Goal: Task Accomplishment & Management: Manage account settings

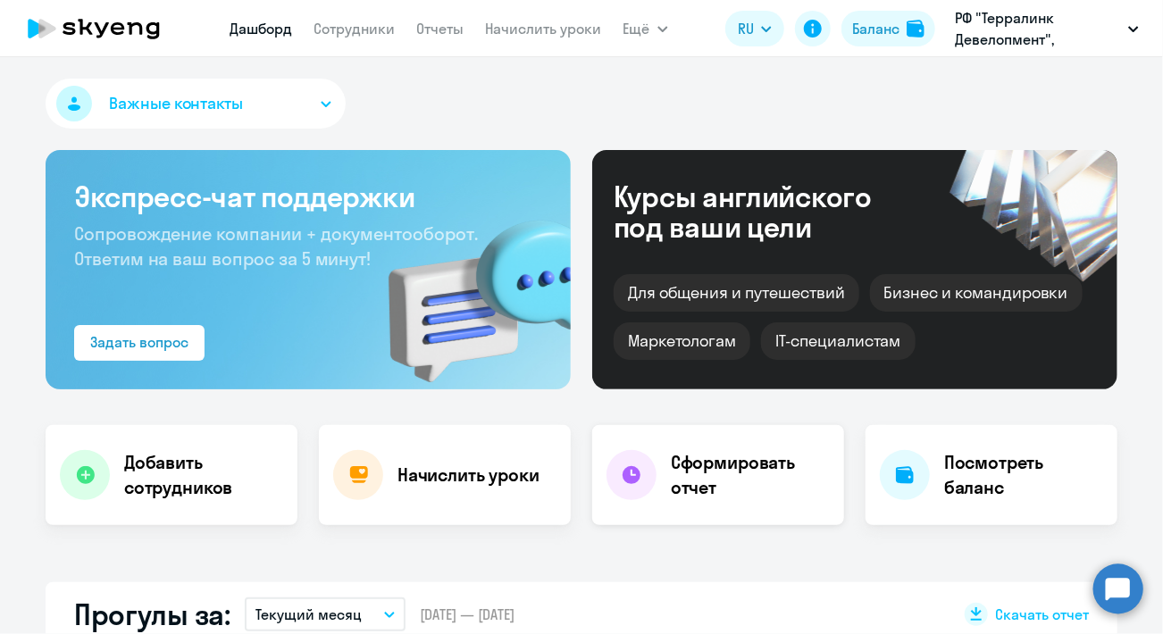
click at [708, 494] on h4 "Сформировать отчет" at bounding box center [750, 475] width 159 height 50
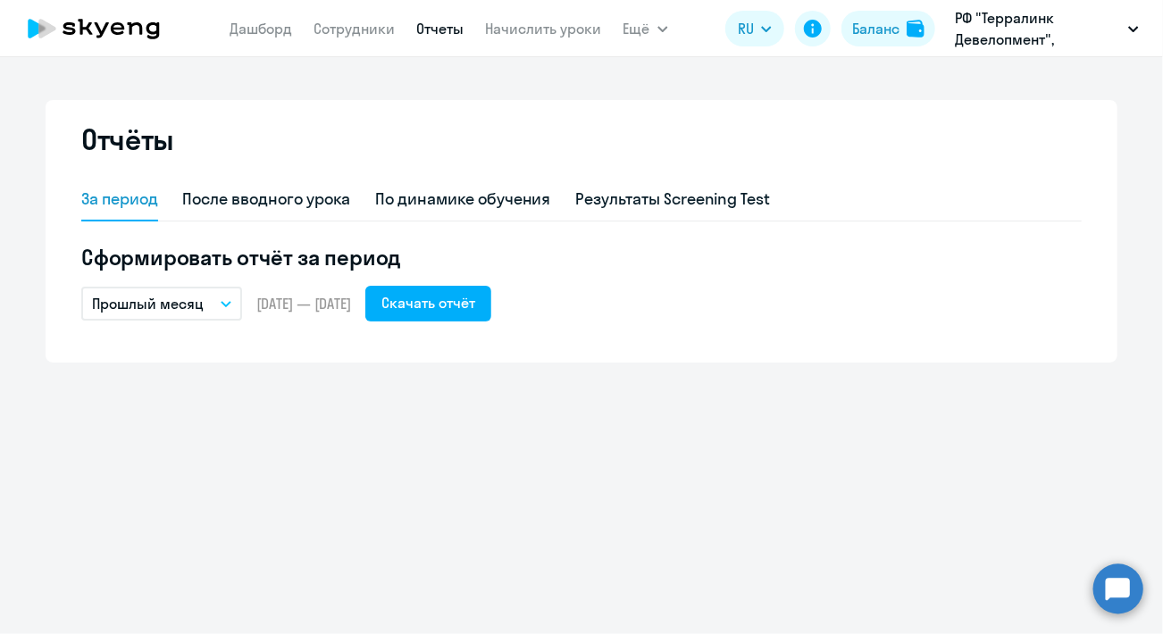
click at [229, 314] on button "Прошлый месяц" at bounding box center [161, 304] width 161 height 34
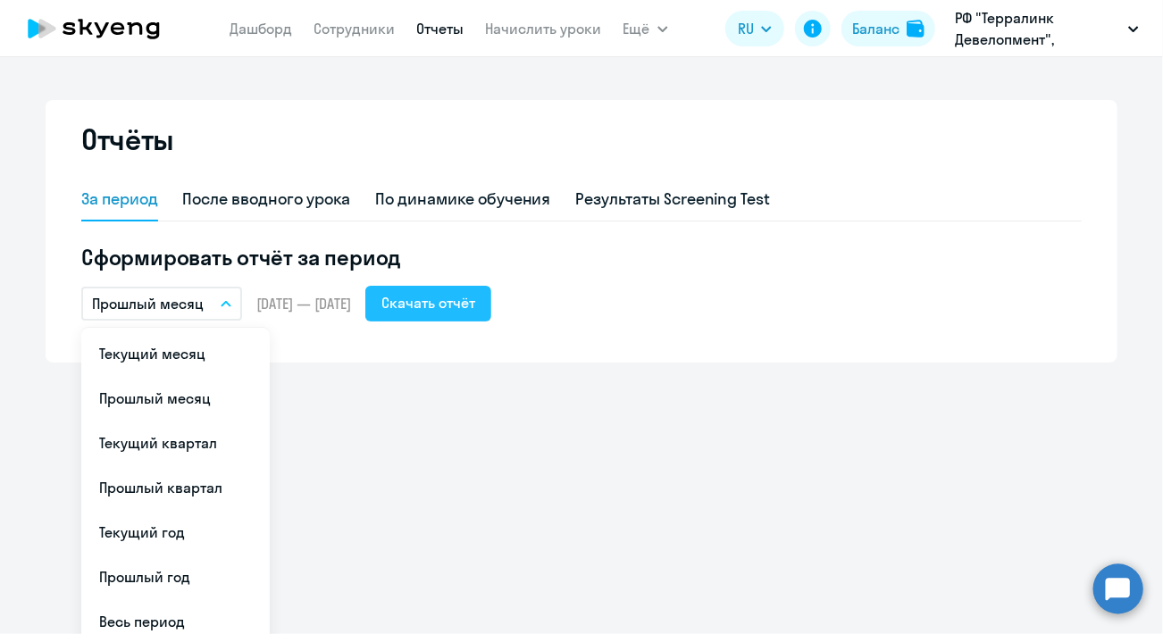
click at [474, 312] on div "Скачать отчёт" at bounding box center [429, 302] width 94 height 21
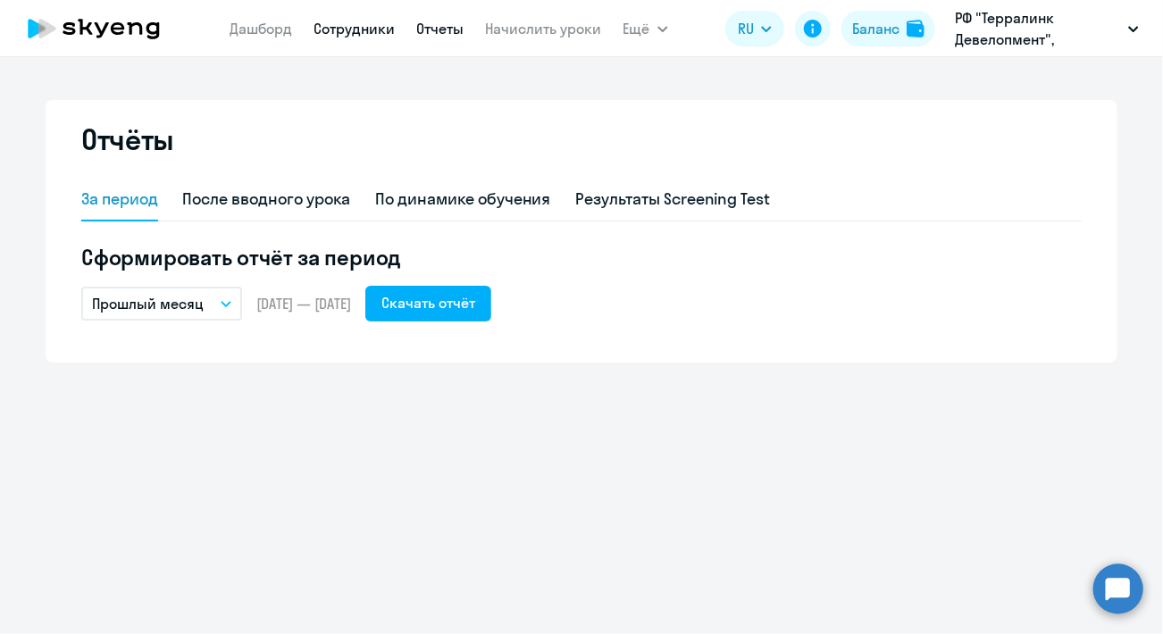
click at [351, 29] on link "Сотрудники" at bounding box center [355, 29] width 81 height 18
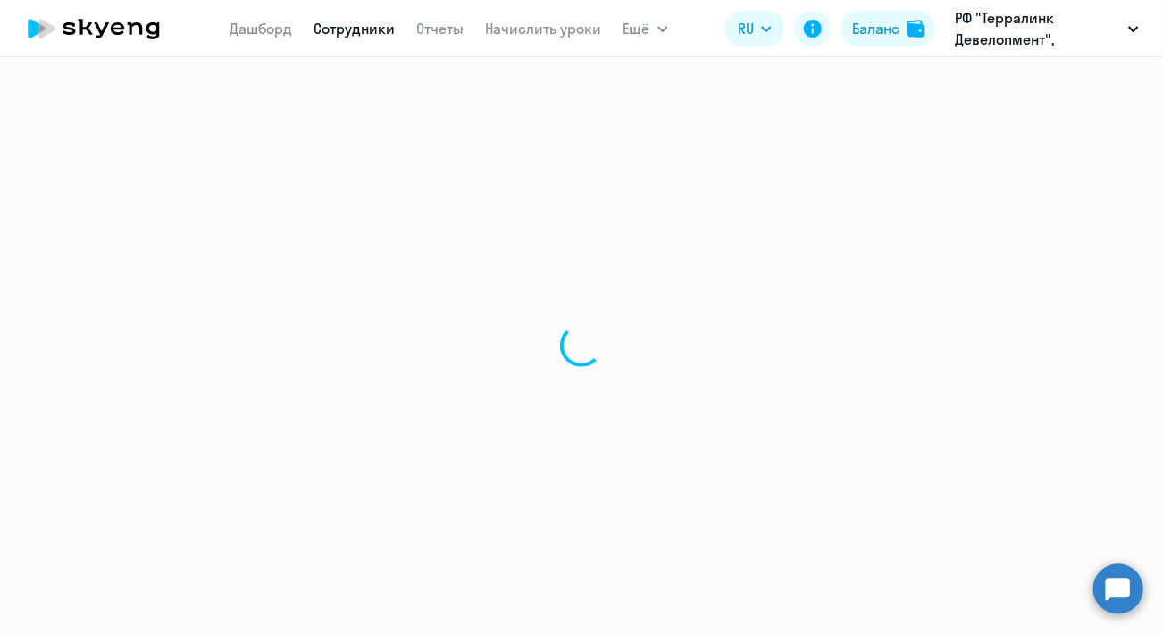
select select "30"
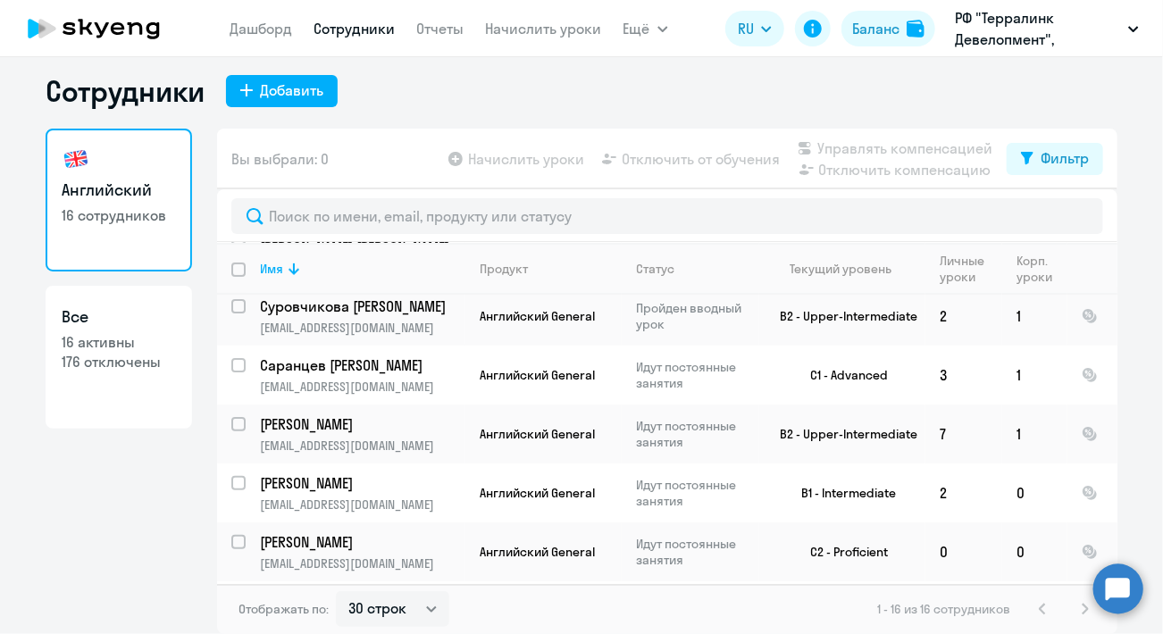
scroll to position [221, 0]
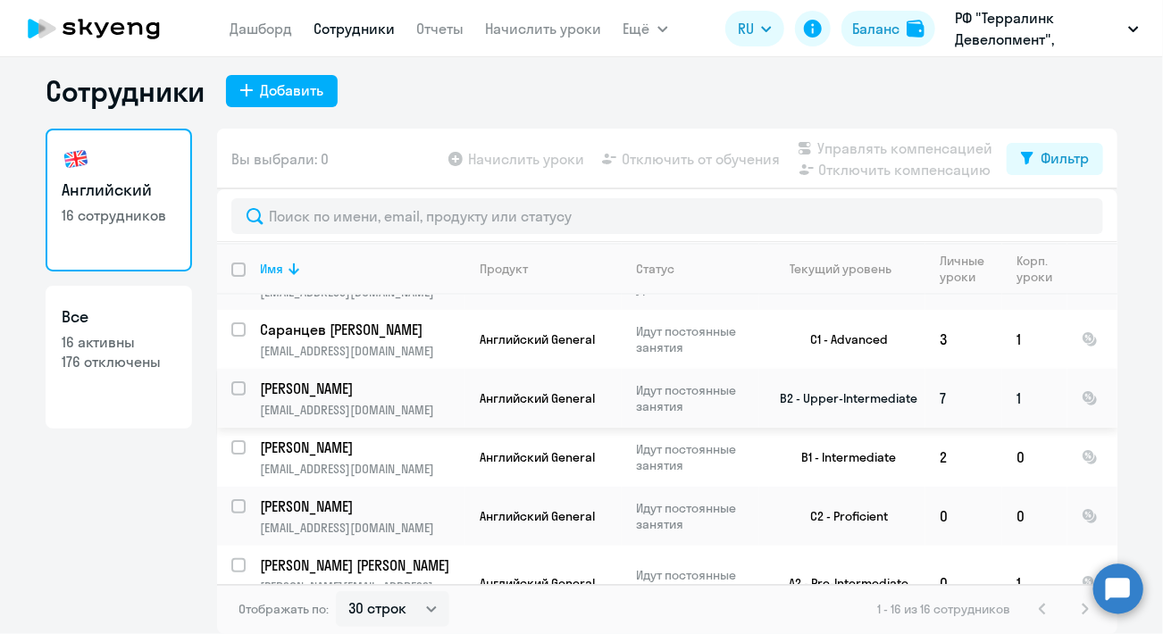
click at [648, 409] on p "Идут постоянные занятия" at bounding box center [697, 398] width 122 height 32
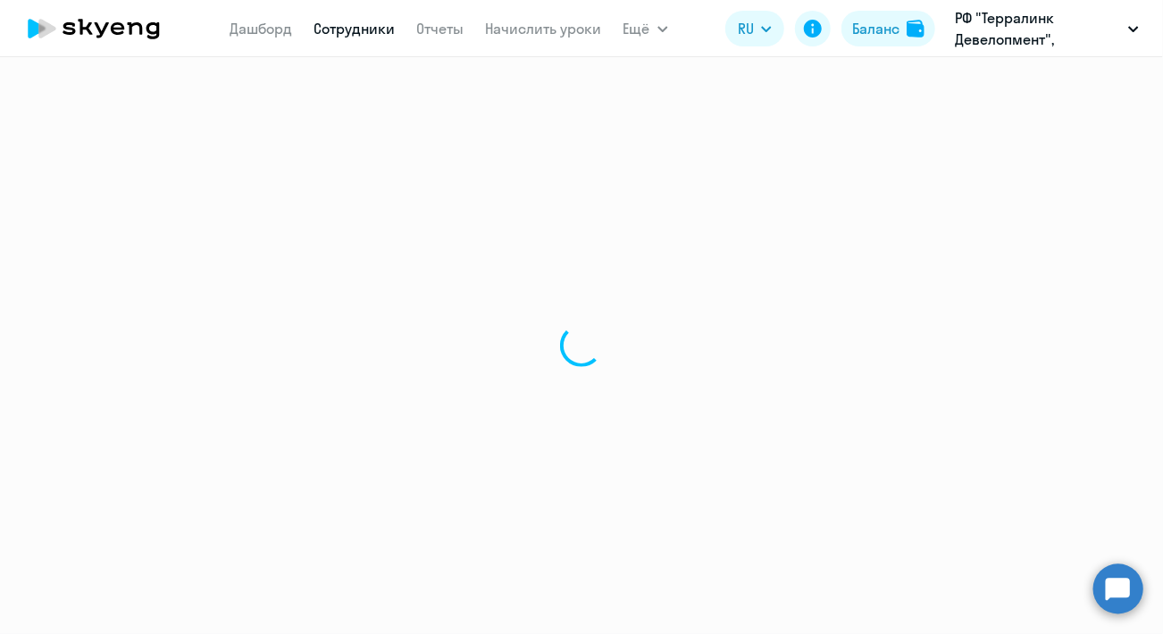
select select "english"
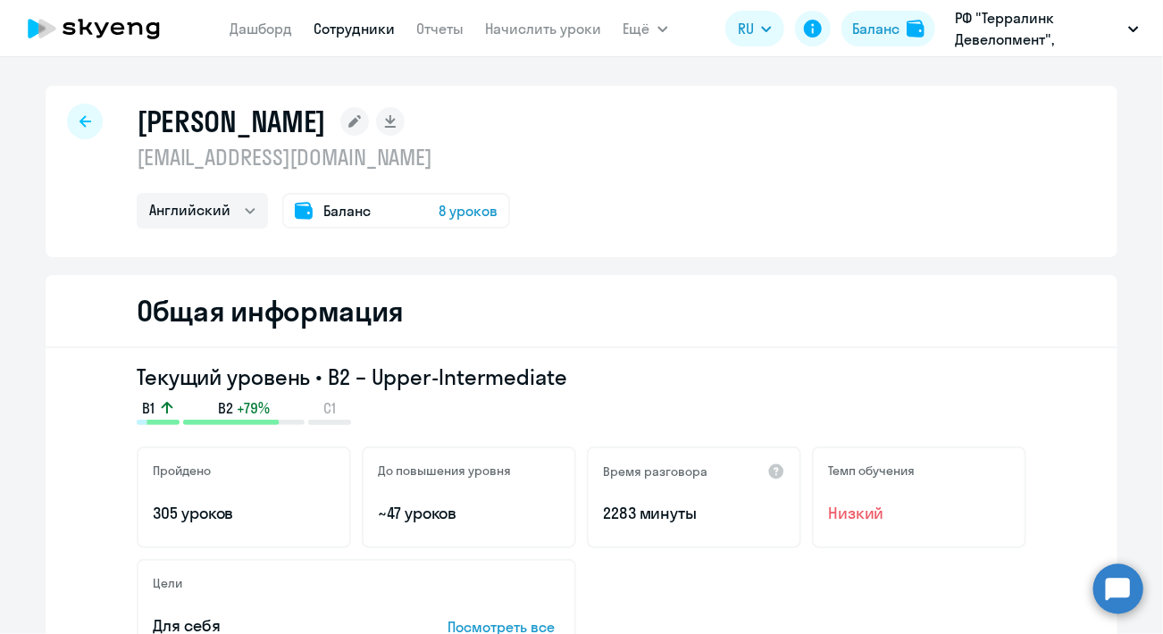
click at [461, 207] on span "8 уроков" at bounding box center [468, 210] width 59 height 21
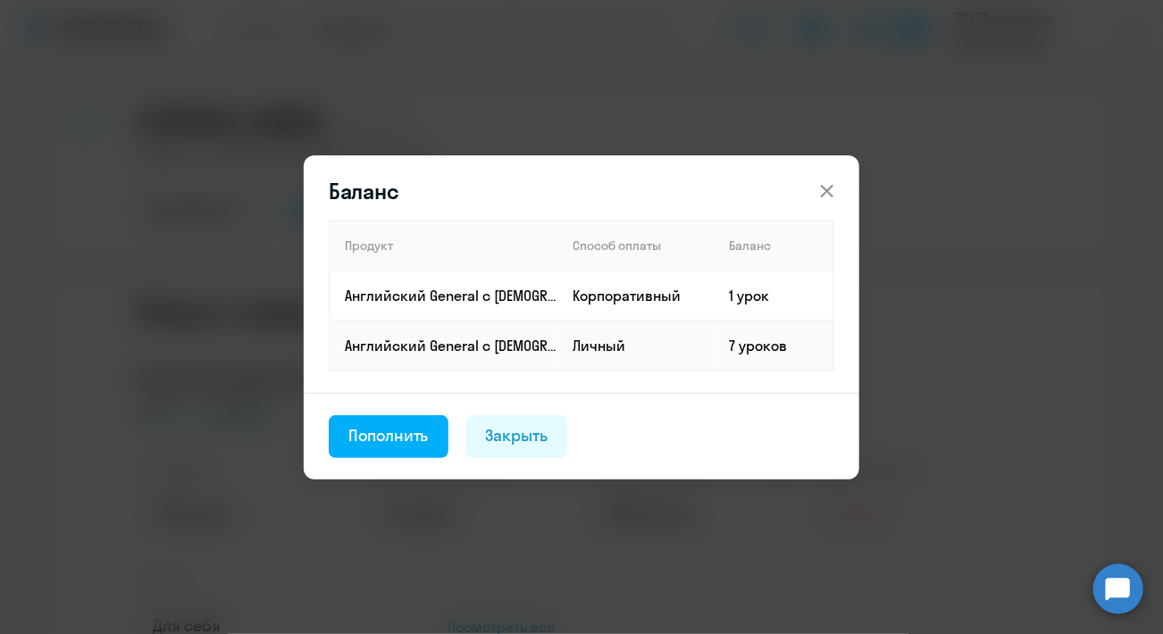
click at [834, 194] on icon at bounding box center [827, 190] width 21 height 21
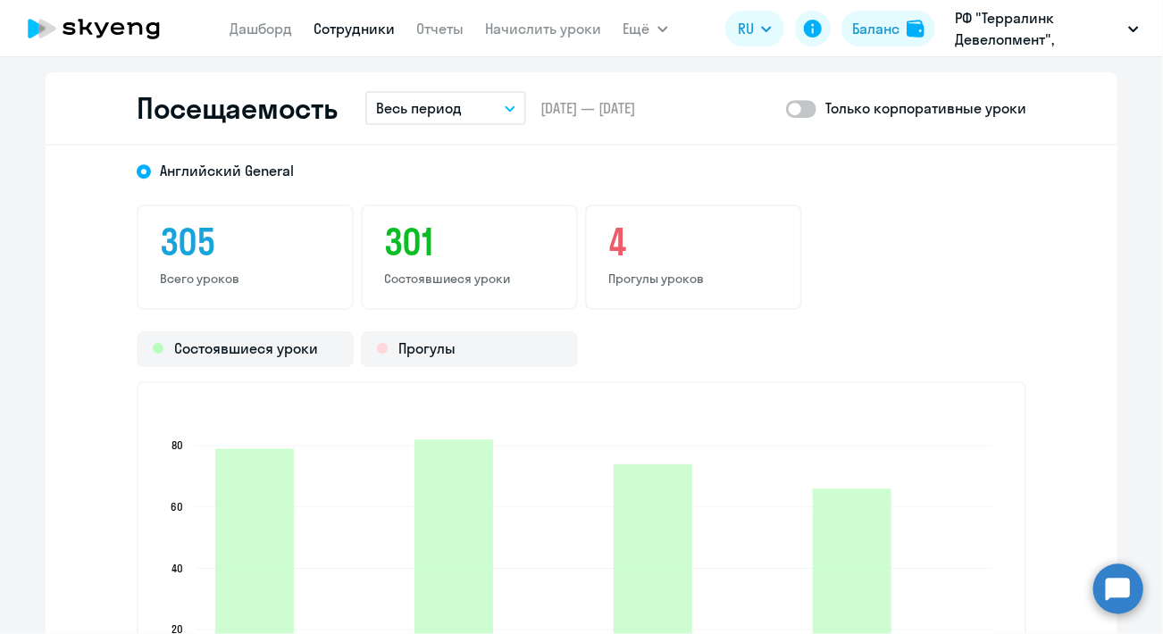
scroll to position [2323, 0]
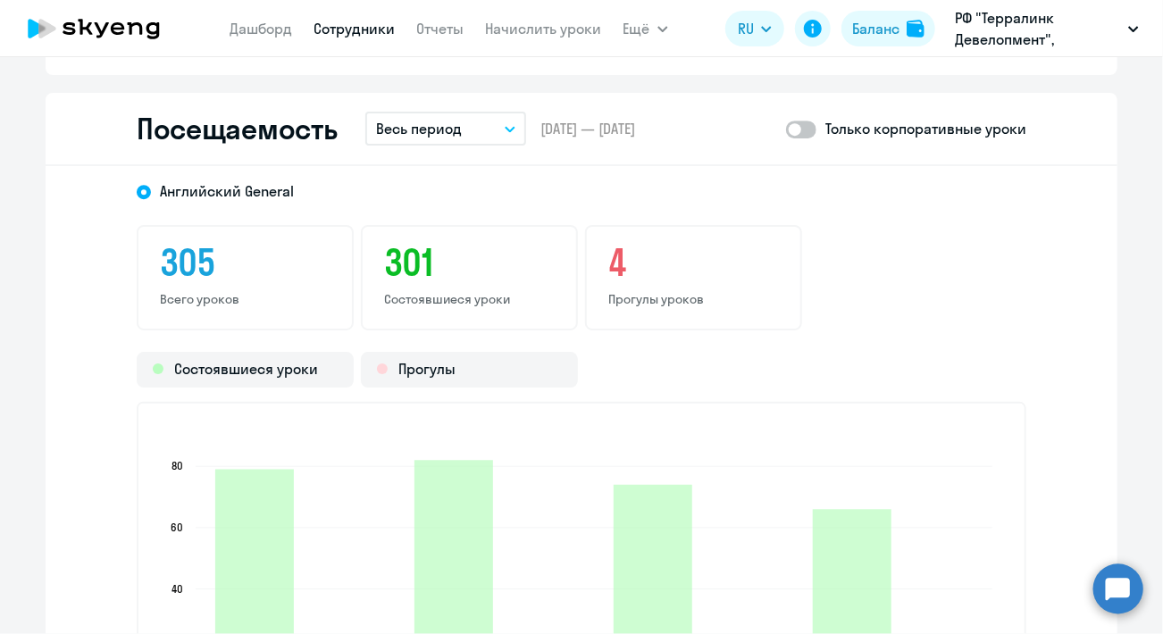
click at [434, 140] on button "Весь период" at bounding box center [445, 129] width 161 height 34
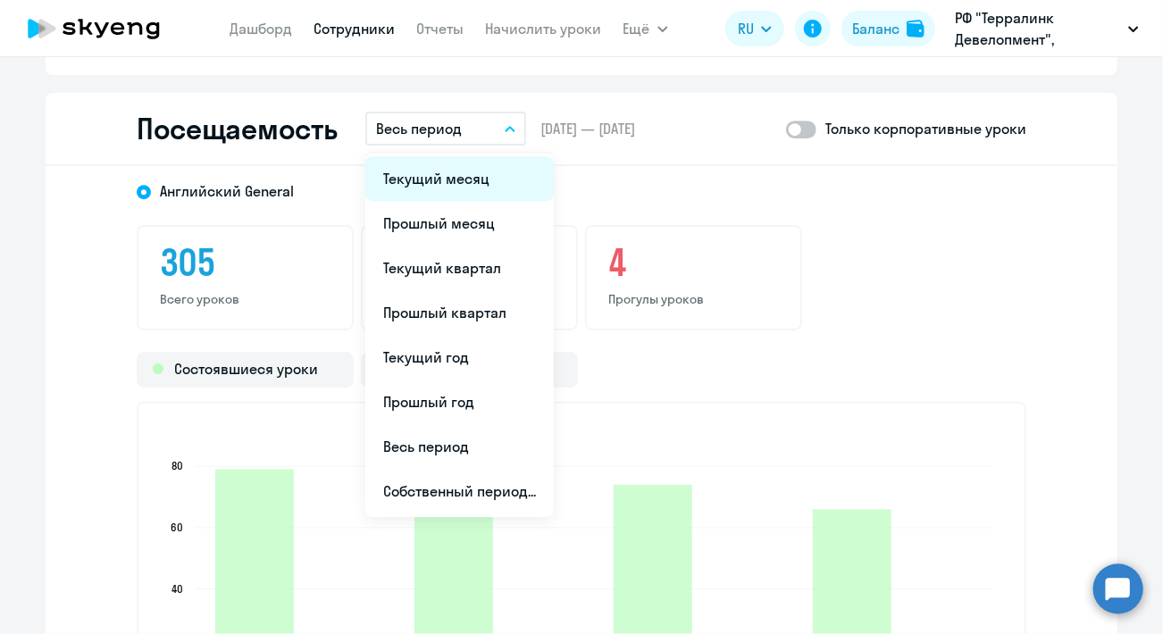
click at [416, 185] on li "Текущий месяц" at bounding box center [459, 178] width 189 height 45
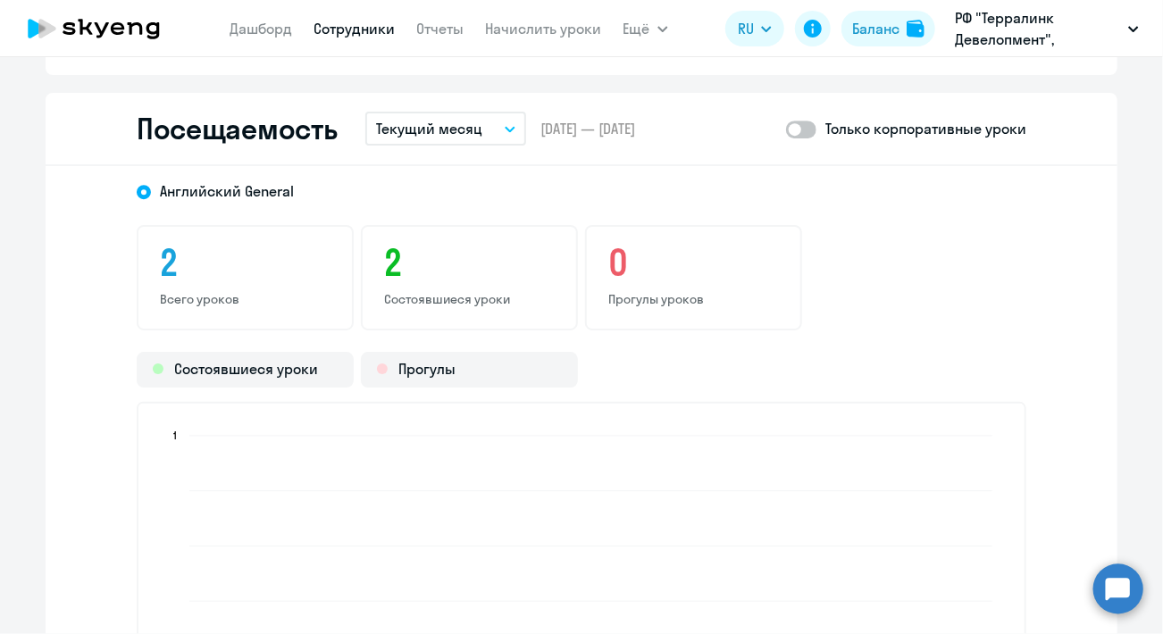
click at [422, 124] on p "Текущий месяц" at bounding box center [429, 128] width 106 height 21
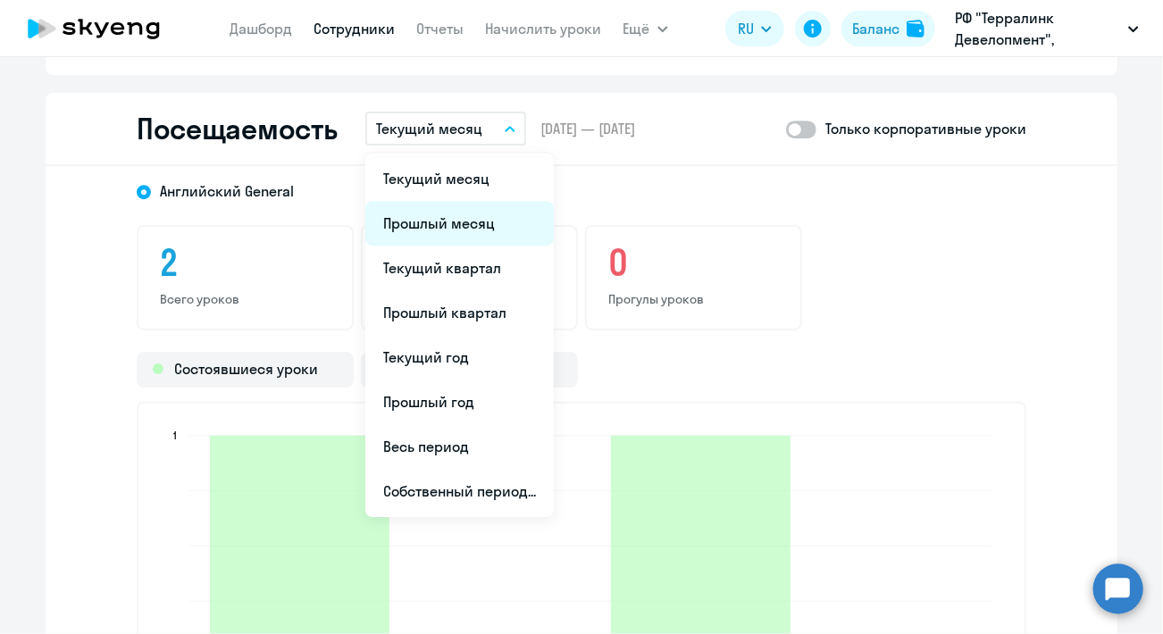
click at [407, 215] on li "Прошлый месяц" at bounding box center [459, 223] width 189 height 45
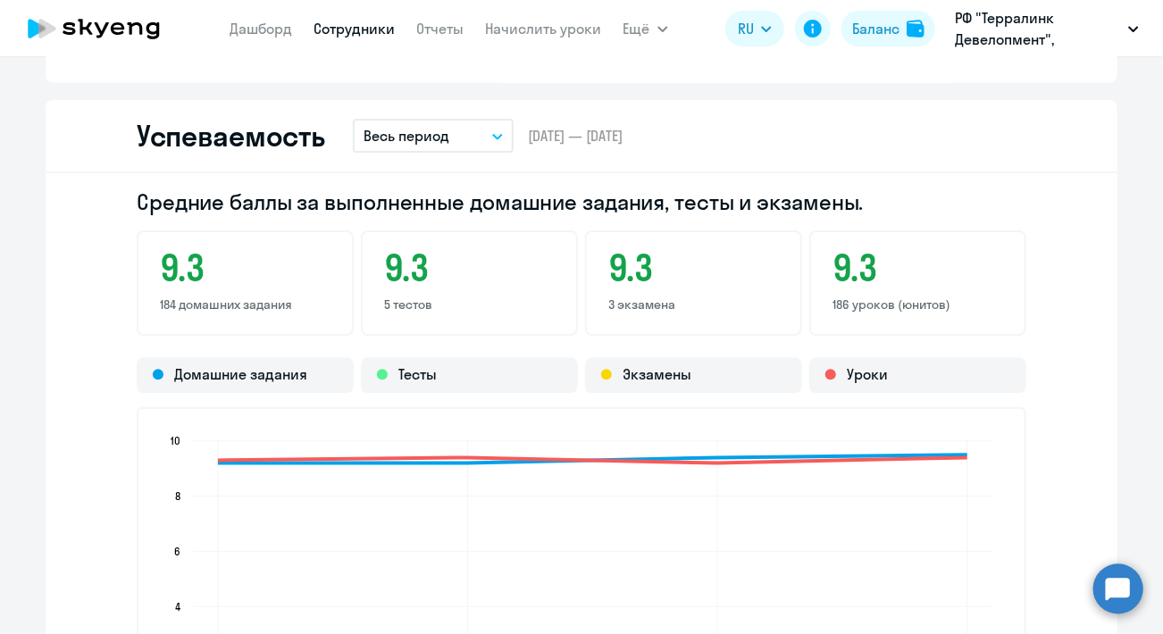
scroll to position [1588, 0]
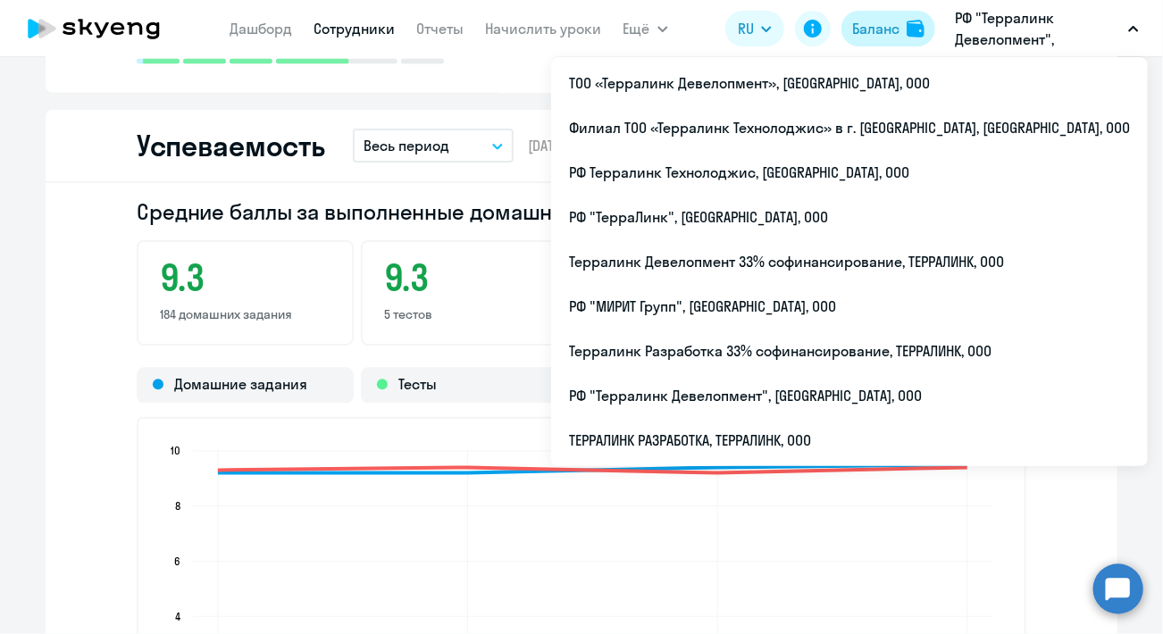
click at [885, 28] on div "Баланс" at bounding box center [875, 28] width 47 height 21
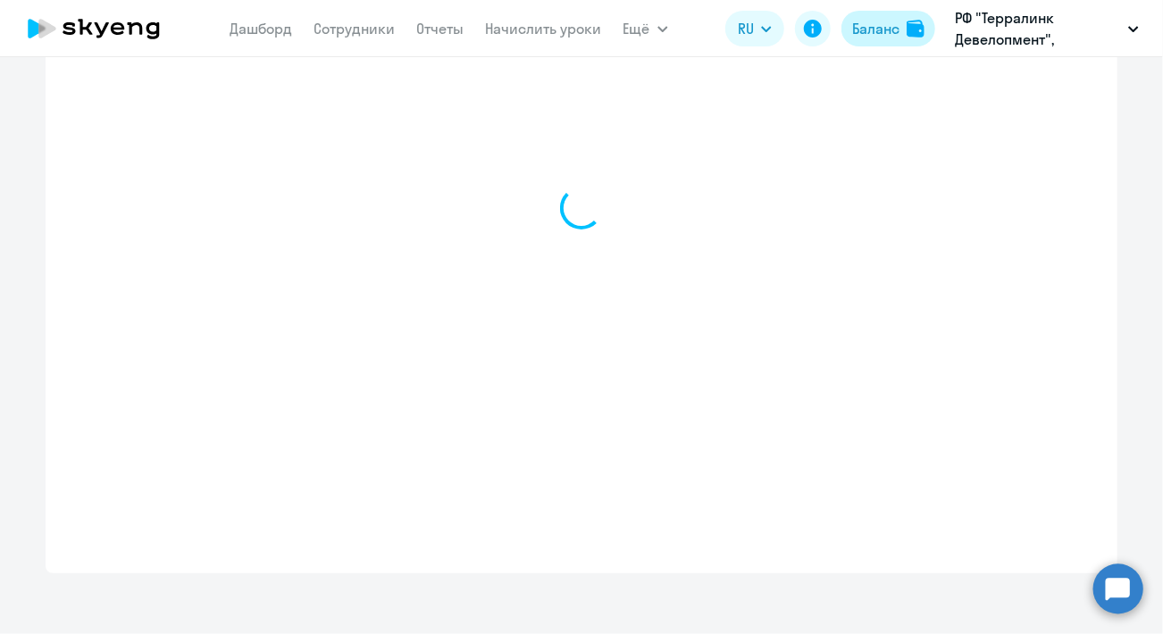
scroll to position [650, 0]
select select "english_adult_not_native_speaker"
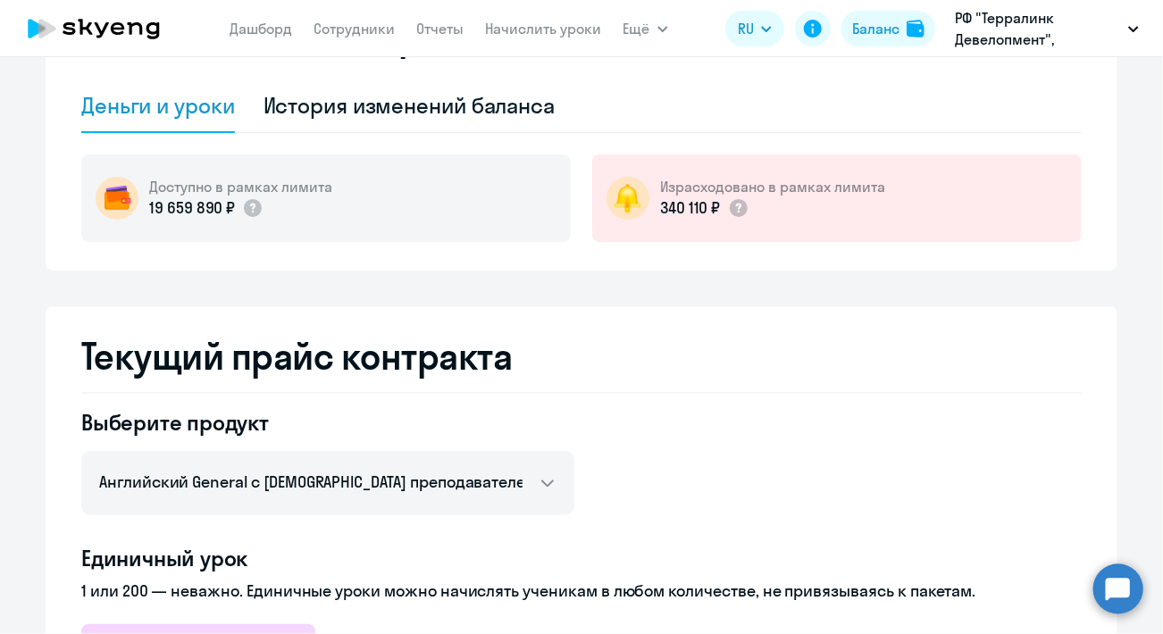
scroll to position [0, 0]
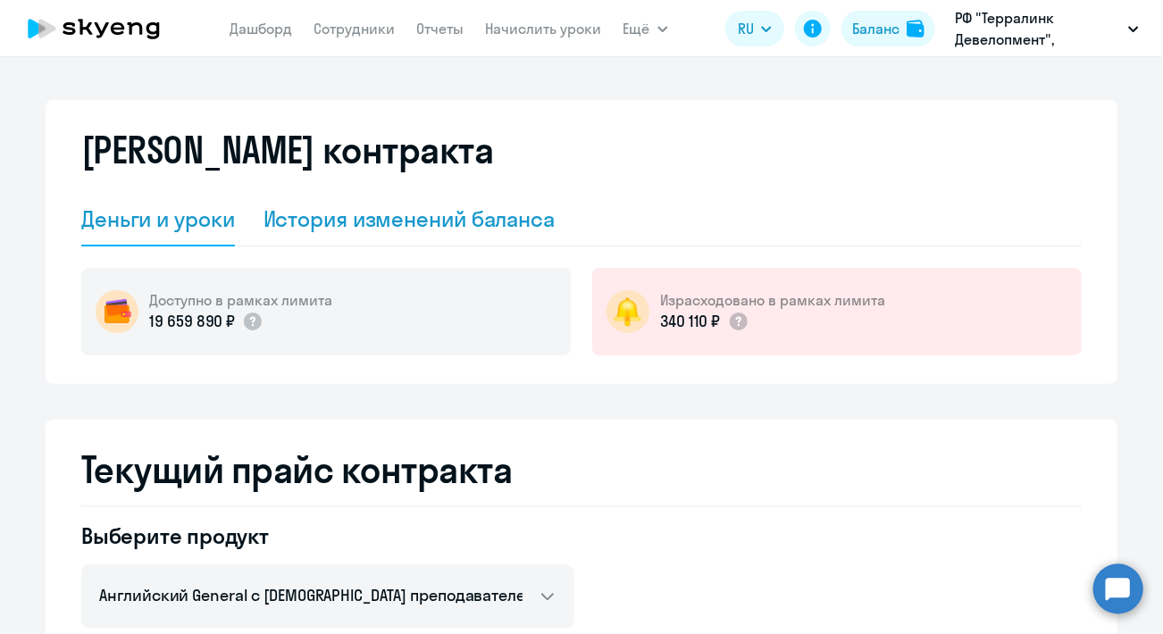
drag, startPoint x: 480, startPoint y: 223, endPoint x: 463, endPoint y: 226, distance: 17.2
click at [479, 223] on div "История изменений баланса" at bounding box center [410, 219] width 292 height 29
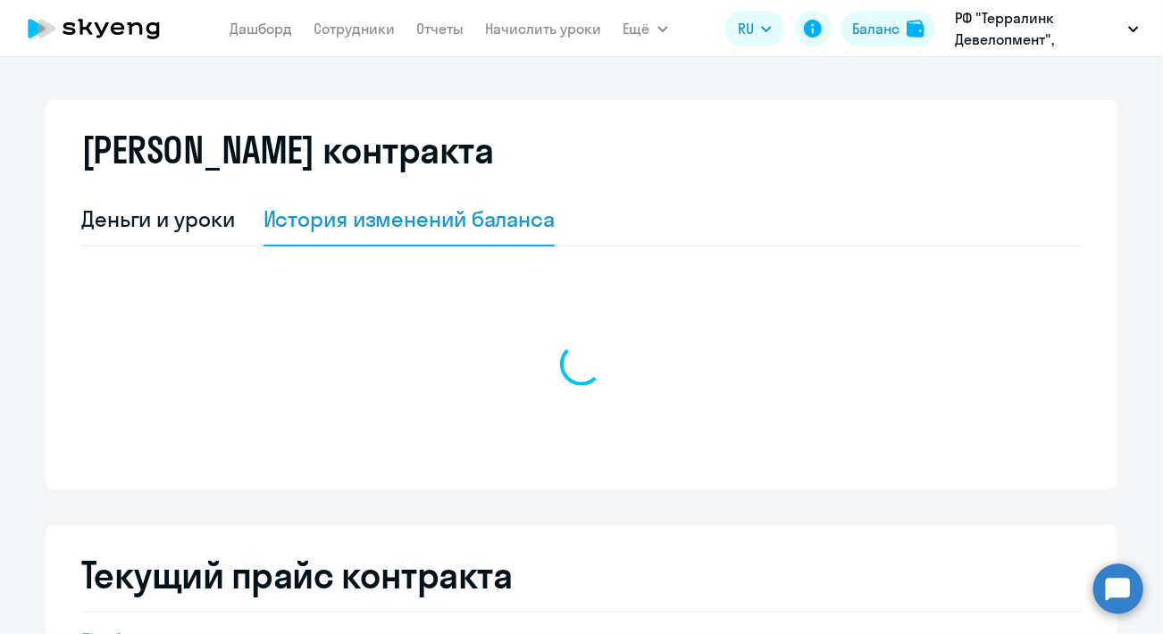
click at [179, 225] on div "Деньги и уроки" at bounding box center [158, 219] width 154 height 29
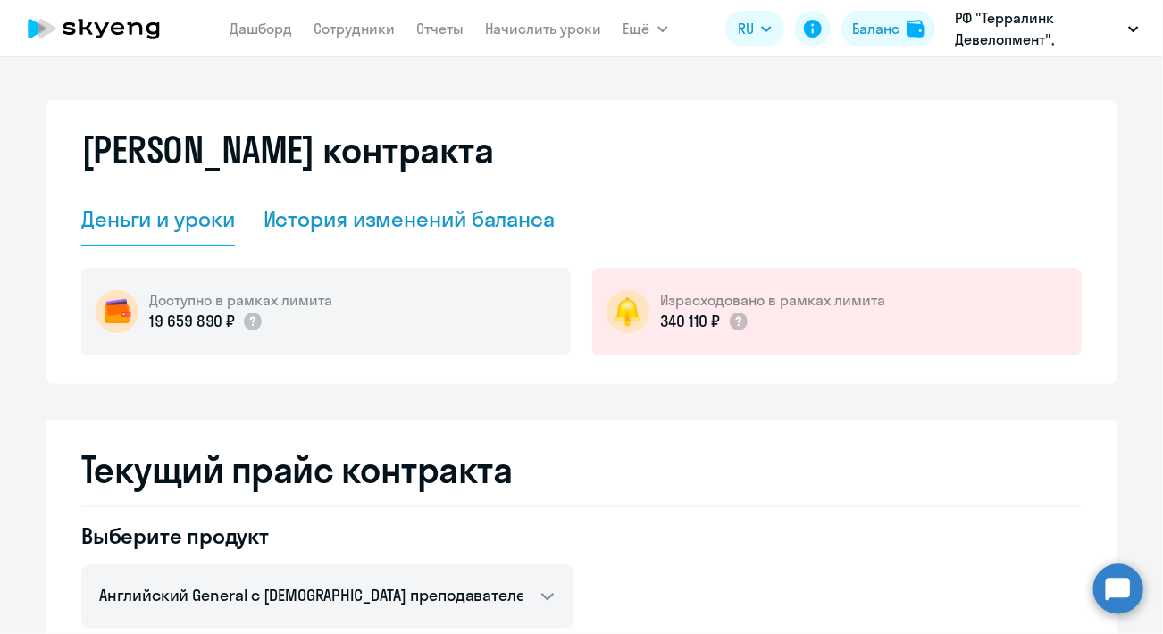
click at [535, 220] on div "История изменений баланса" at bounding box center [410, 219] width 292 height 29
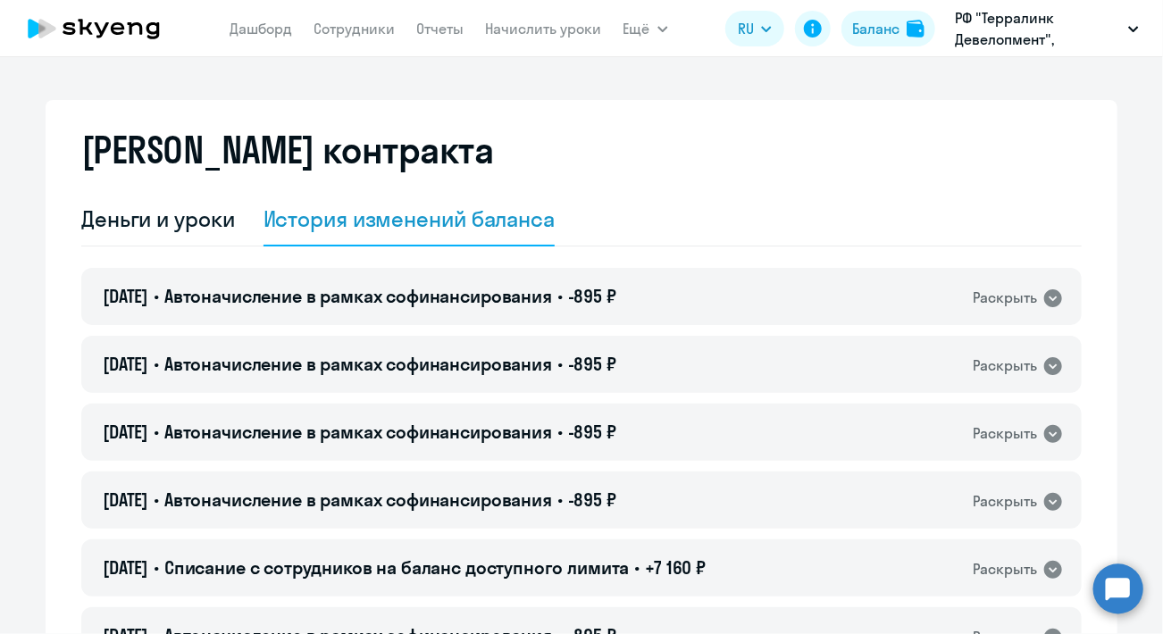
click at [1104, 584] on circle at bounding box center [1119, 589] width 50 height 50
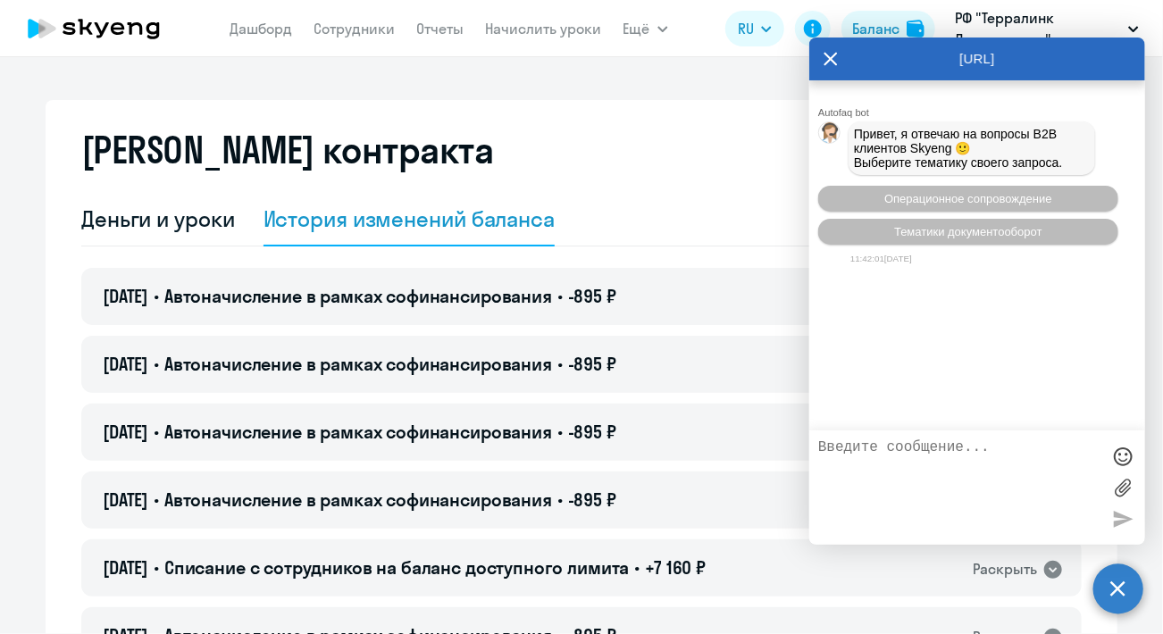
click at [827, 55] on icon at bounding box center [831, 59] width 14 height 43
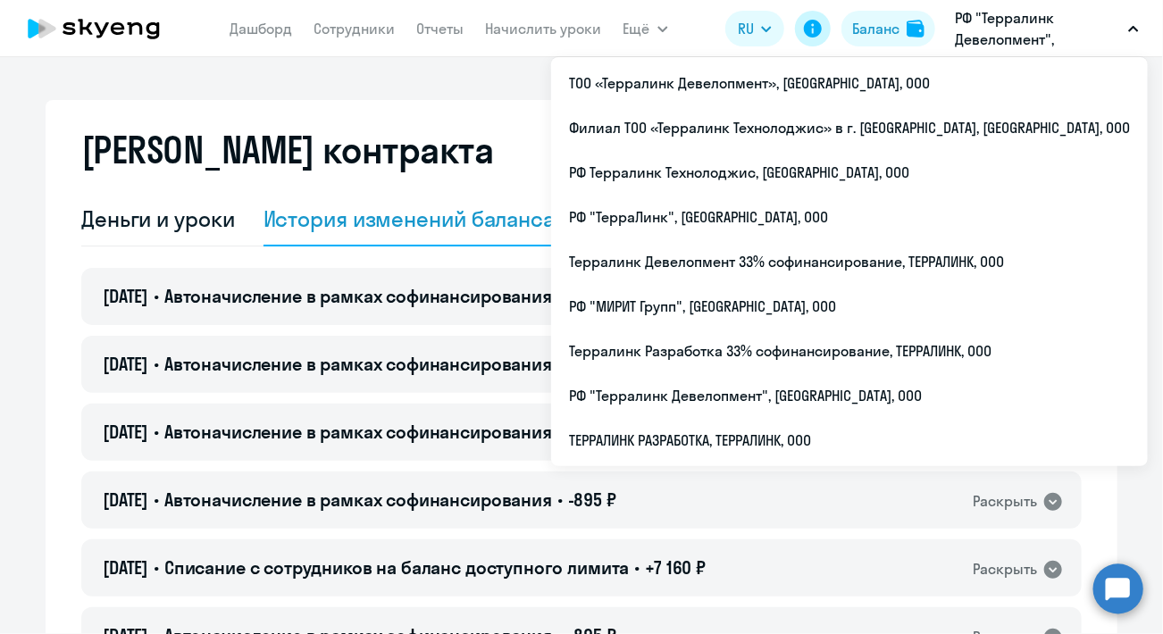
click at [807, 33] on icon at bounding box center [813, 29] width 18 height 18
click at [620, 185] on div "Баланс контракта" at bounding box center [581, 161] width 1001 height 64
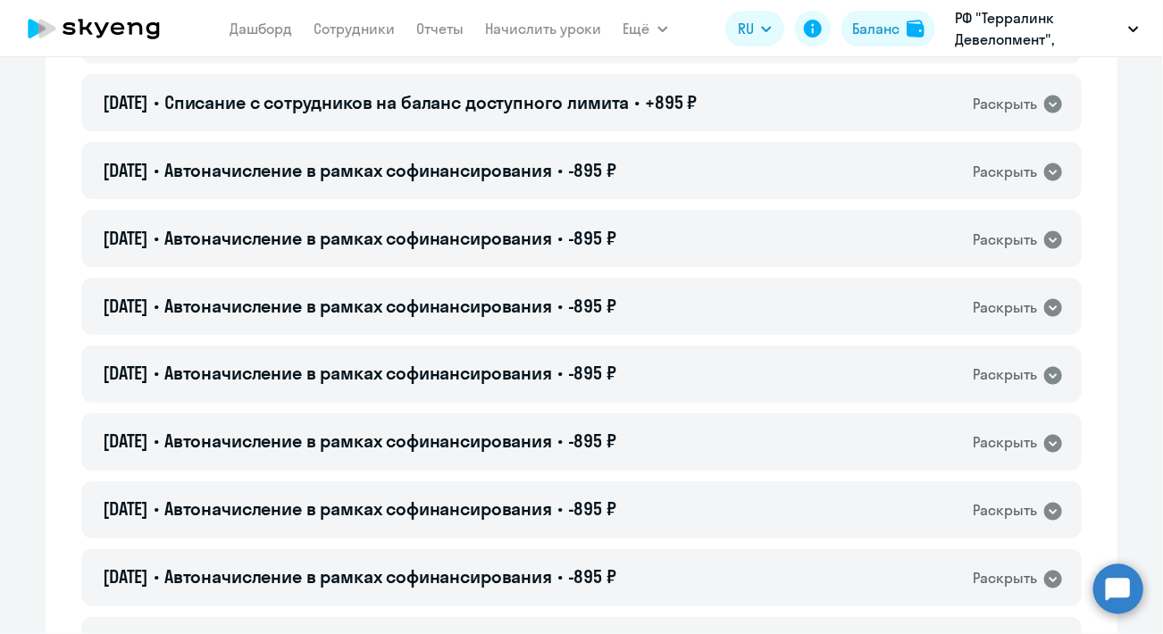
scroll to position [2680, 0]
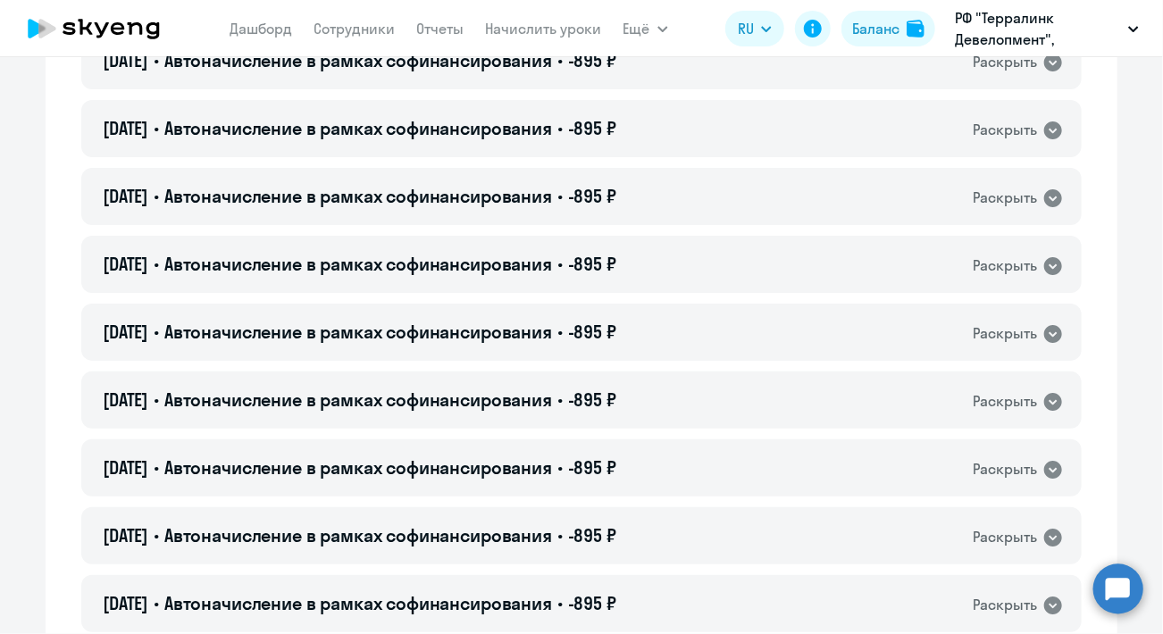
click at [1028, 26] on p "РФ "Терралинк Девелопмент", ТЕРРАЛИНК, ООО" at bounding box center [1038, 28] width 166 height 43
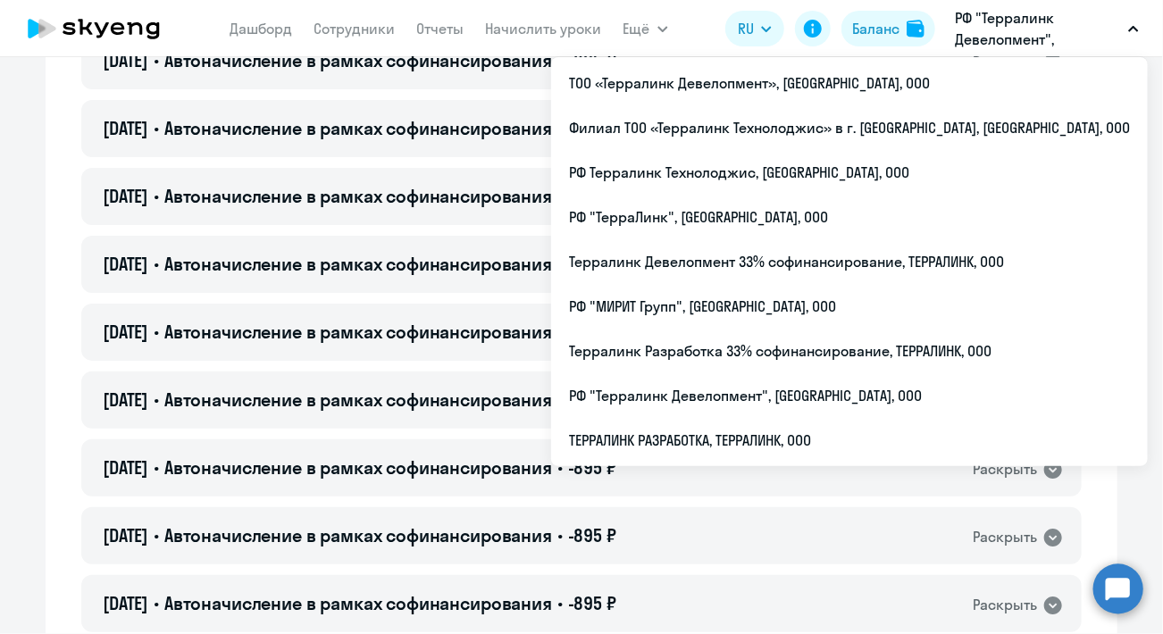
scroll to position [3127, 0]
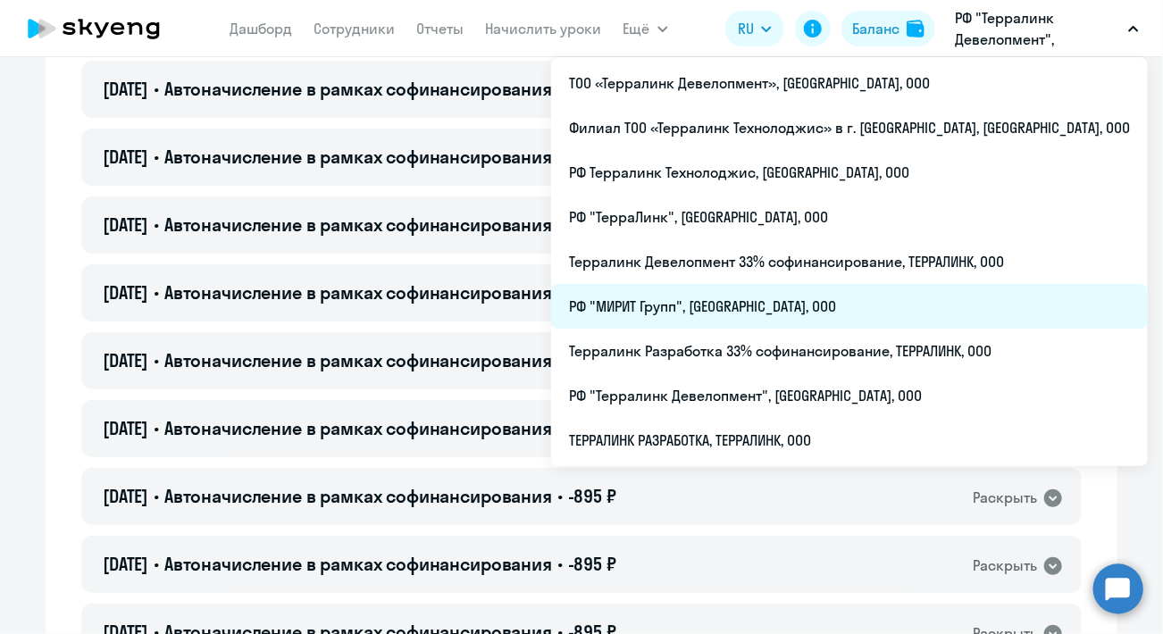
click at [833, 306] on li "РФ "МИРИТ Групп", ТЕРРАЛИНК, ООО" at bounding box center [849, 306] width 597 height 45
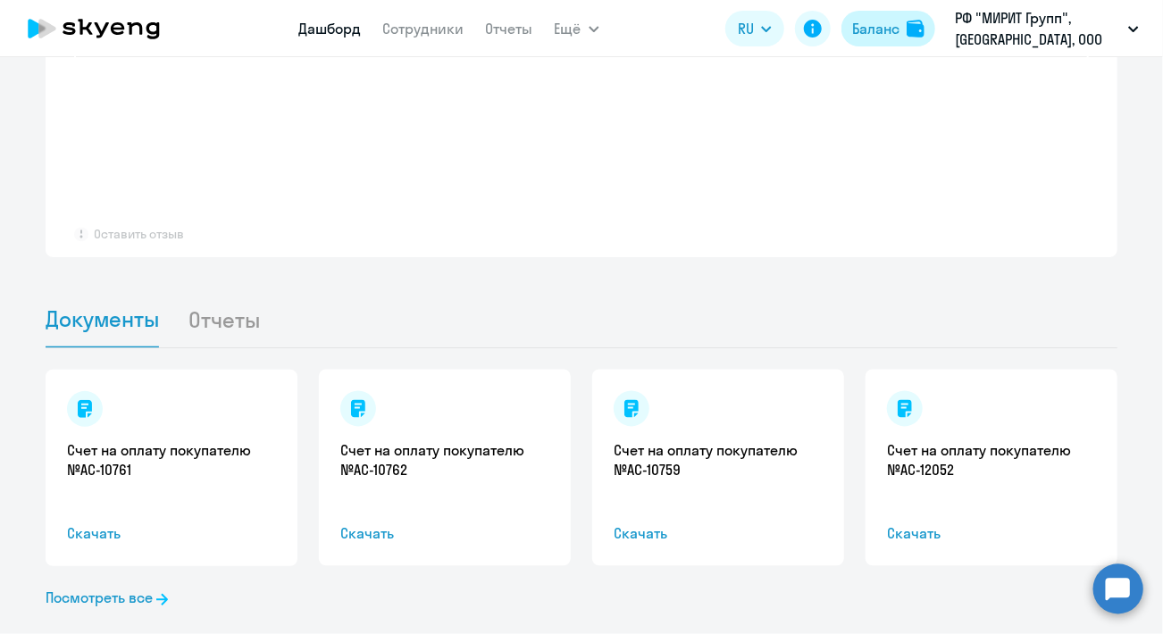
click at [883, 33] on div "Баланс" at bounding box center [875, 28] width 47 height 21
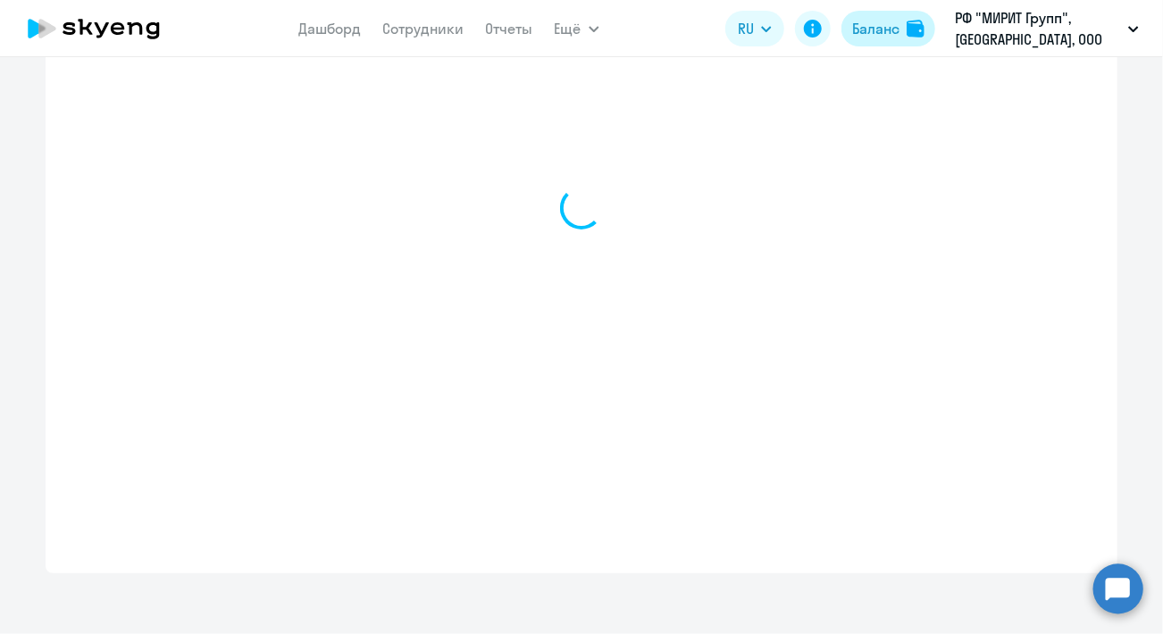
scroll to position [650, 0]
select select "english_adult_not_native_speaker"
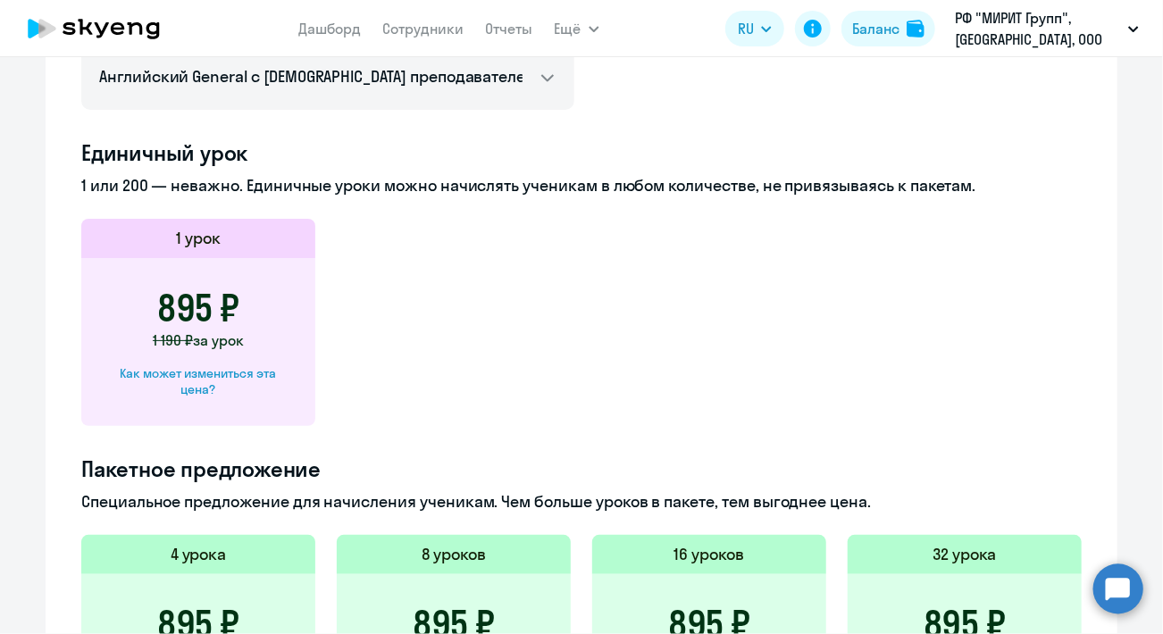
scroll to position [0, 0]
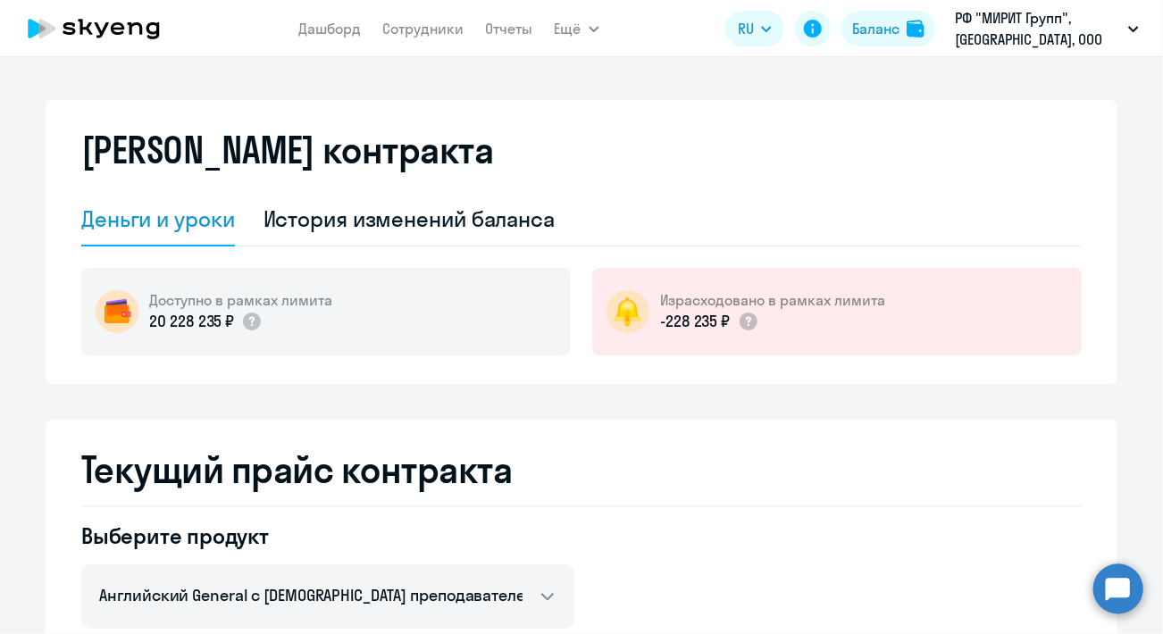
click at [1119, 586] on circle at bounding box center [1119, 589] width 50 height 50
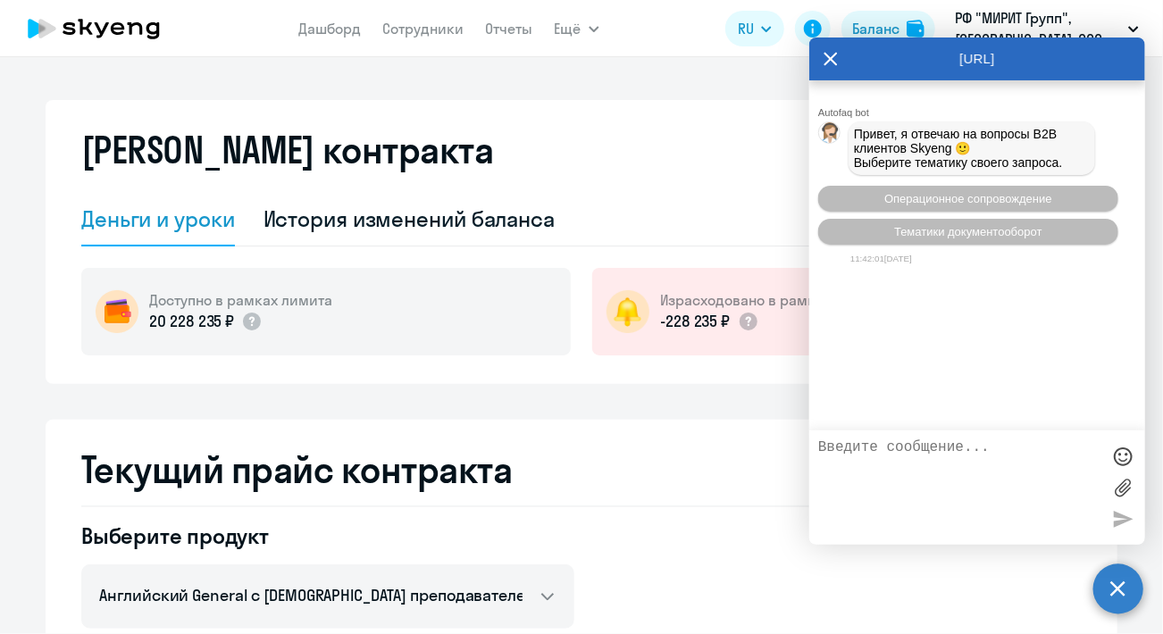
click at [830, 65] on icon at bounding box center [831, 59] width 14 height 43
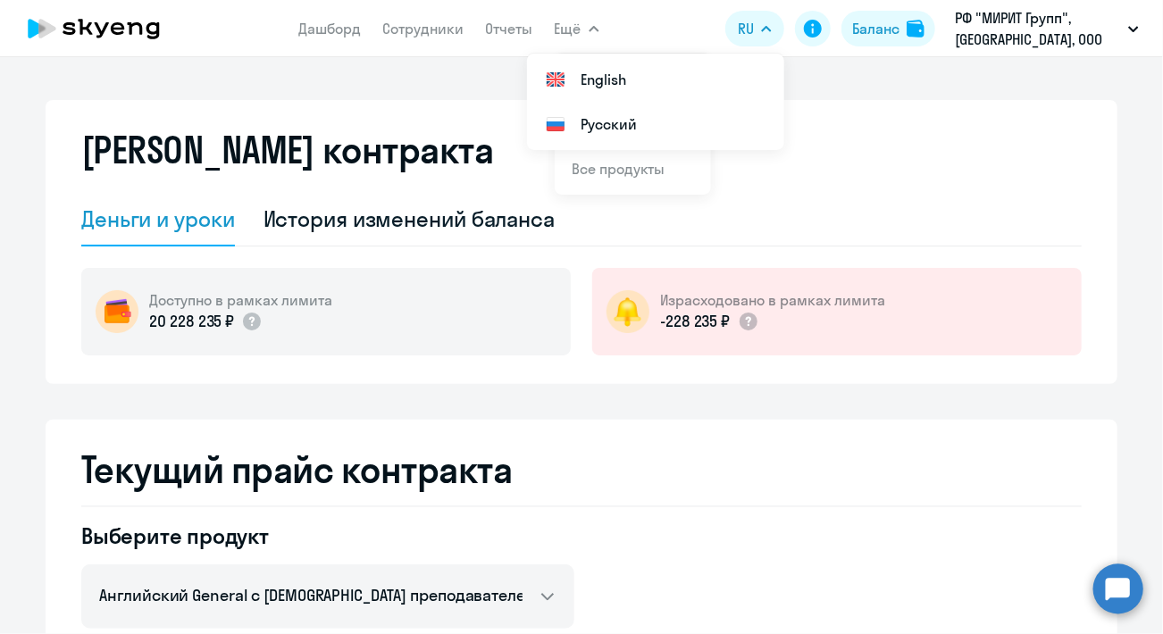
drag, startPoint x: 433, startPoint y: 30, endPoint x: 432, endPoint y: 6, distance: 24.1
click at [433, 30] on link "Сотрудники" at bounding box center [423, 29] width 81 height 18
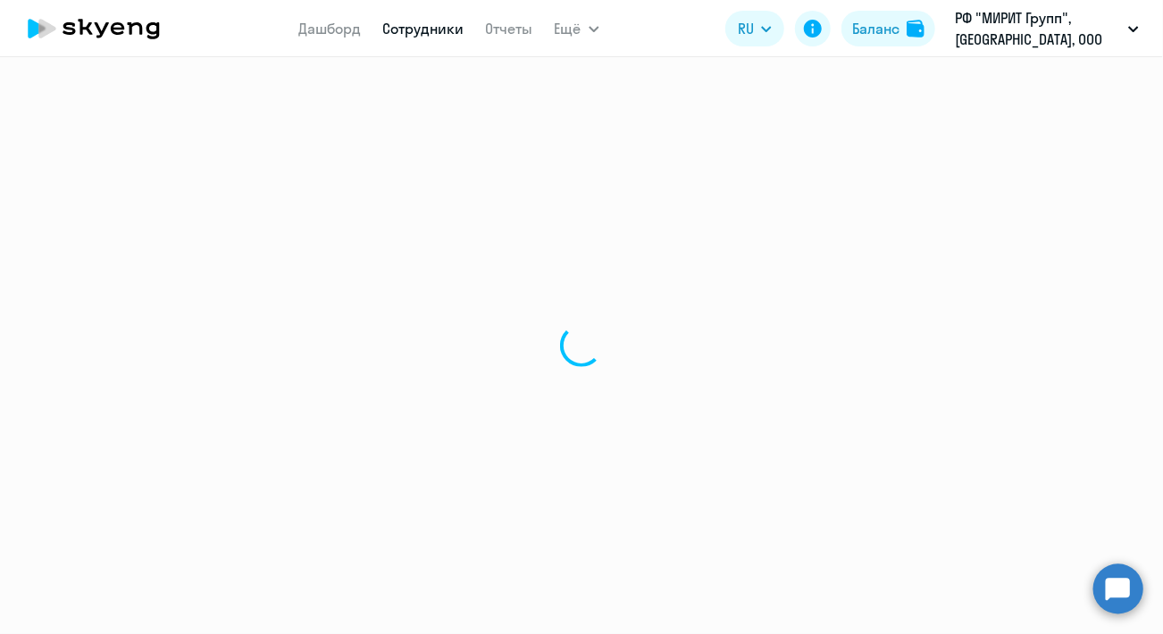
select select "30"
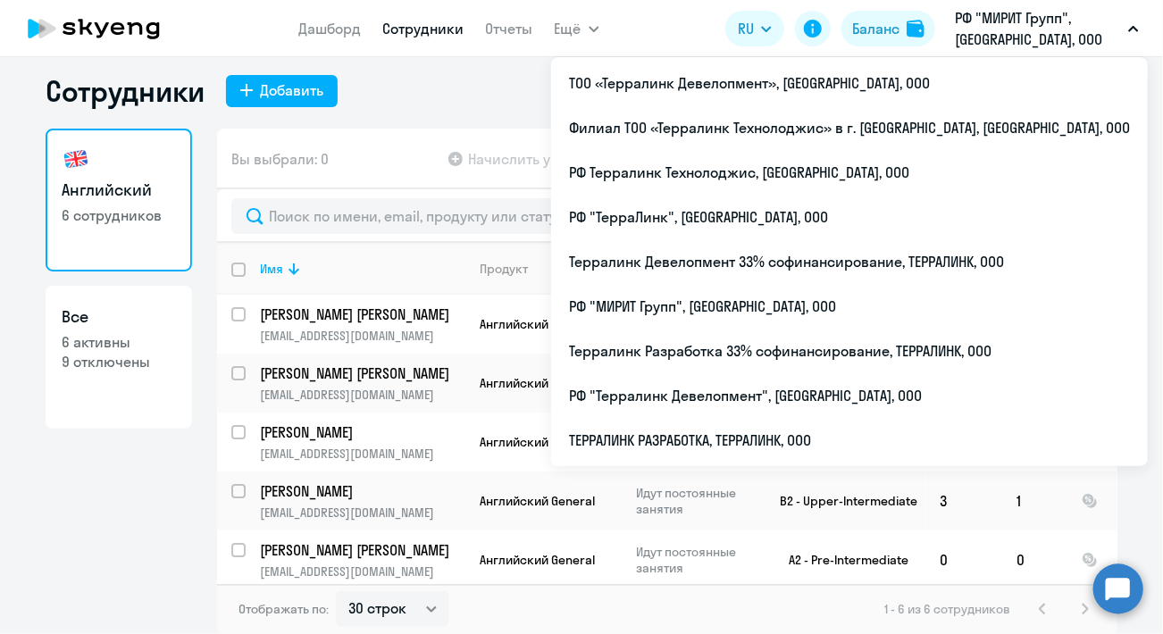
click at [1036, 35] on p "РФ "МИРИТ Групп", ТЕРРАЛИНК, ООО" at bounding box center [1038, 28] width 166 height 43
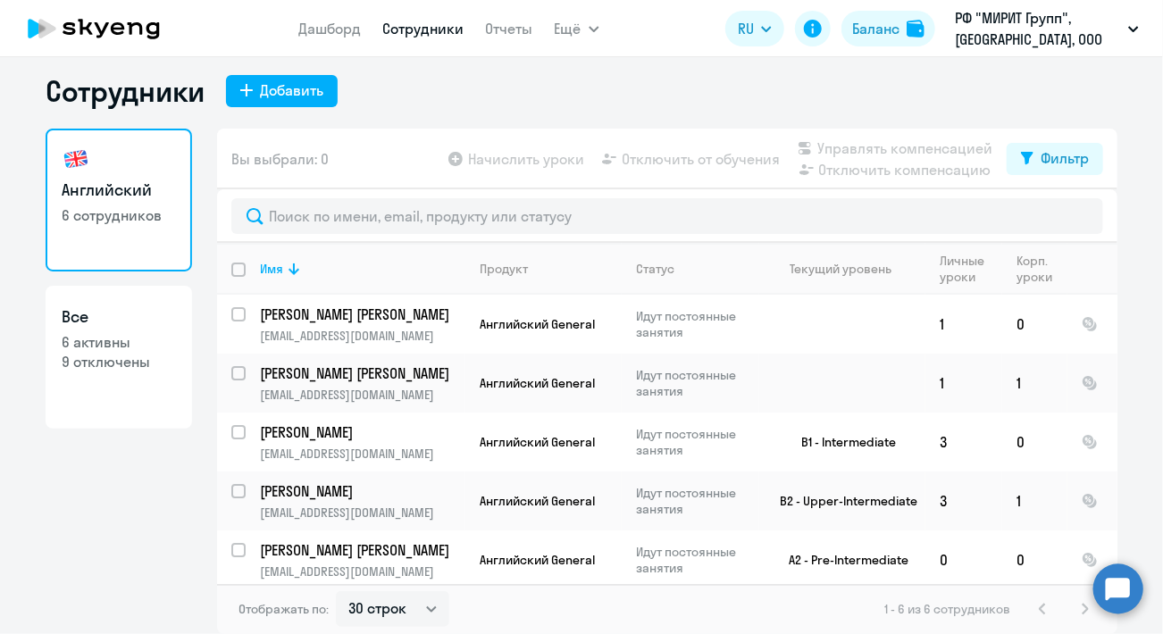
click at [1036, 35] on p "РФ "МИРИТ Групп", ТЕРРАЛИНК, ООО" at bounding box center [1038, 28] width 166 height 43
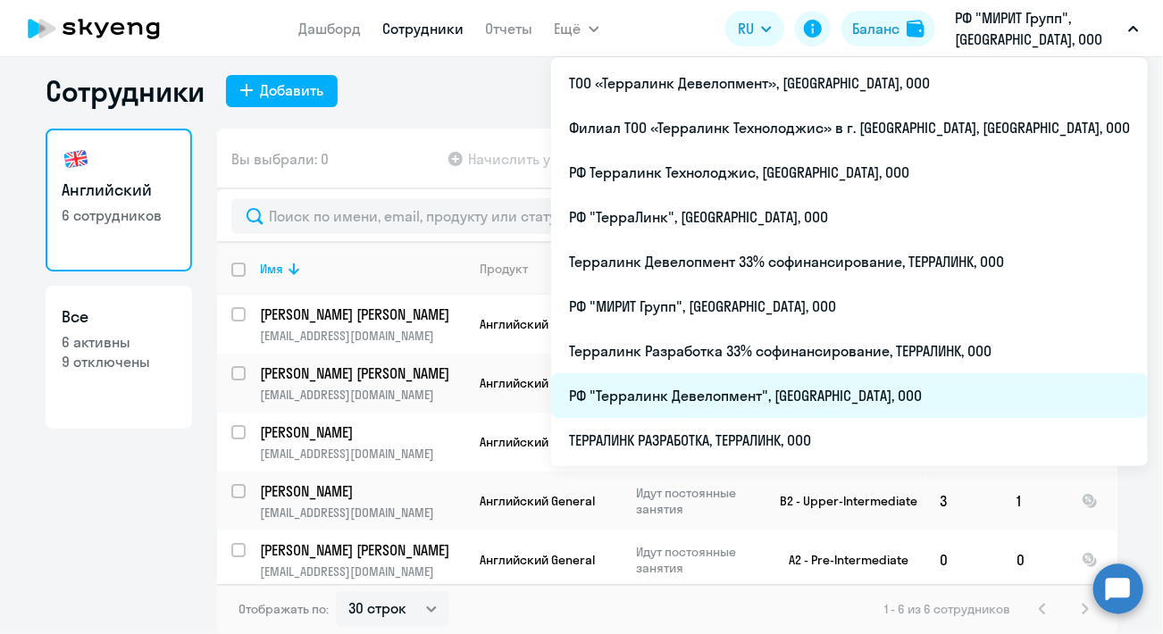
click at [829, 401] on li "РФ "Терралинк Девелопмент", ТЕРРАЛИНК, ООО" at bounding box center [849, 395] width 597 height 45
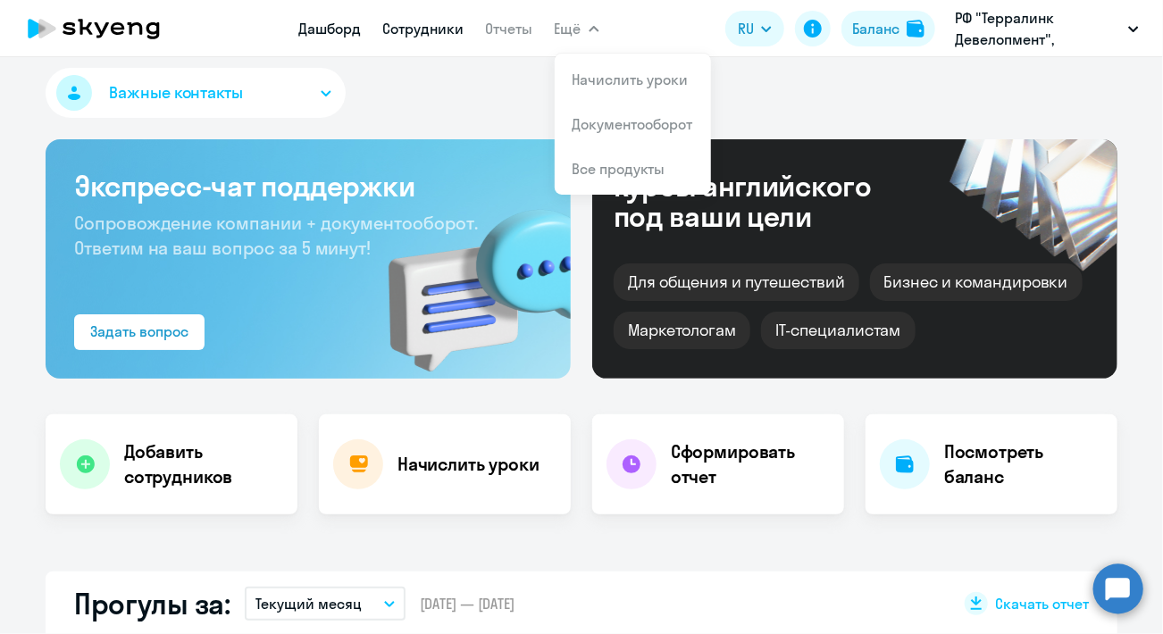
drag, startPoint x: 417, startPoint y: 27, endPoint x: 411, endPoint y: 37, distance: 11.6
click at [417, 27] on link "Сотрудники" at bounding box center [423, 29] width 81 height 18
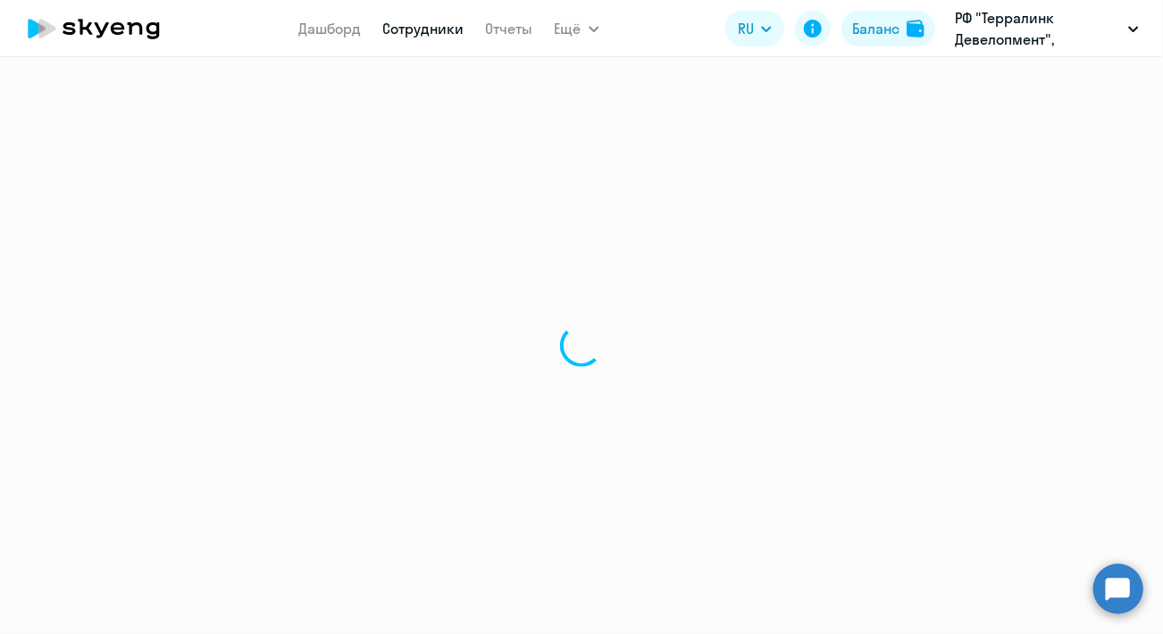
select select "30"
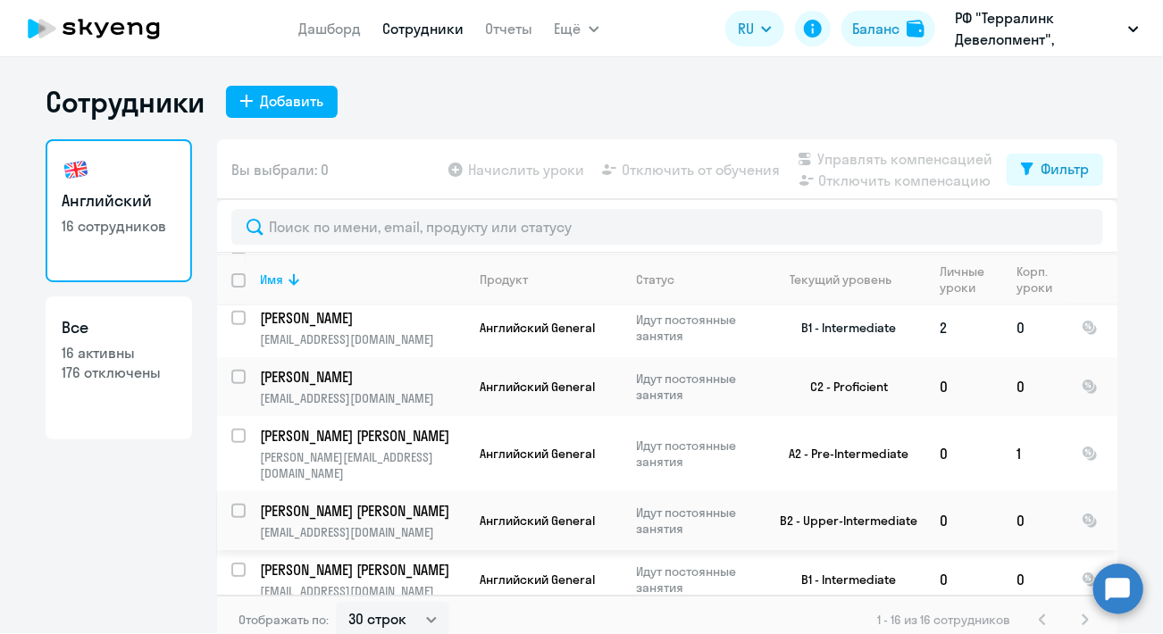
scroll to position [268, 0]
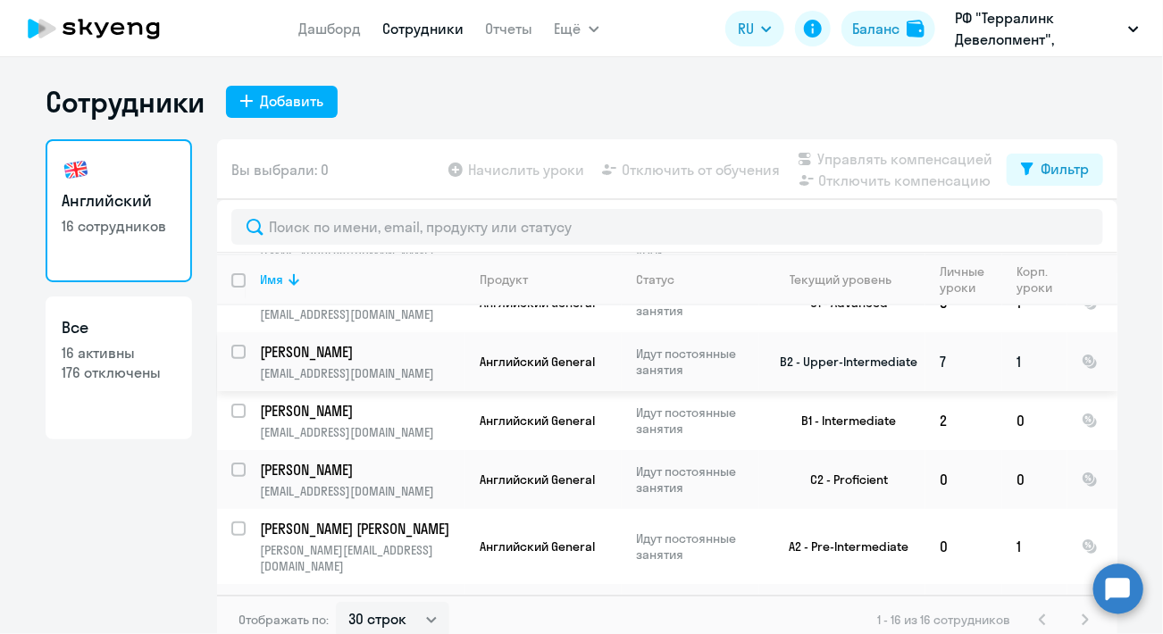
click at [466, 360] on td "Английский General" at bounding box center [544, 361] width 156 height 59
select select "english"
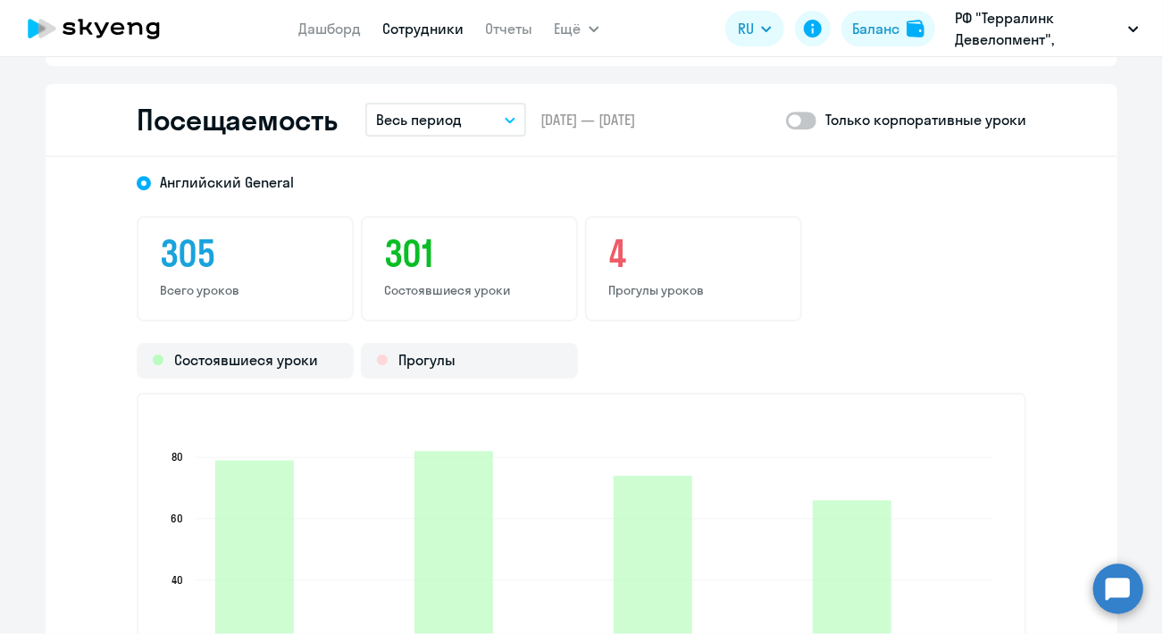
scroll to position [2327, 0]
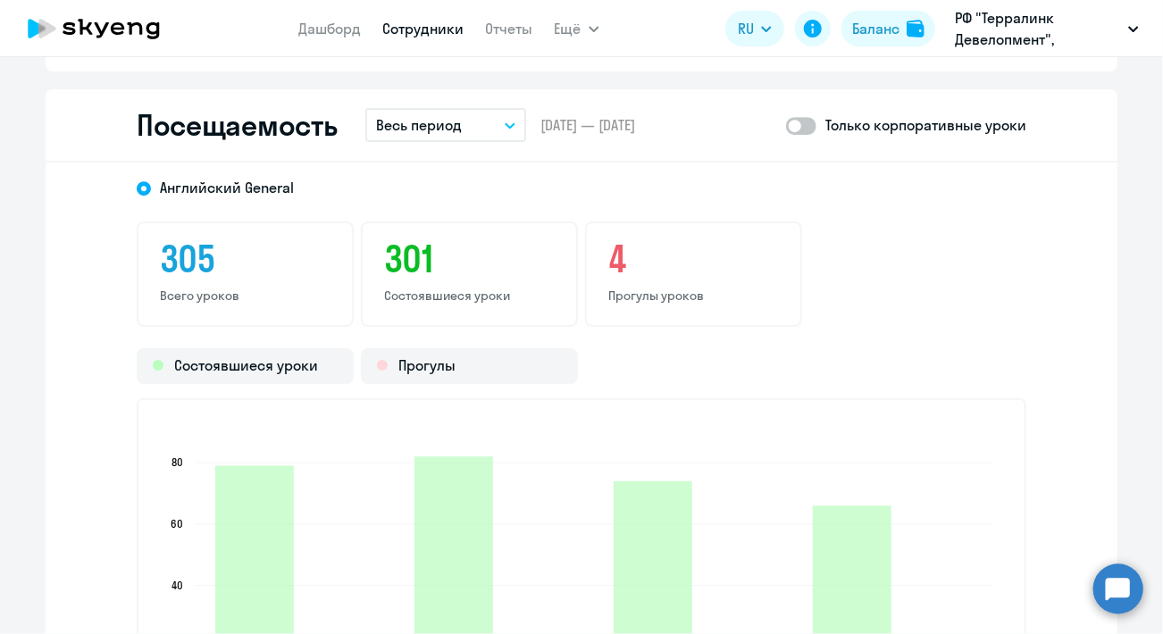
click at [411, 120] on p "Весь период" at bounding box center [419, 124] width 86 height 21
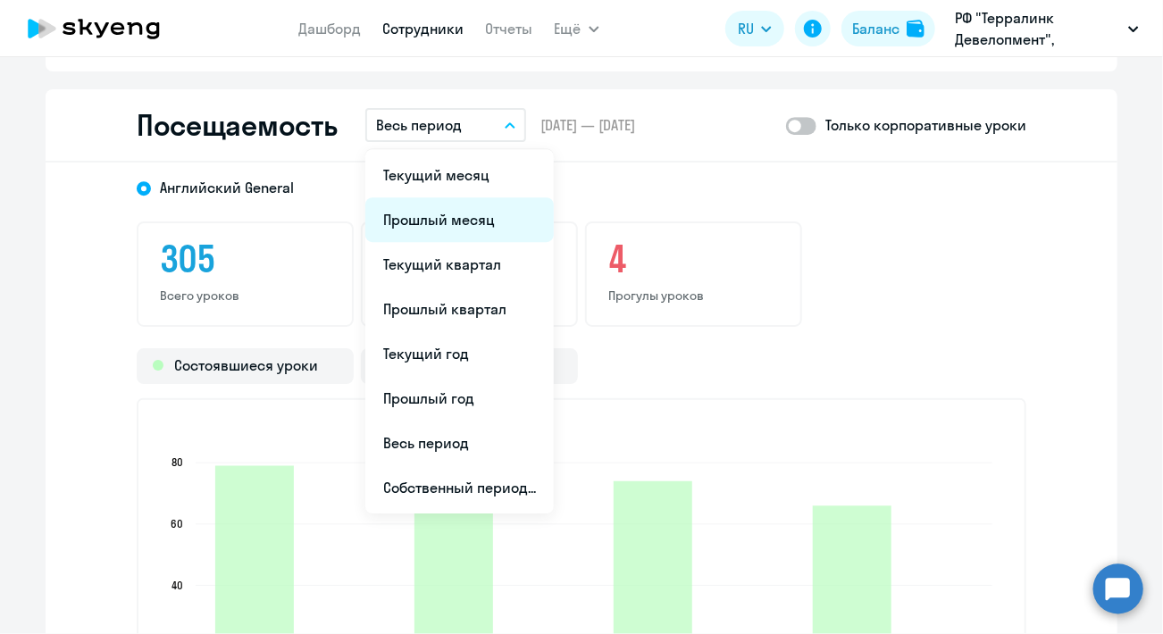
click at [453, 212] on li "Прошлый месяц" at bounding box center [459, 219] width 189 height 45
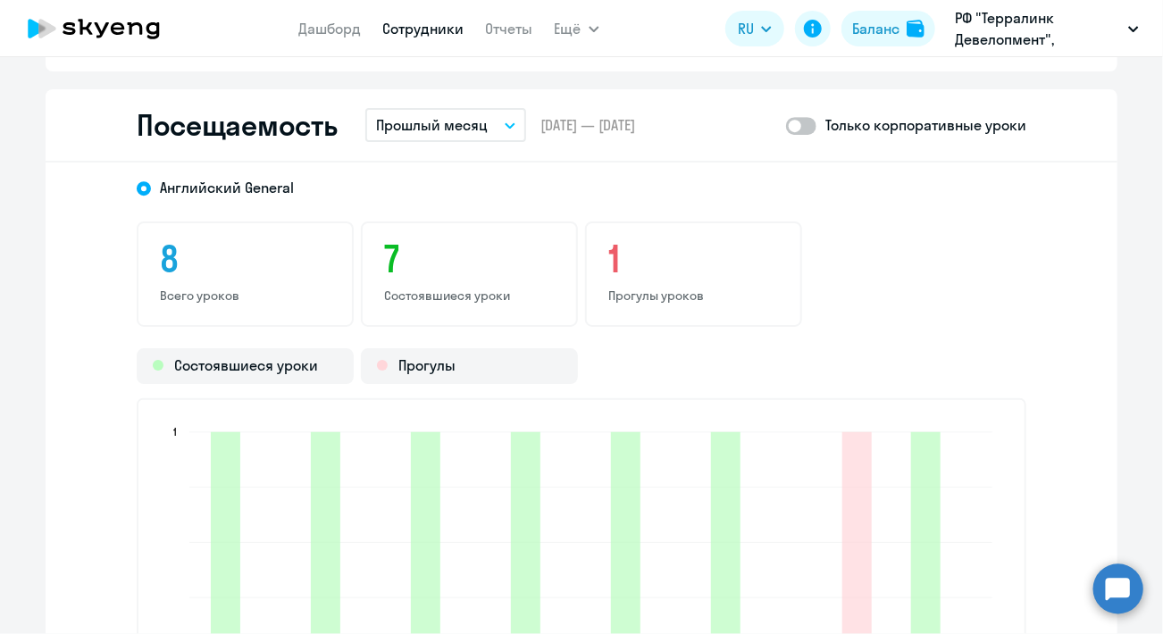
drag, startPoint x: 537, startPoint y: 122, endPoint x: 683, endPoint y: 124, distance: 145.6
click at [635, 124] on span "01.09.2025 — 30.09.2025" at bounding box center [588, 125] width 95 height 20
drag, startPoint x: 683, startPoint y: 124, endPoint x: 682, endPoint y: 208, distance: 84.0
click at [683, 208] on div "Английский General 8 Всего уроков 7 Состоявшиеся уроки 1 Прогулы уроков Состояв…" at bounding box center [582, 477] width 1072 height 629
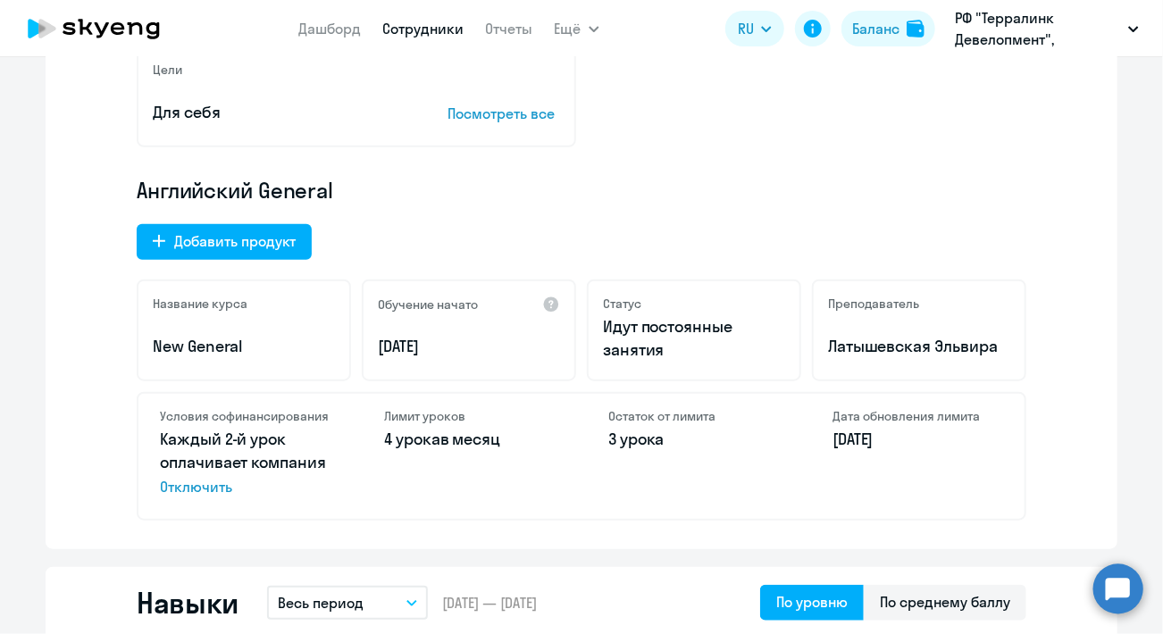
scroll to position [529, 0]
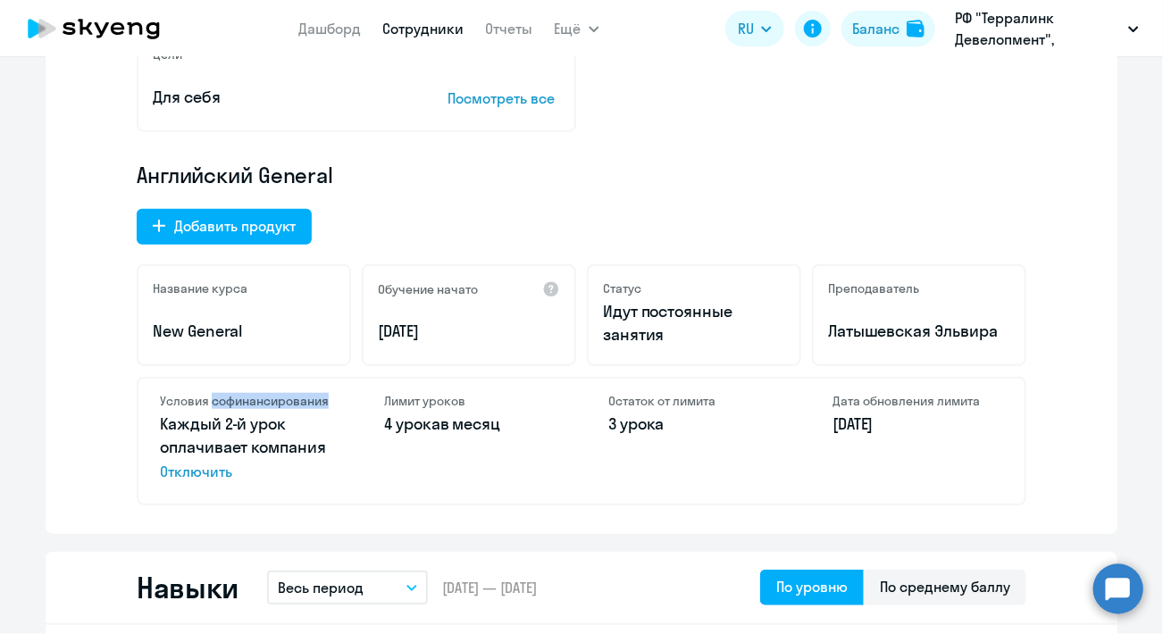
drag, startPoint x: 204, startPoint y: 400, endPoint x: 321, endPoint y: 399, distance: 117.0
click at [321, 399] on h4 "Условия софинансирования" at bounding box center [245, 401] width 171 height 16
drag, startPoint x: 321, startPoint y: 399, endPoint x: 354, endPoint y: 450, distance: 60.7
click at [354, 450] on div "Условия софинансирования Каждый 2-й урок оплачивает компания Отключить Лимит ур…" at bounding box center [582, 441] width 890 height 129
drag, startPoint x: 155, startPoint y: 398, endPoint x: 319, endPoint y: 399, distance: 164.4
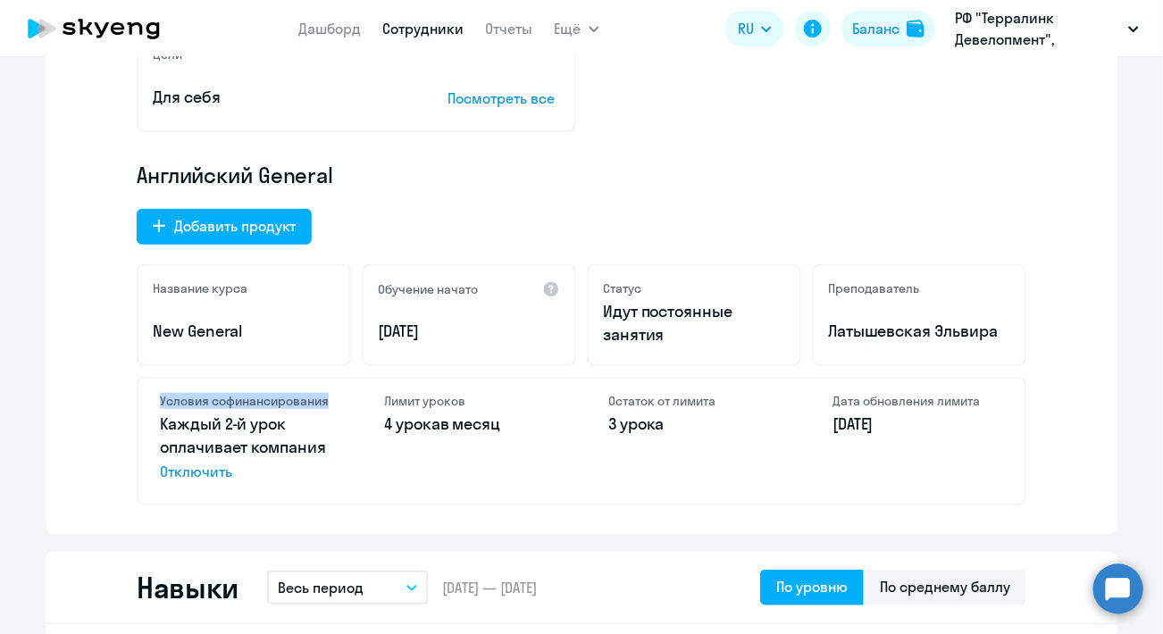
click at [322, 399] on div "Условия софинансирования Каждый 2-й урок оплачивает компания Отключить" at bounding box center [245, 441] width 214 height 125
click at [67, 382] on div "Текущий уровень • B2 – Upper-Intermediate B1 B2 +79% C1 Пройдено 305 уроков До …" at bounding box center [582, 177] width 1072 height 715
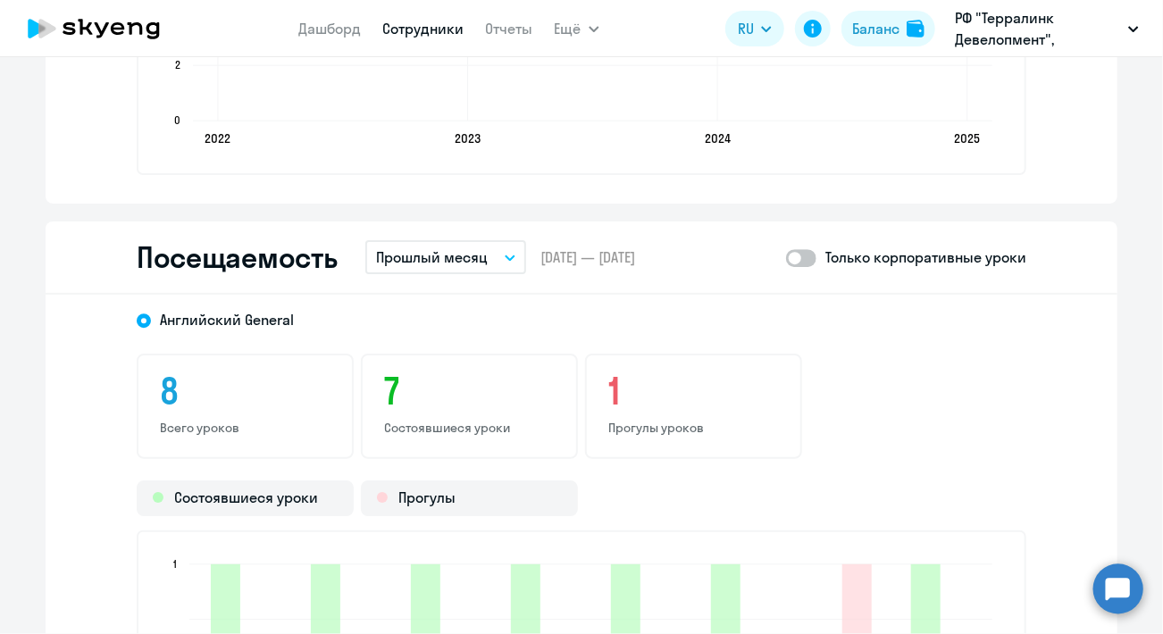
scroll to position [2185, 0]
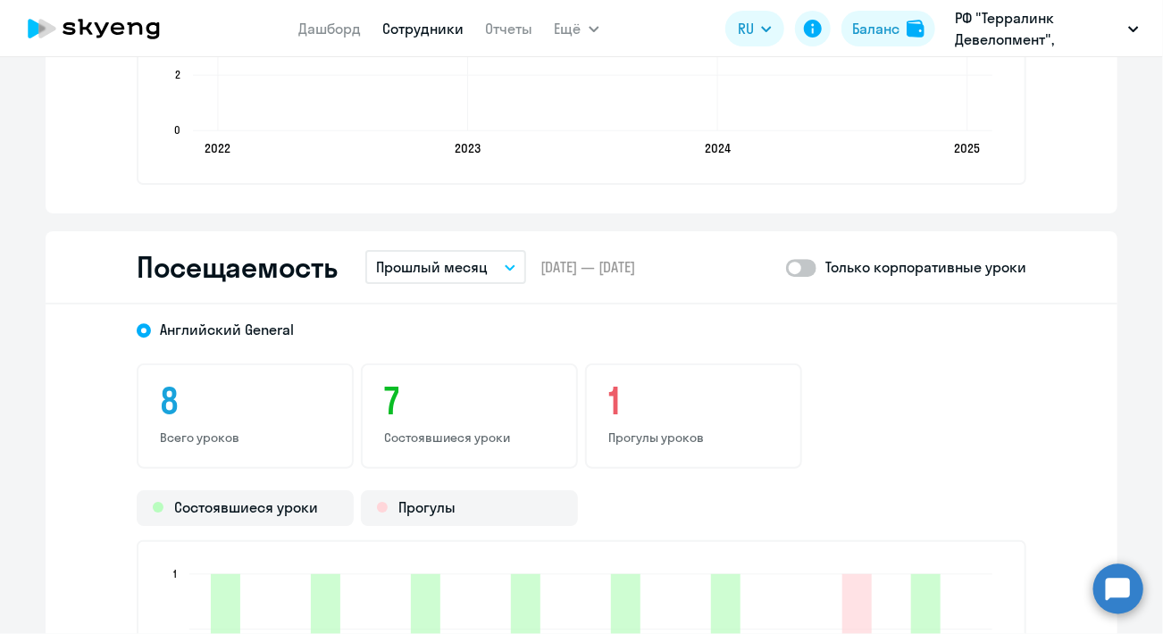
click at [458, 260] on p "Прошлый месяц" at bounding box center [432, 266] width 112 height 21
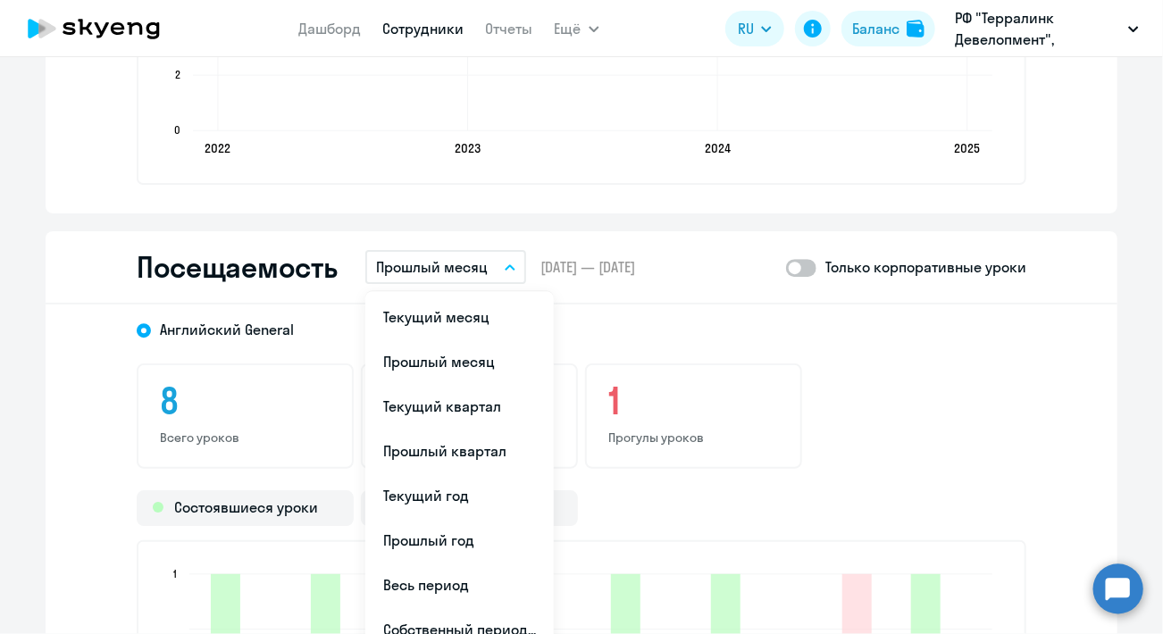
click at [804, 260] on span at bounding box center [801, 268] width 30 height 18
click at [786, 267] on input "checkbox" at bounding box center [785, 267] width 1 height 1
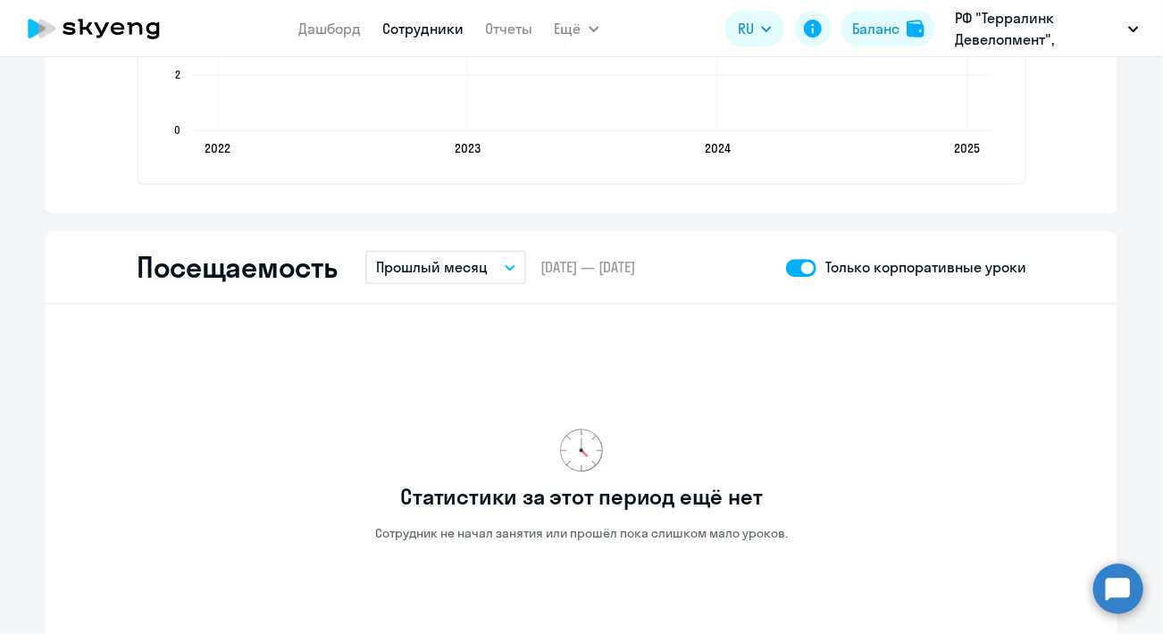
click at [491, 269] on button "Прошлый месяц" at bounding box center [445, 267] width 161 height 34
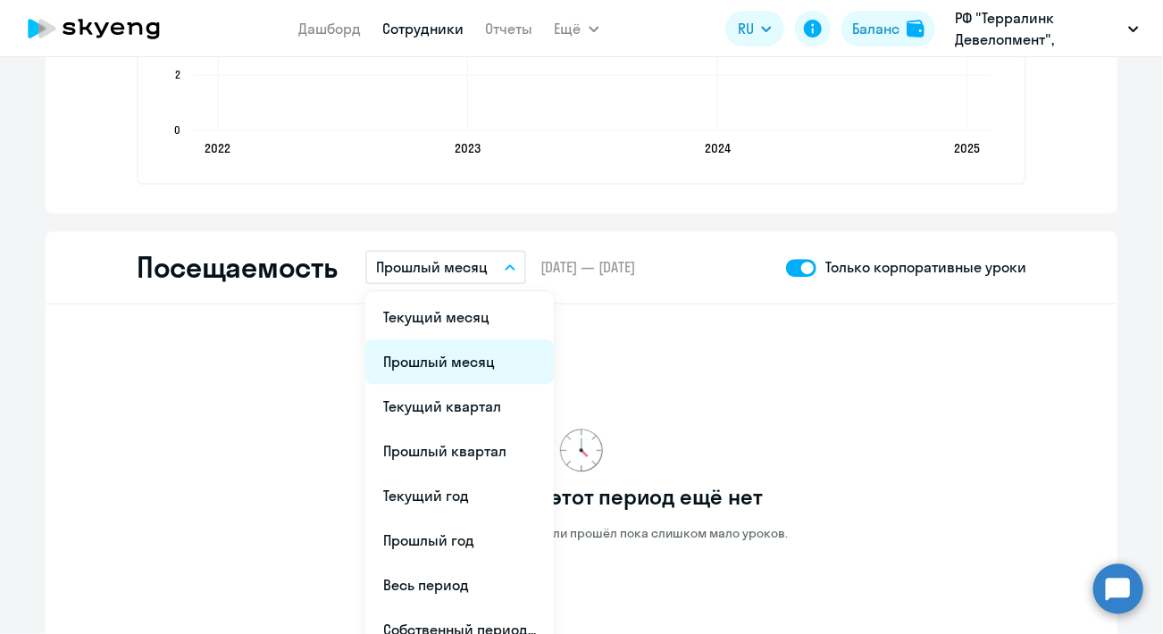
click at [459, 364] on li "Прошлый месяц" at bounding box center [459, 362] width 189 height 45
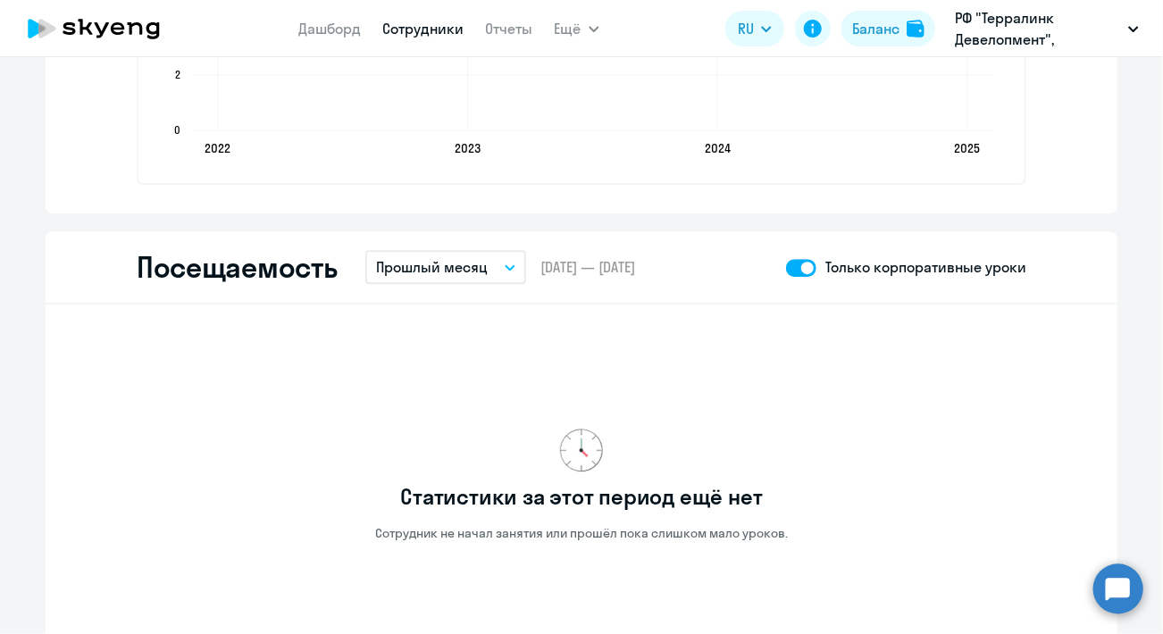
click at [803, 267] on span at bounding box center [801, 268] width 30 height 18
click at [786, 267] on input "checkbox" at bounding box center [785, 267] width 1 height 1
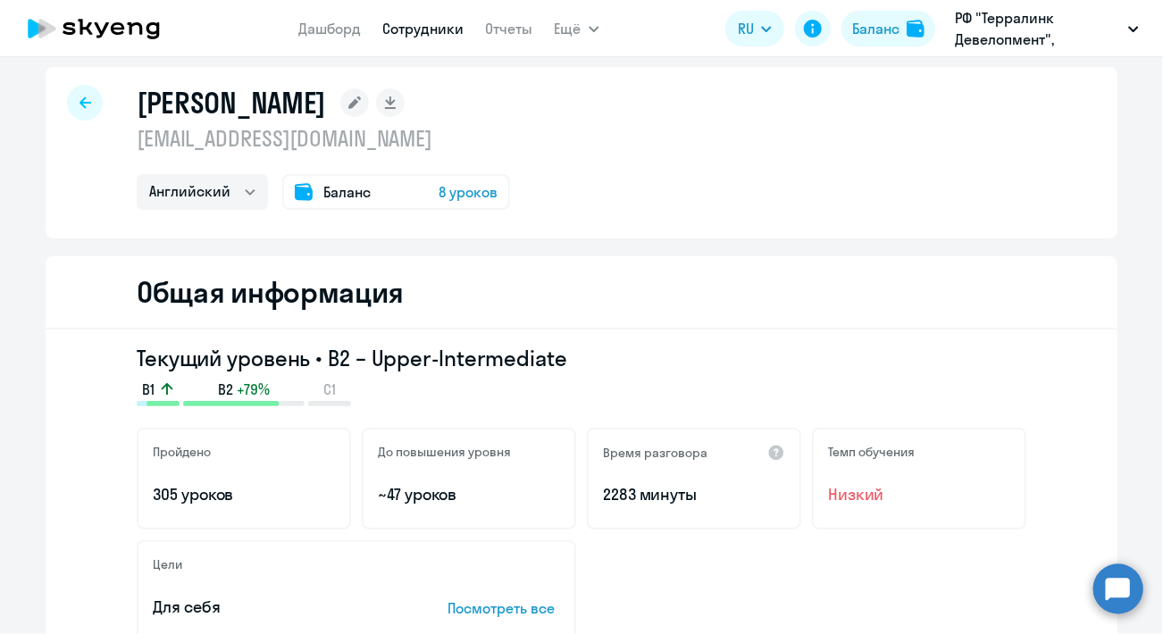
scroll to position [0, 0]
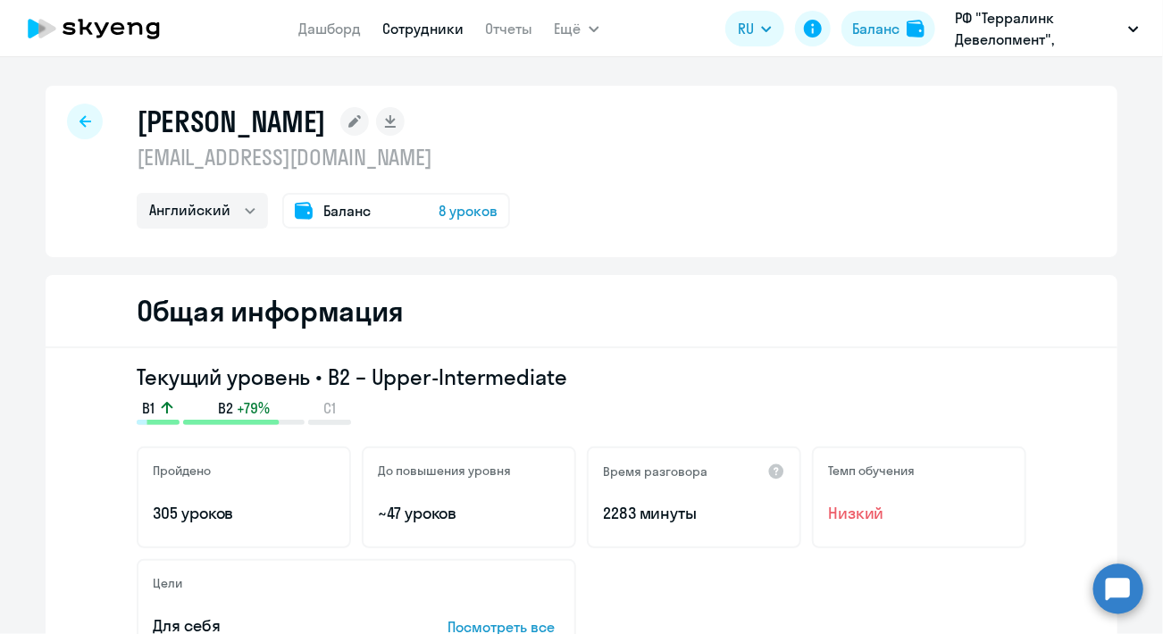
click at [463, 214] on span "8 уроков" at bounding box center [468, 210] width 59 height 21
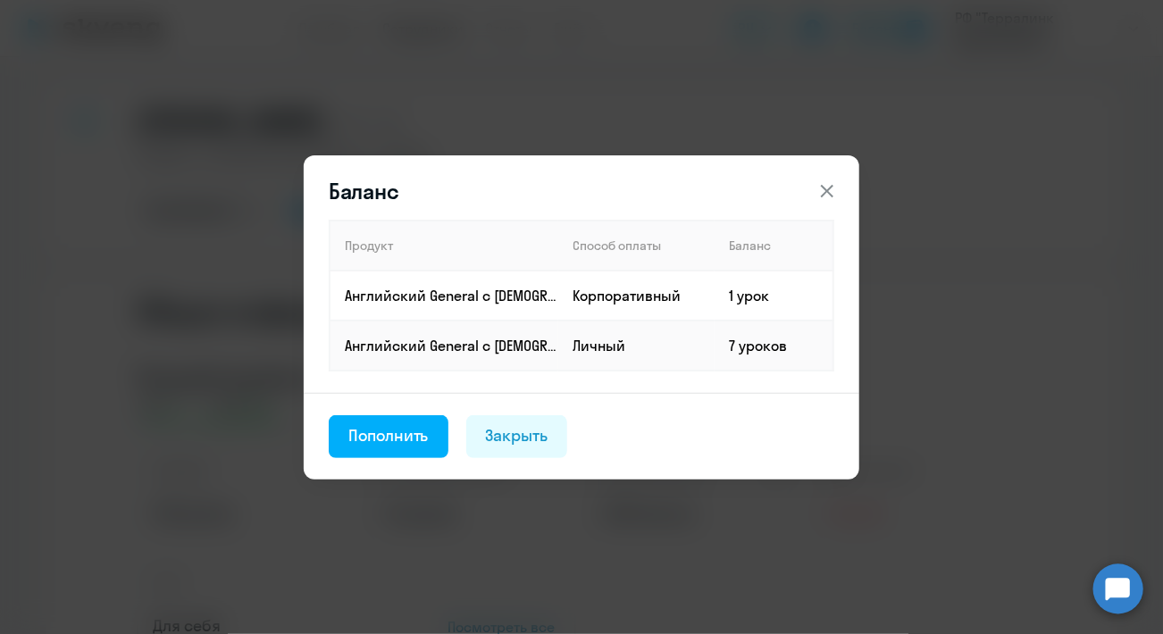
click at [822, 189] on icon at bounding box center [827, 190] width 21 height 21
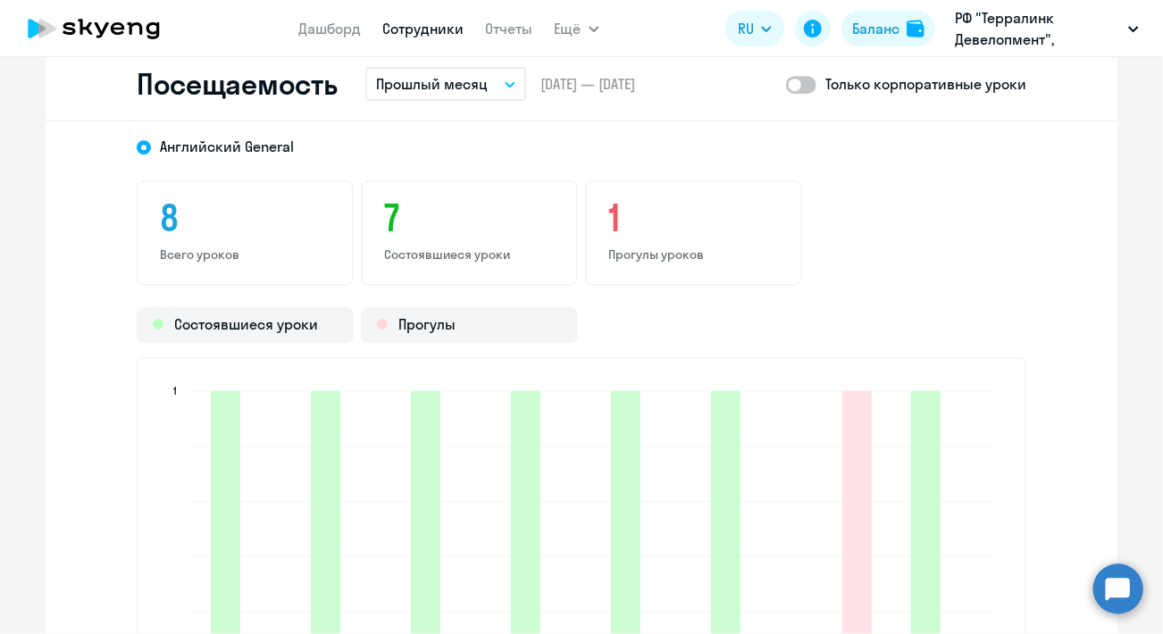
scroll to position [2344, 0]
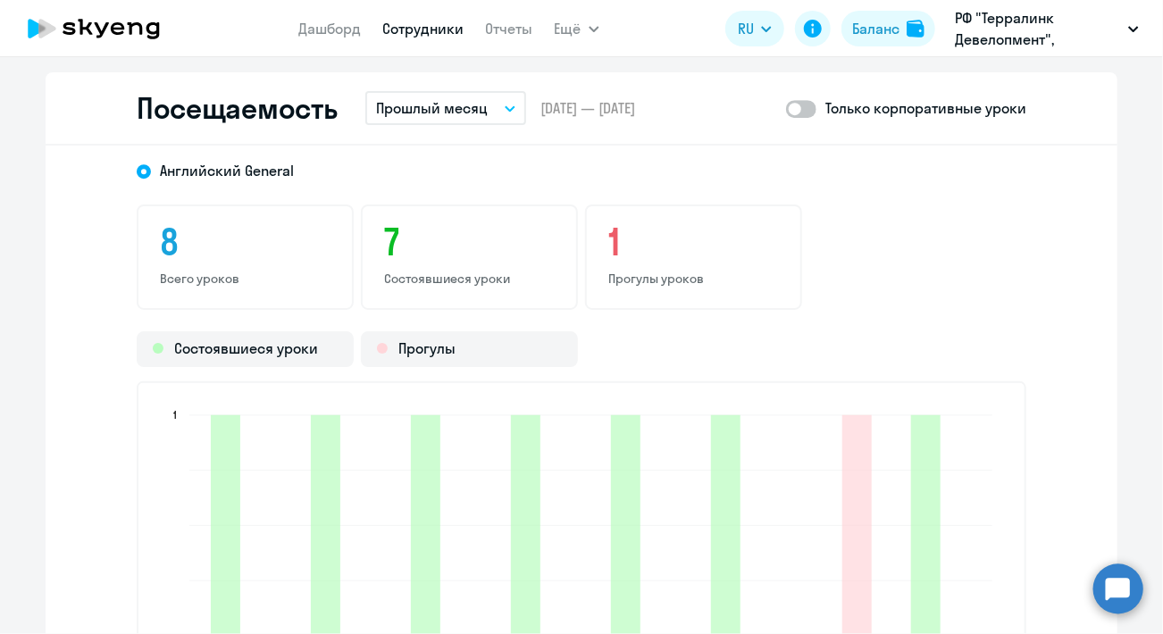
click at [475, 105] on p "Прошлый месяц" at bounding box center [432, 107] width 112 height 21
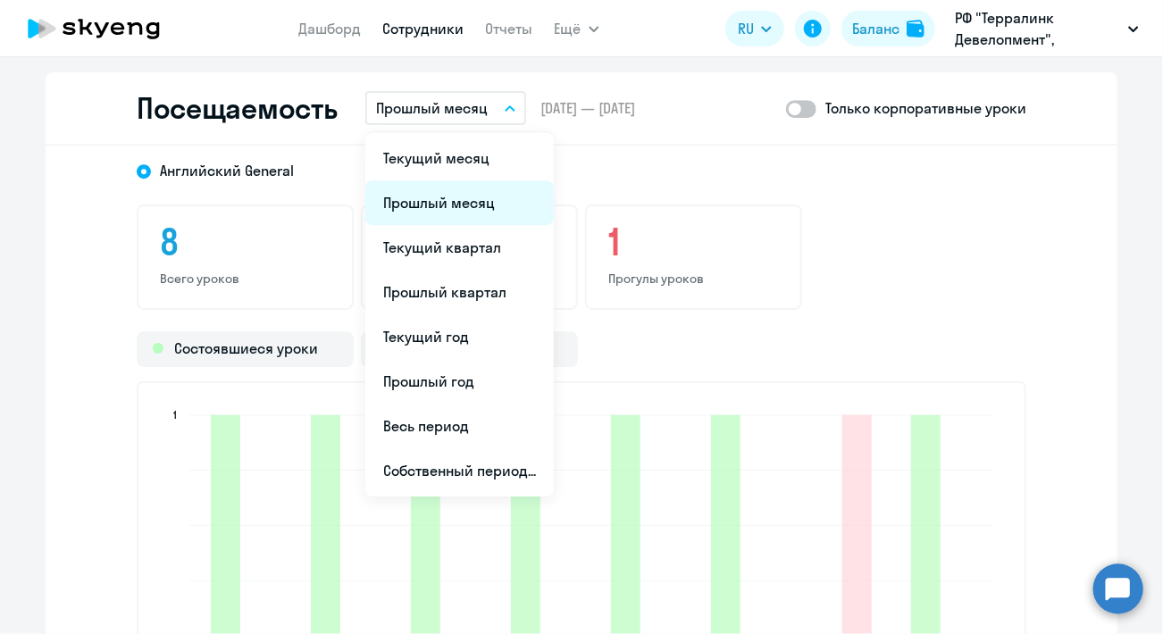
click at [471, 189] on li "Прошлый месяц" at bounding box center [459, 202] width 189 height 45
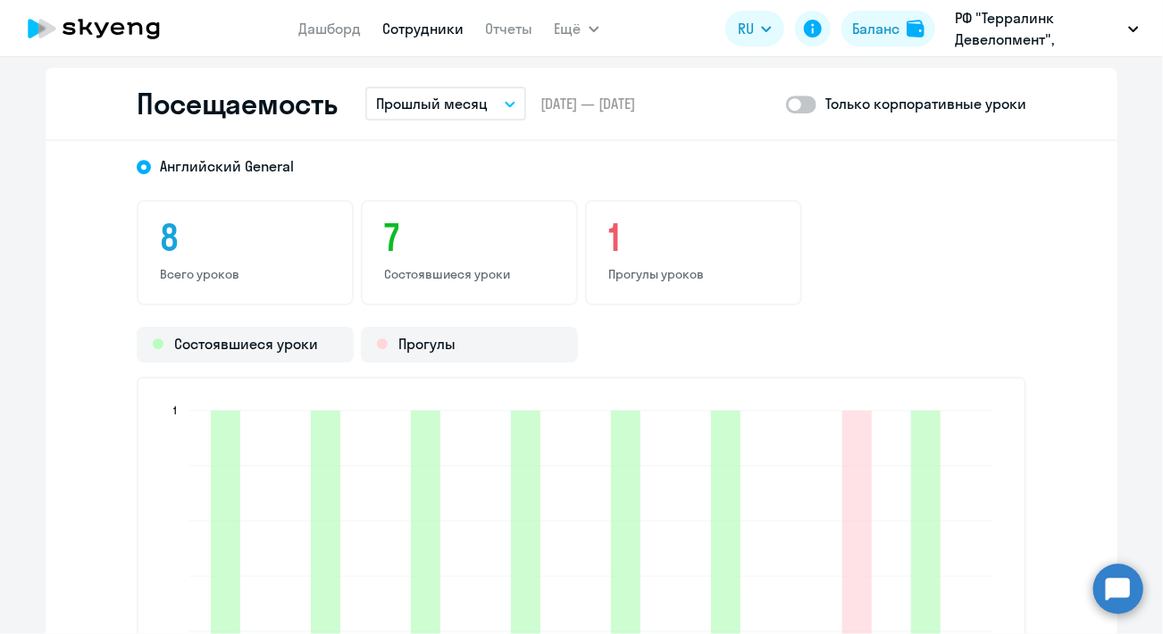
scroll to position [2254, 0]
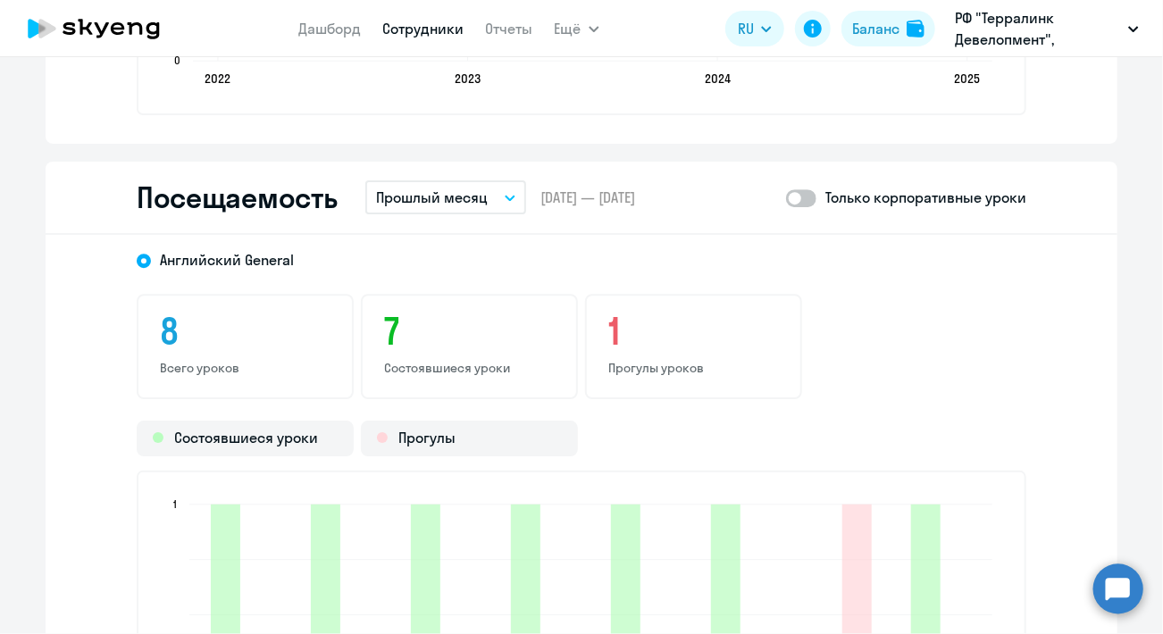
click at [803, 197] on span at bounding box center [801, 198] width 30 height 18
click at [786, 197] on input "checkbox" at bounding box center [785, 197] width 1 height 1
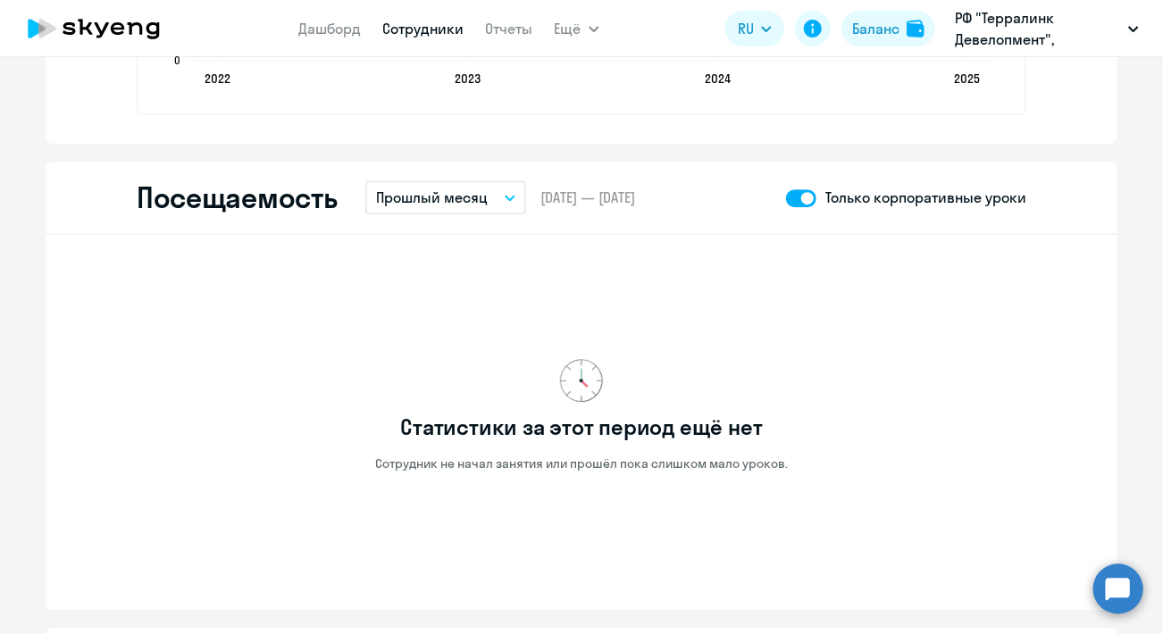
click at [787, 194] on span at bounding box center [801, 198] width 30 height 18
click at [786, 197] on input "checkbox" at bounding box center [785, 197] width 1 height 1
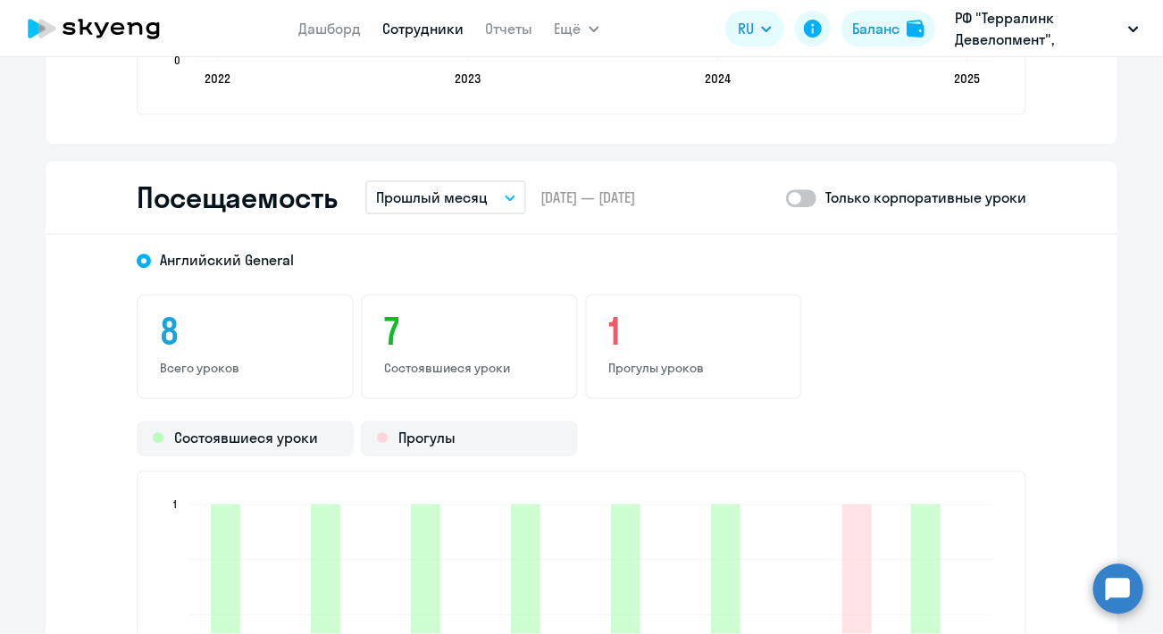
click at [804, 196] on span at bounding box center [801, 198] width 30 height 18
click at [786, 197] on input "checkbox" at bounding box center [785, 197] width 1 height 1
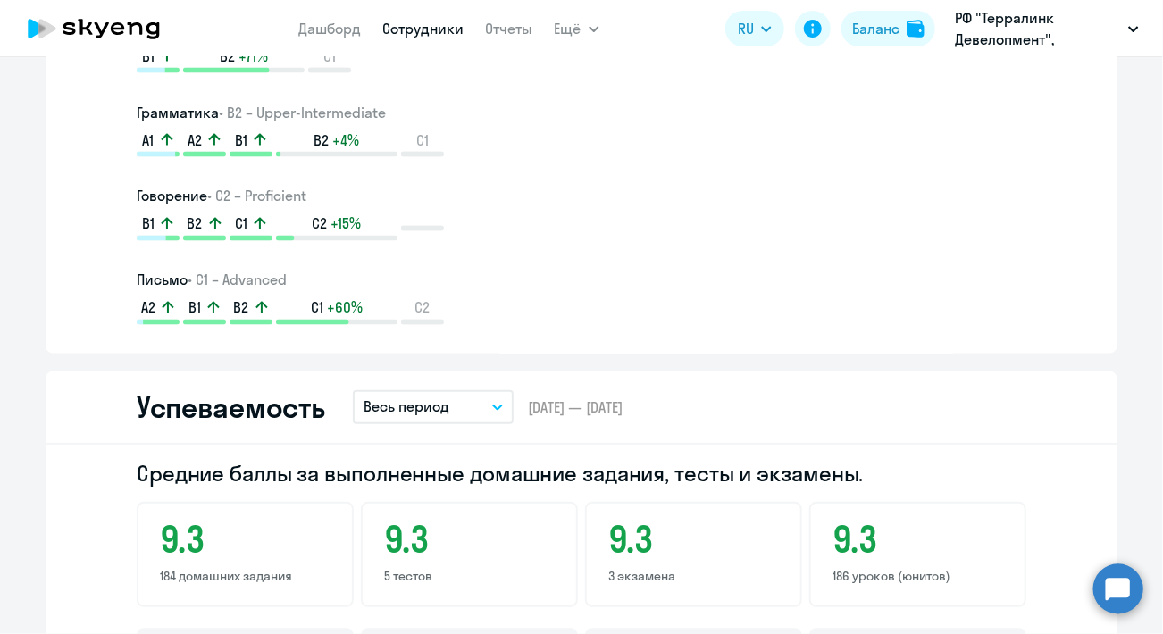
scroll to position [2124, 0]
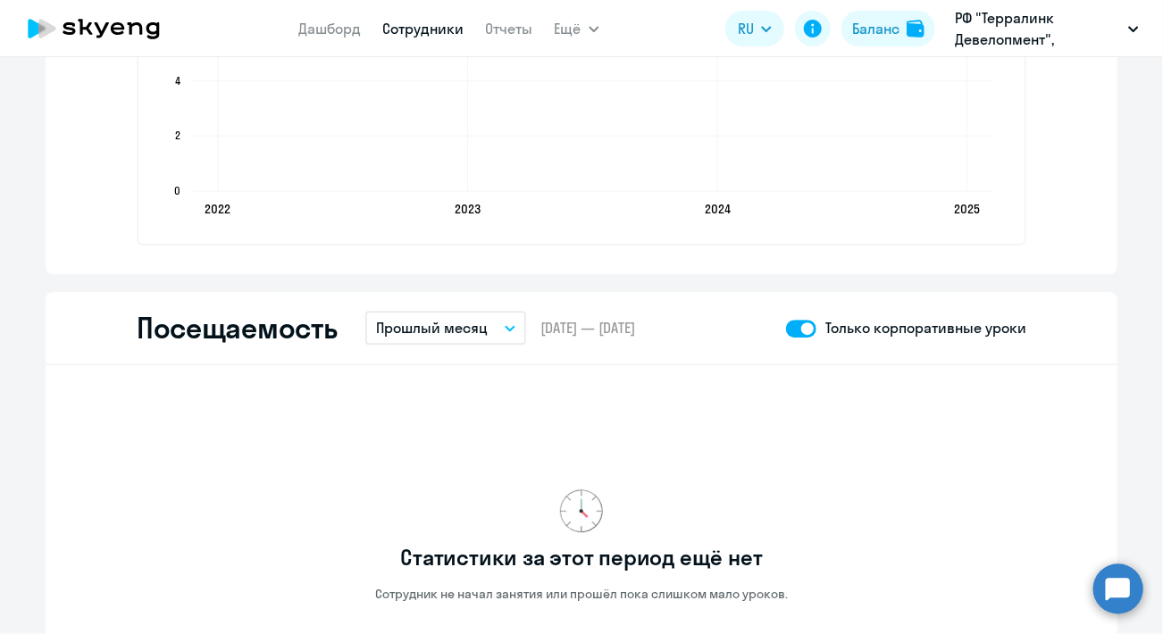
click at [803, 325] on span at bounding box center [801, 329] width 30 height 18
click at [786, 328] on input "checkbox" at bounding box center [785, 328] width 1 height 1
checkbox input "false"
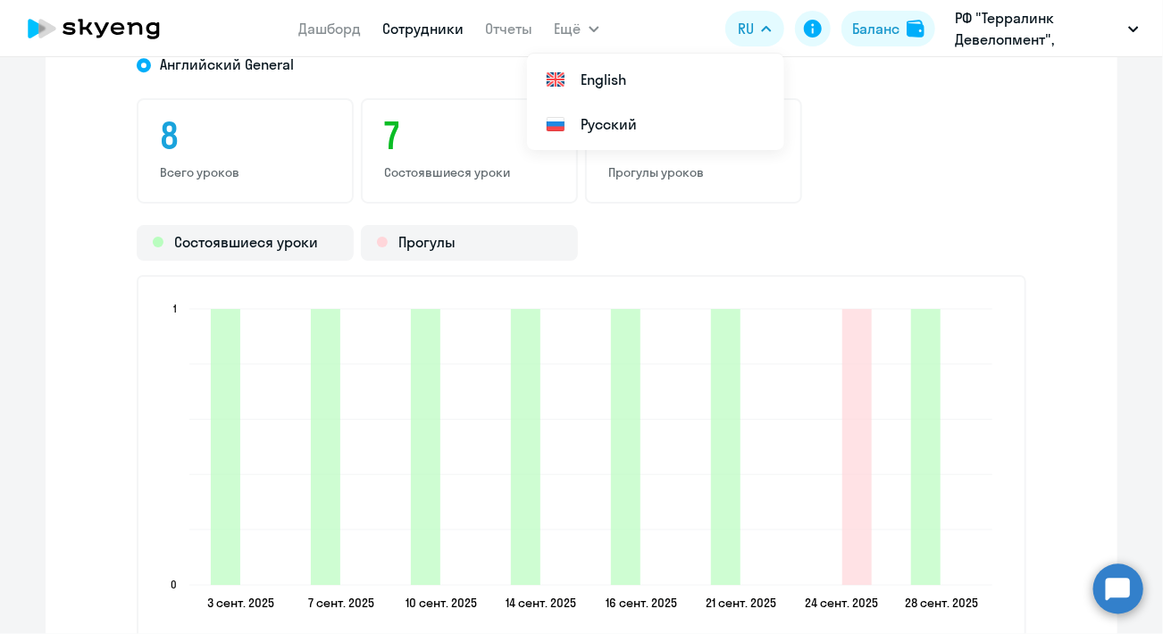
scroll to position [2459, 0]
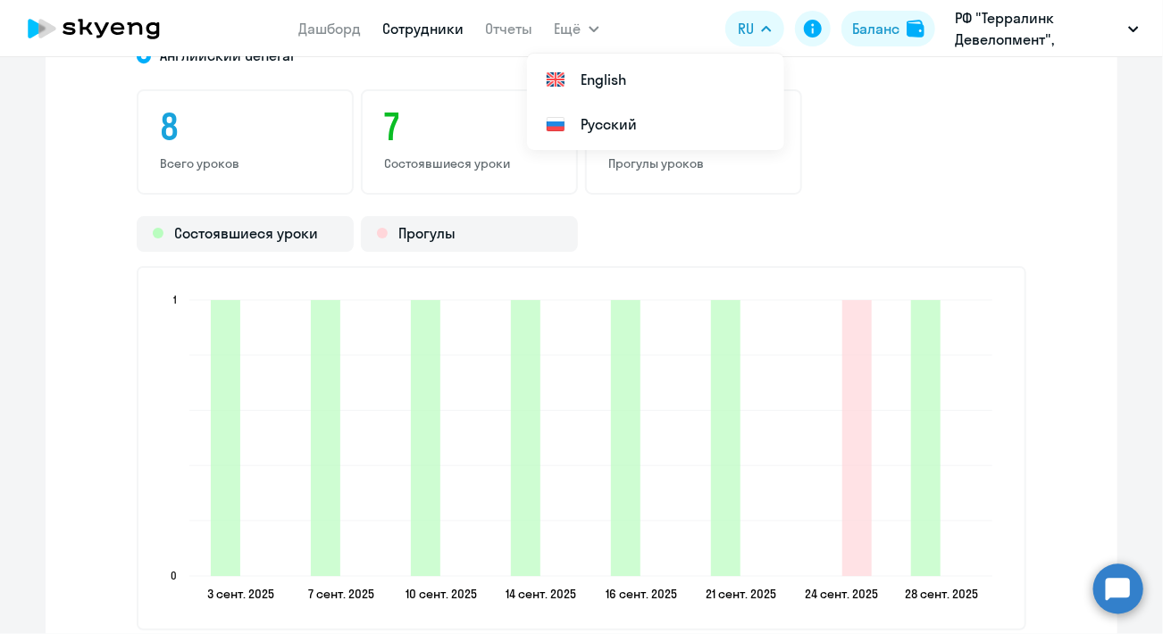
click at [1085, 179] on div "Английский General 8 Всего уроков 7 Состоявшиеся уроки 1 Прогулы уроков Состояв…" at bounding box center [582, 344] width 1072 height 629
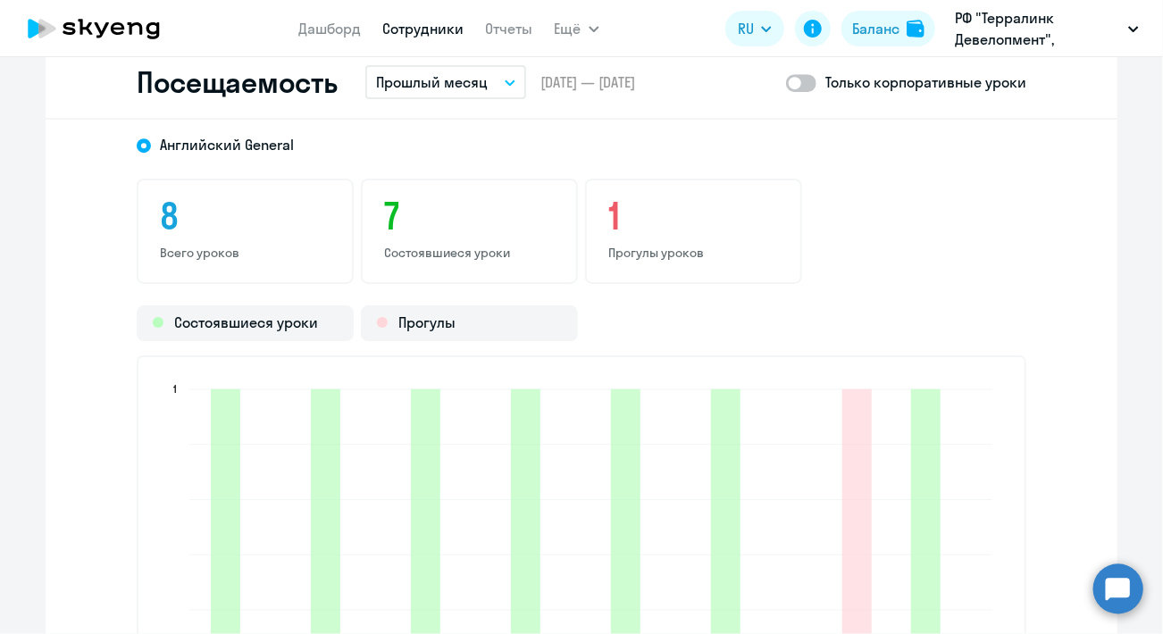
click at [433, 83] on p "Прошлый месяц" at bounding box center [432, 81] width 112 height 21
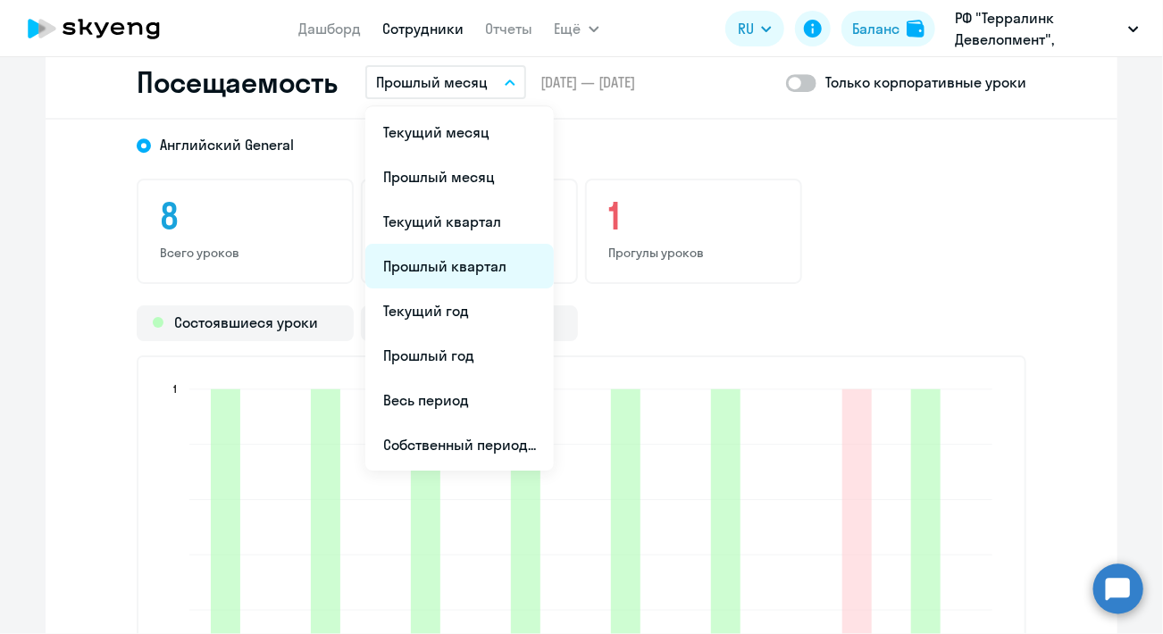
click at [444, 258] on li "Прошлый квартал" at bounding box center [459, 266] width 189 height 45
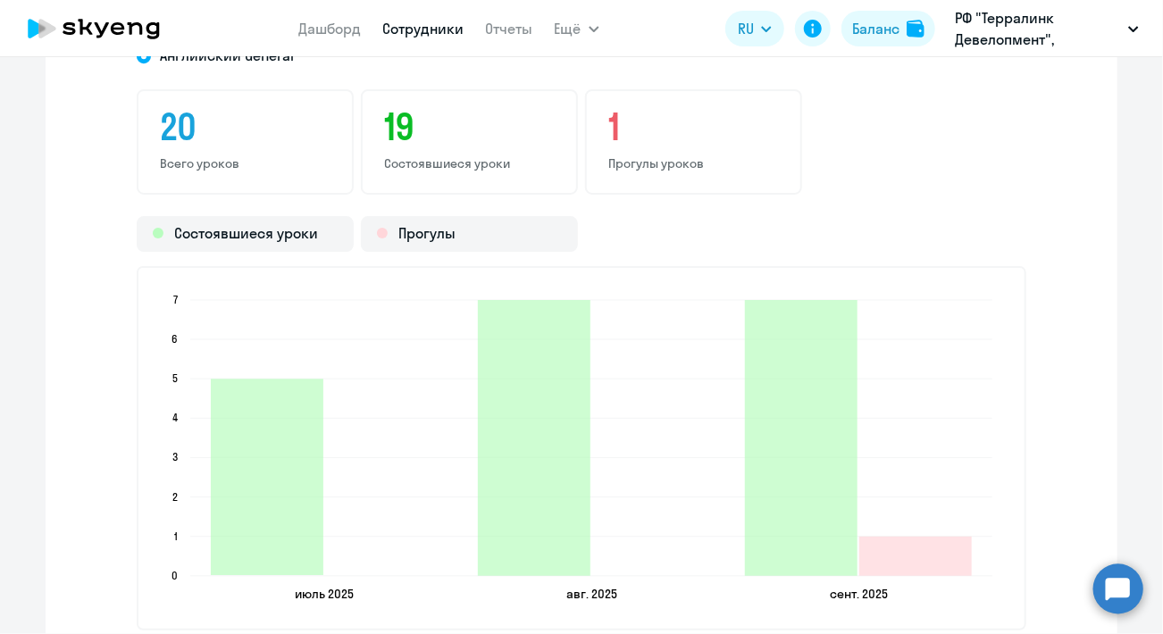
scroll to position [2280, 0]
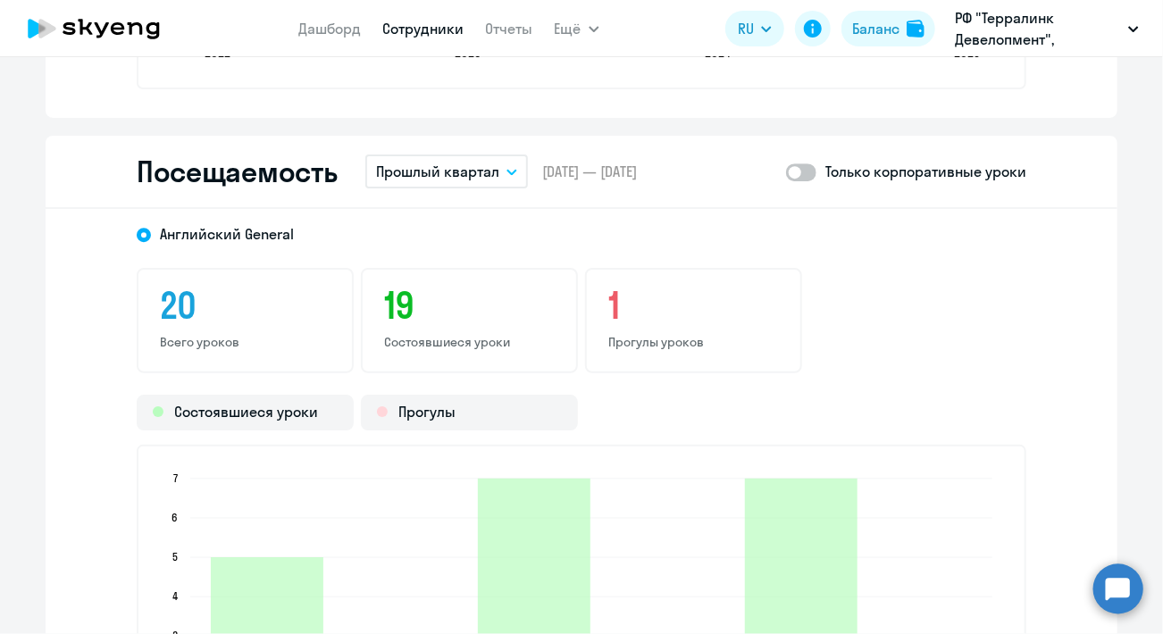
click at [433, 161] on p "Прошлый квартал" at bounding box center [437, 171] width 123 height 21
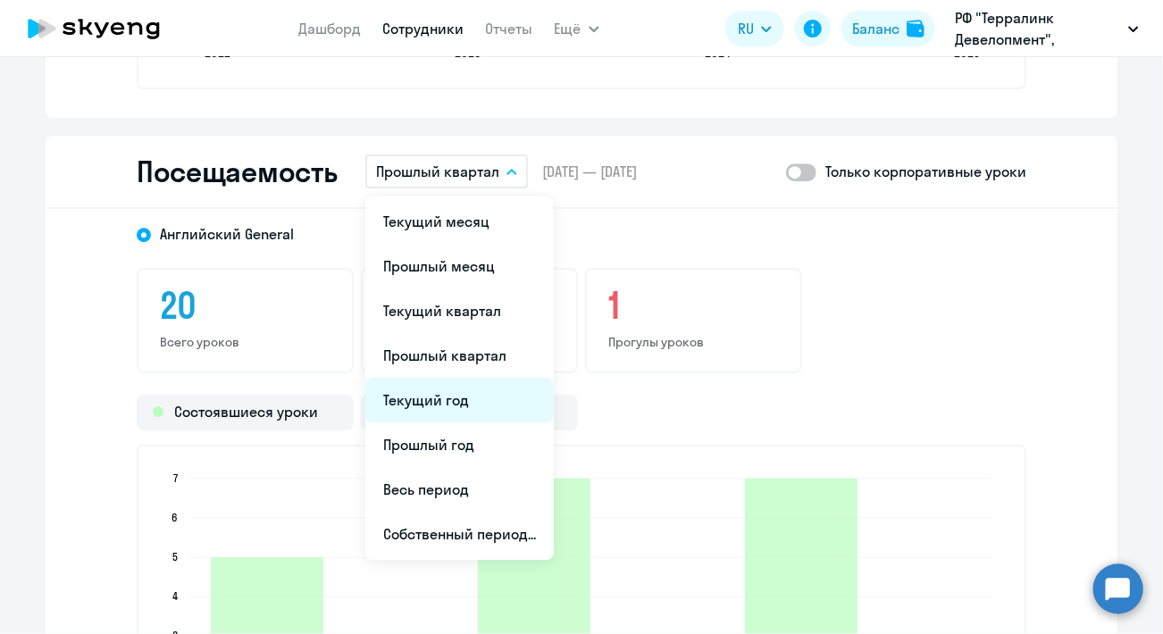
click at [434, 387] on li "Текущий год" at bounding box center [459, 400] width 189 height 45
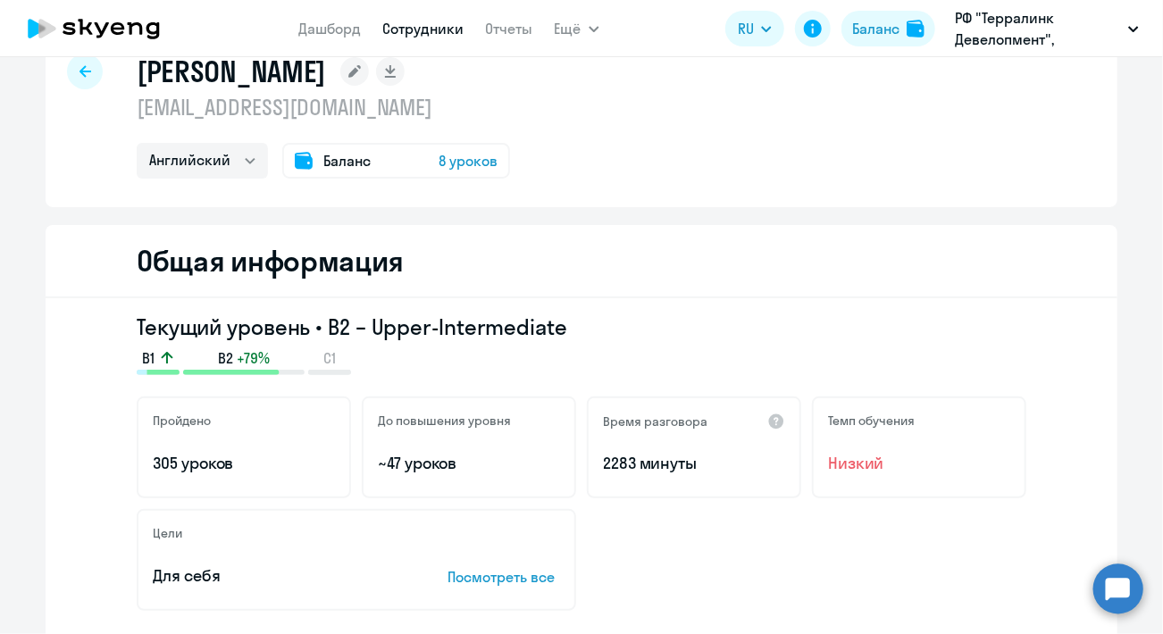
scroll to position [0, 0]
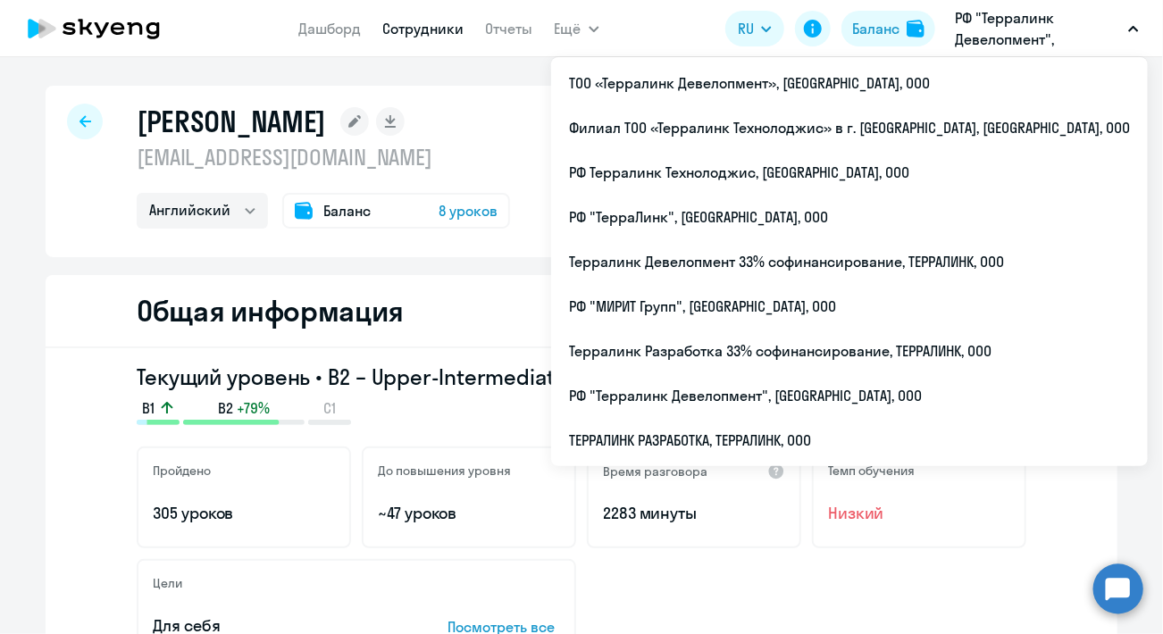
click at [1022, 39] on p "РФ "Терралинк Девелопмент", ТЕРРАЛИНК, ООО" at bounding box center [1038, 28] width 166 height 43
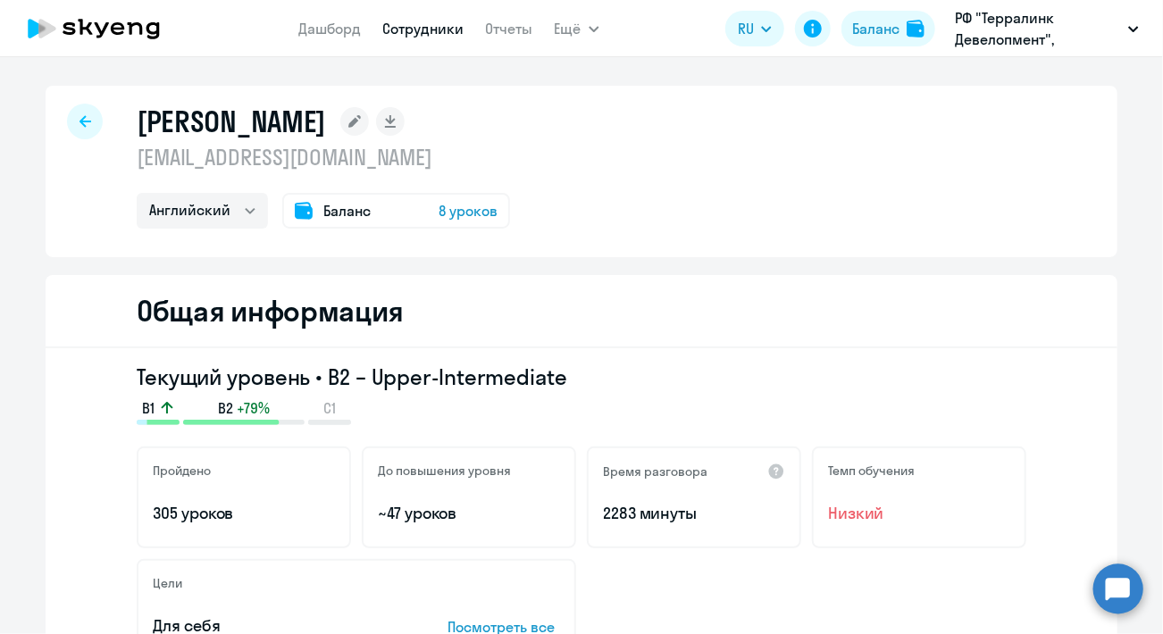
click at [1019, 40] on p "РФ "Терралинк Девелопмент", ТЕРРАЛИНК, ООО" at bounding box center [1038, 28] width 166 height 43
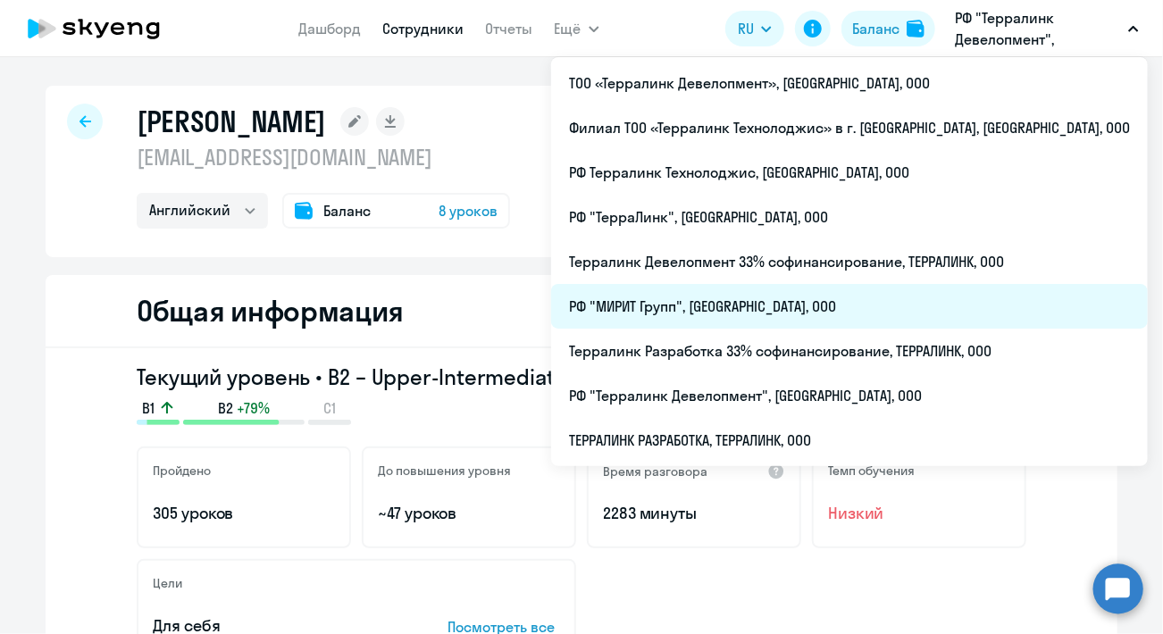
click at [833, 295] on li "РФ "МИРИТ Групп", ТЕРРАЛИНК, ООО" at bounding box center [849, 306] width 597 height 45
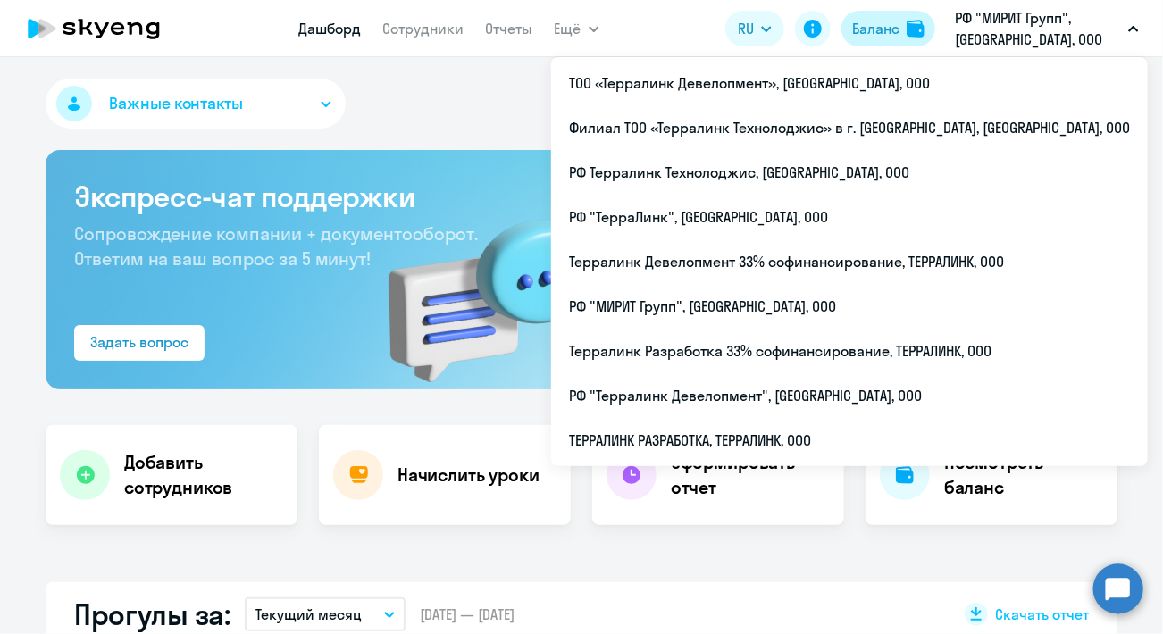
click at [914, 26] on img at bounding box center [916, 29] width 18 height 18
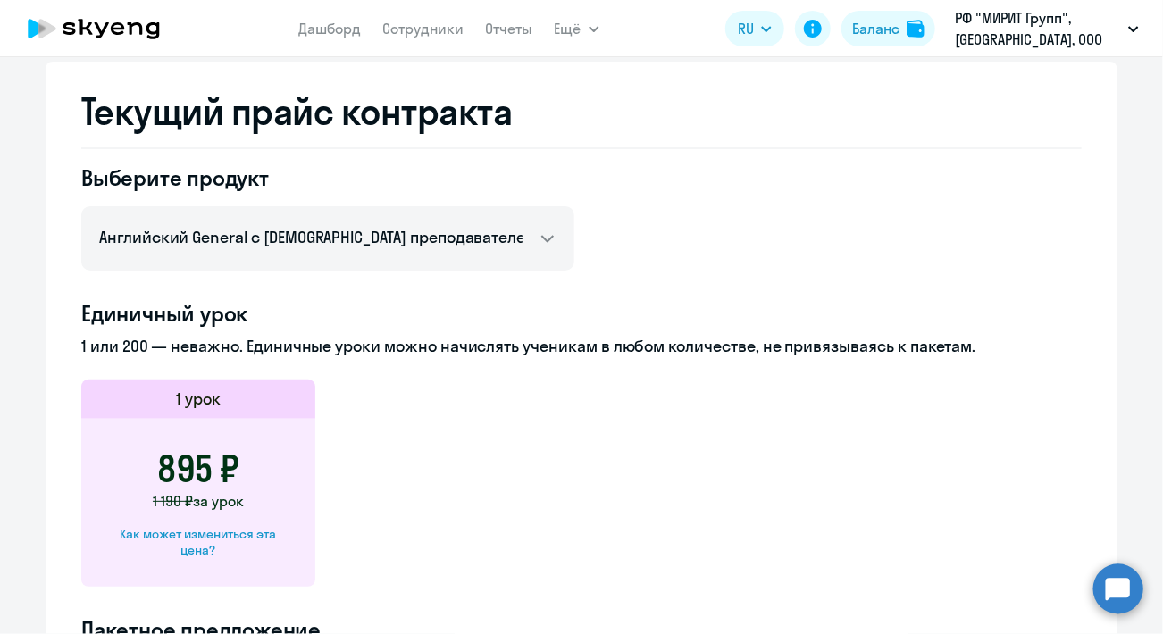
scroll to position [251, 0]
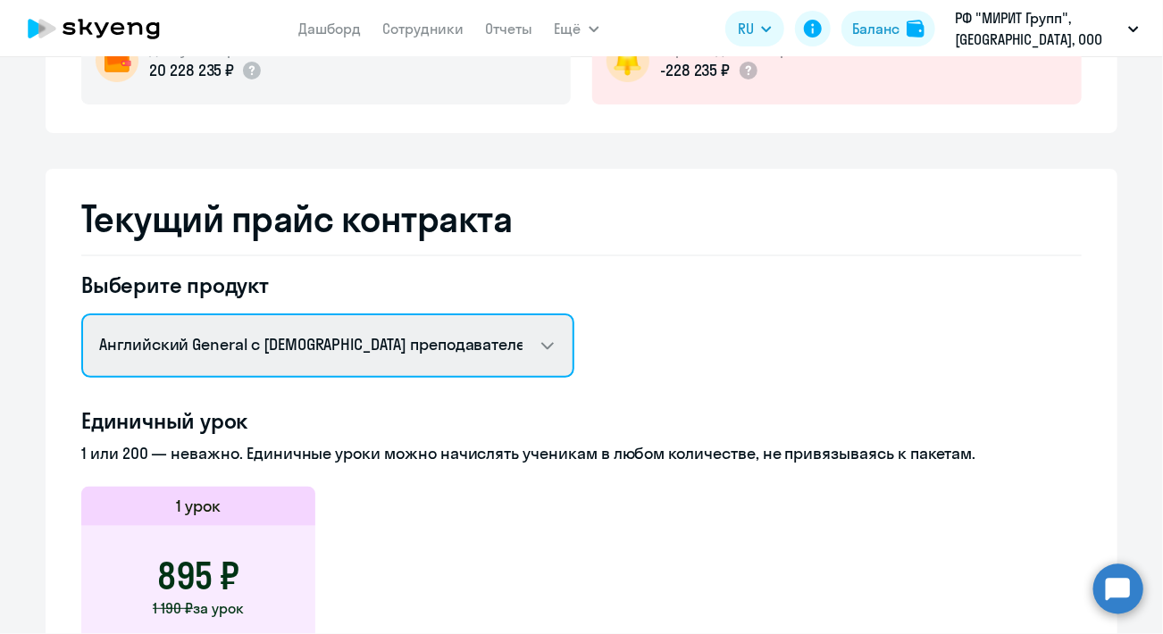
drag, startPoint x: 479, startPoint y: 329, endPoint x: 469, endPoint y: 334, distance: 11.2
click at [479, 330] on select "Английский General с русскоговорящим преподавателем Английский General с англог…" at bounding box center [327, 346] width 493 height 64
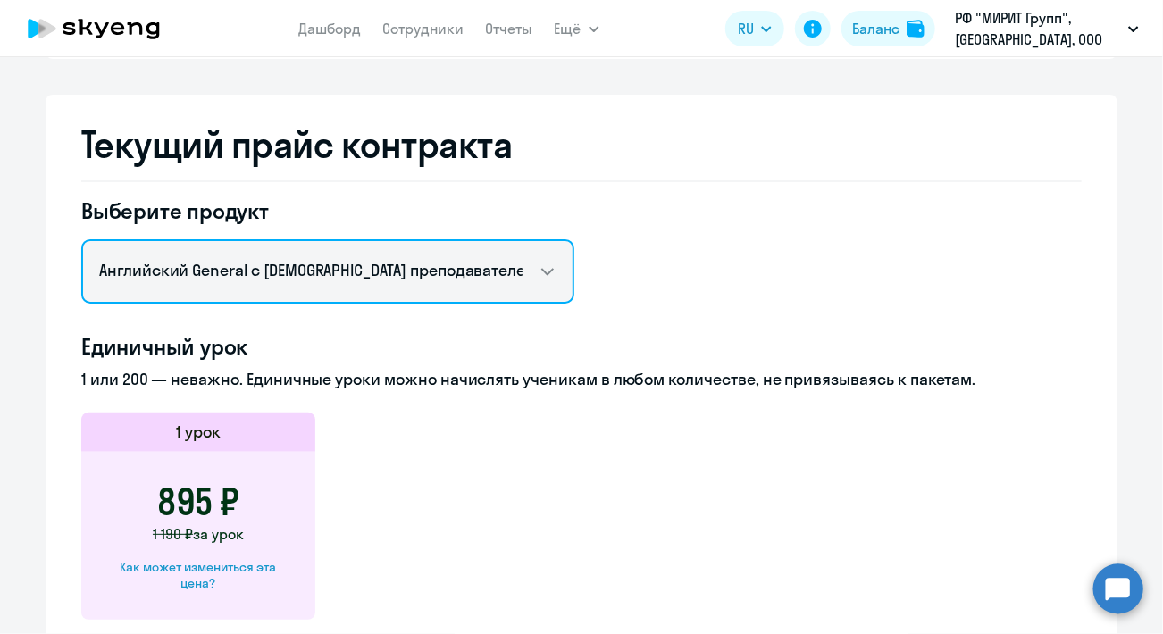
scroll to position [340, 0]
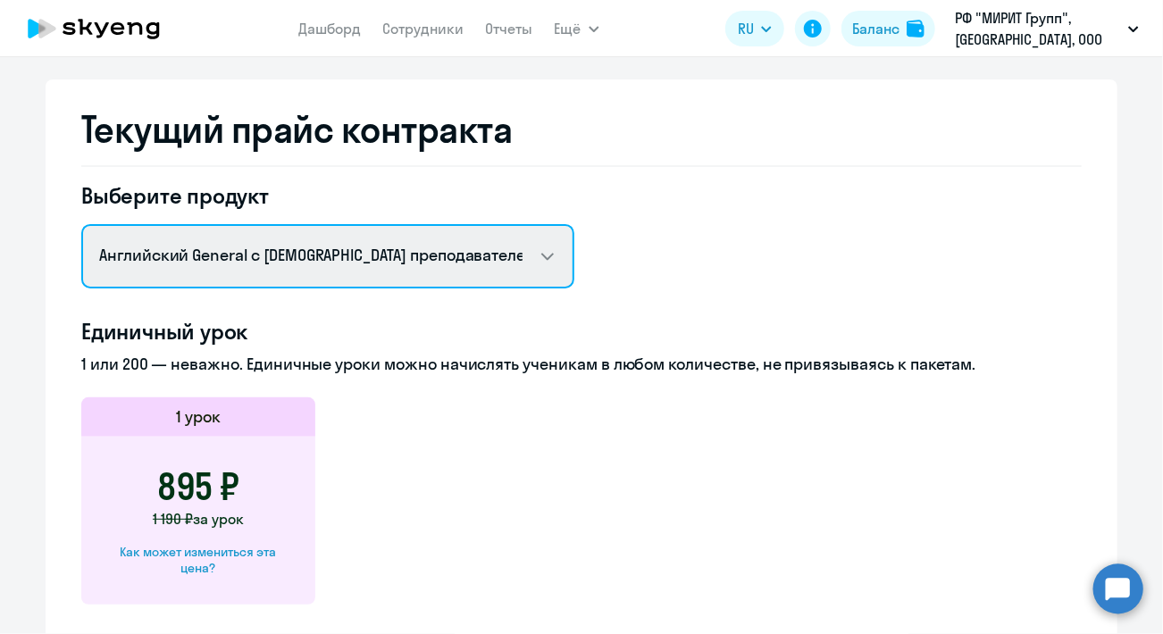
click at [376, 251] on select "Английский General с русскоговорящим преподавателем Английский General с англог…" at bounding box center [327, 256] width 493 height 64
select select "english_adult_not_native_speaker_premium"
click at [81, 224] on select "Английский General с русскоговорящим преподавателем Английский General с англог…" at bounding box center [327, 256] width 493 height 64
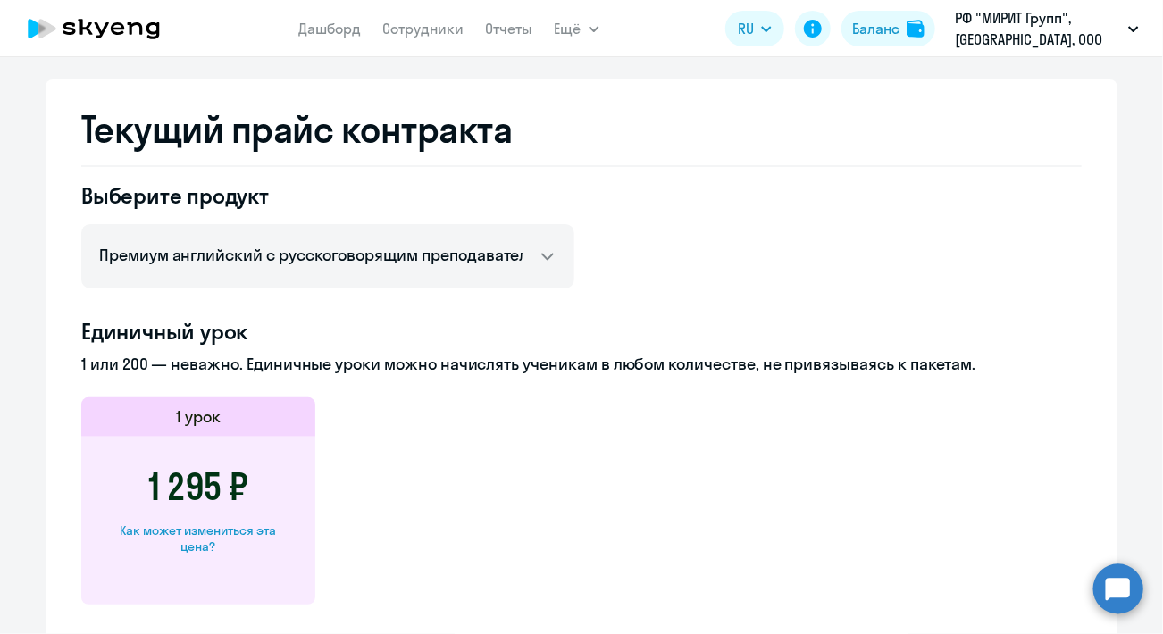
click at [190, 71] on div "Баланс контракта Деньги и уроки История изменений баланса Доступно в рамках лим…" at bounding box center [582, 480] width 1072 height 1440
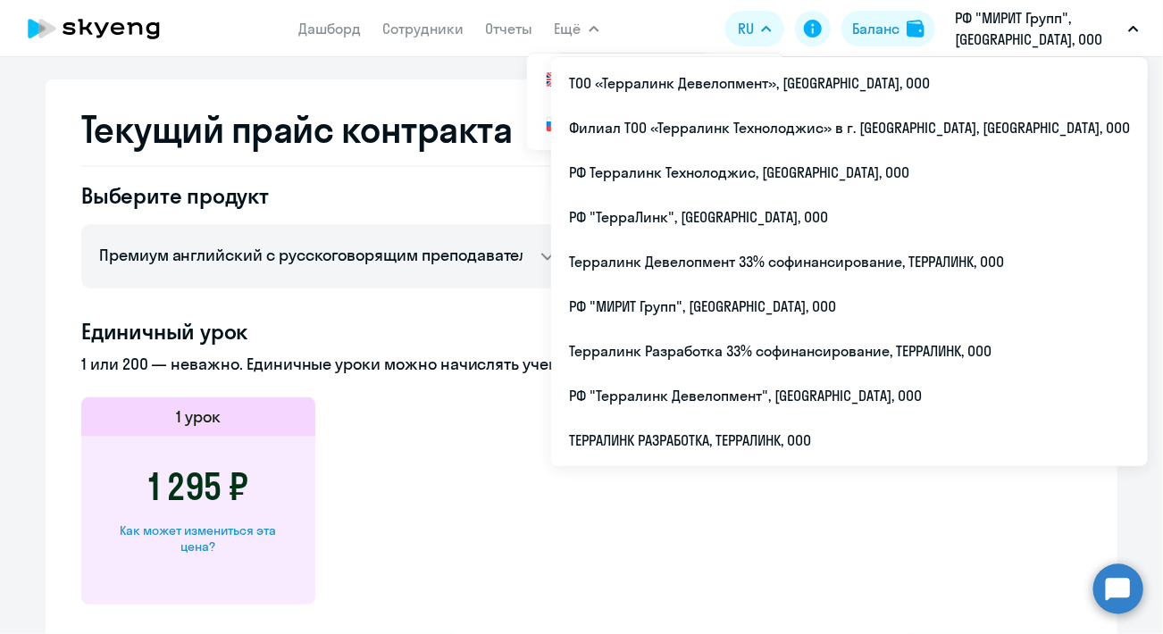
click at [589, 27] on icon "button" at bounding box center [594, 29] width 11 height 6
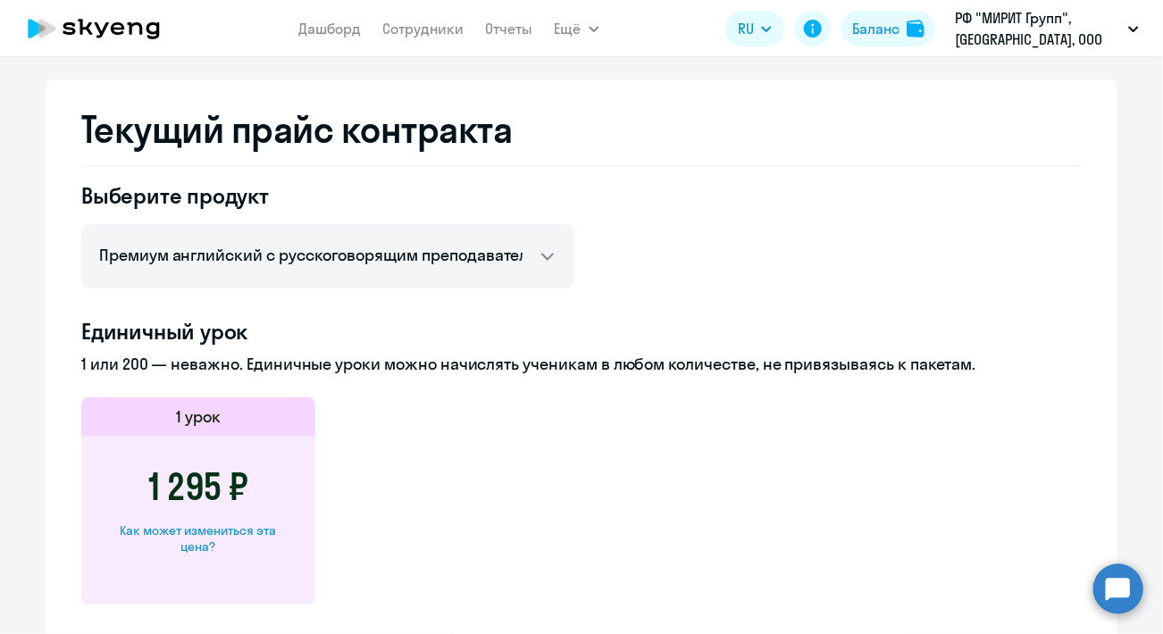
click at [589, 27] on icon "button" at bounding box center [594, 29] width 11 height 6
drag, startPoint x: 340, startPoint y: 26, endPoint x: 408, endPoint y: 25, distance: 68.8
click at [339, 26] on link "Дашборд" at bounding box center [330, 29] width 63 height 18
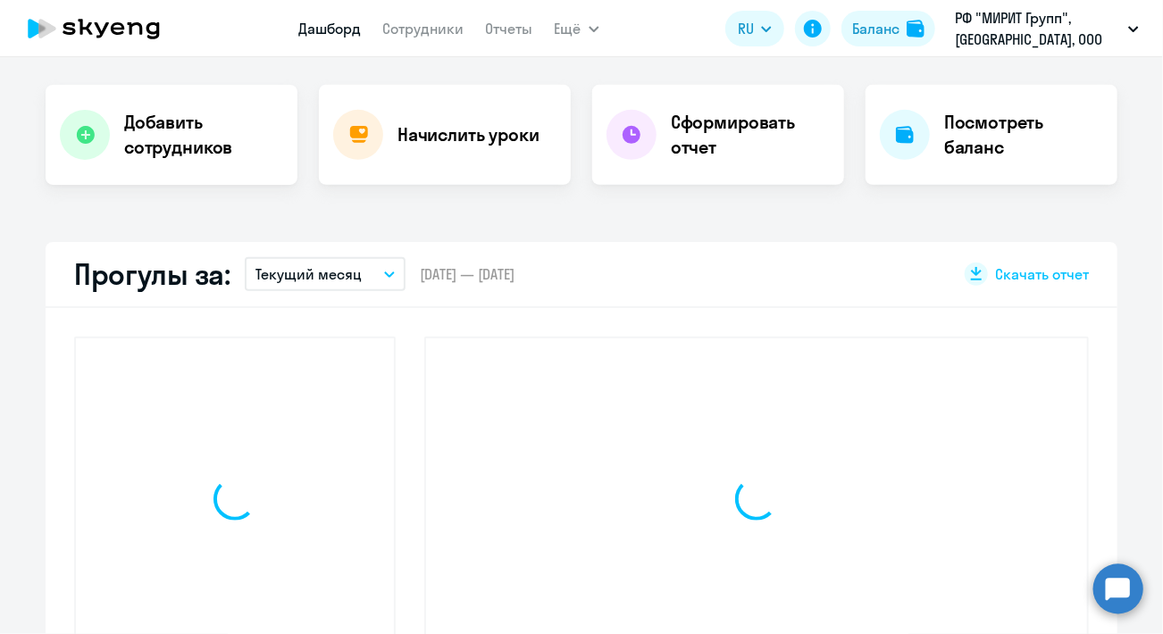
scroll to position [466, 0]
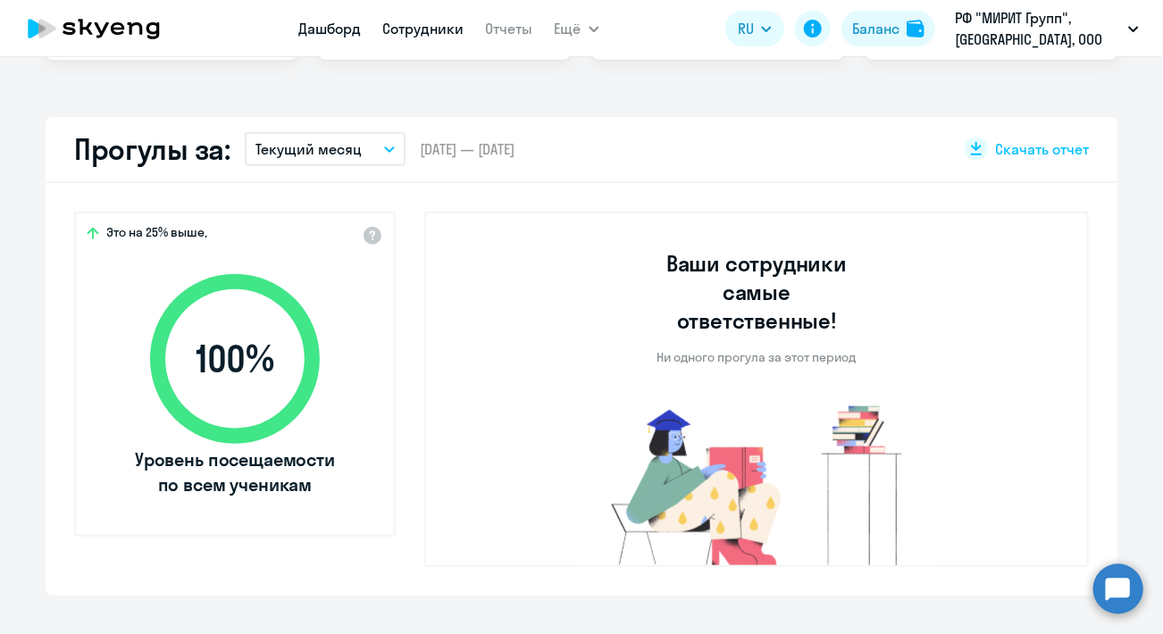
select select "30"
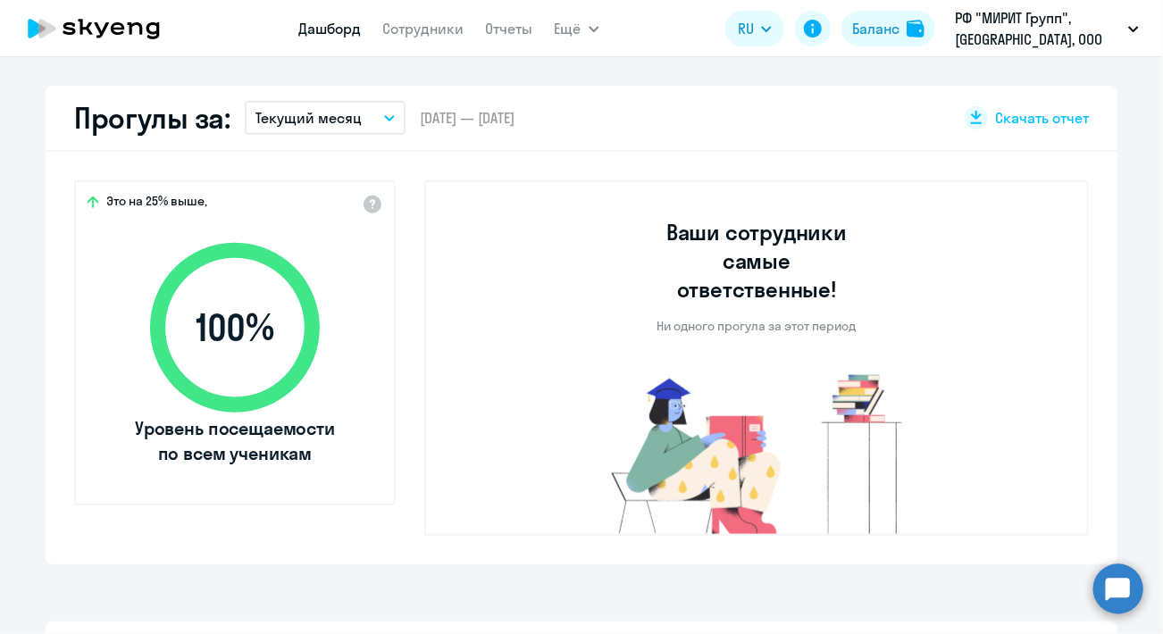
scroll to position [420, 0]
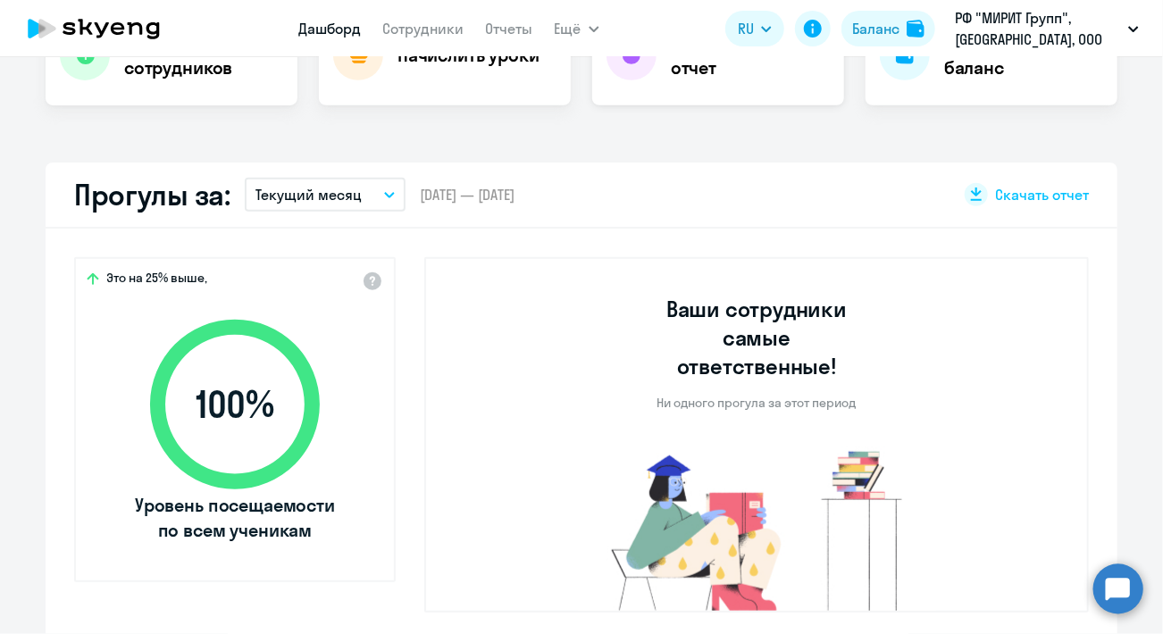
click at [683, 89] on div "Сформировать отчет" at bounding box center [718, 55] width 252 height 100
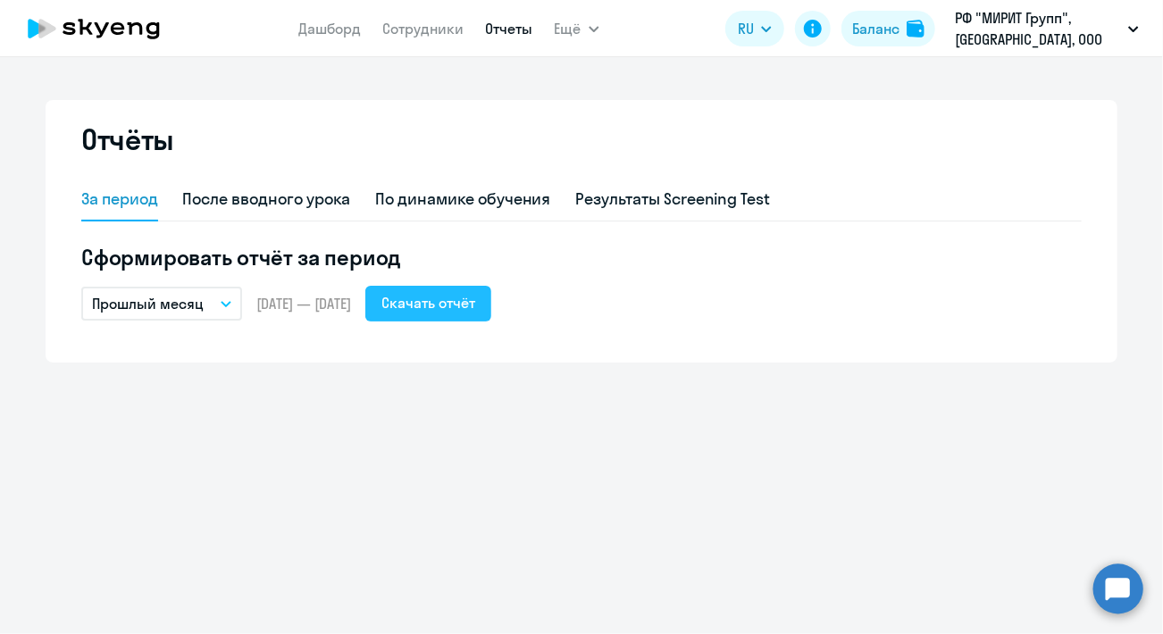
click at [468, 303] on div "Скачать отчёт" at bounding box center [429, 302] width 94 height 21
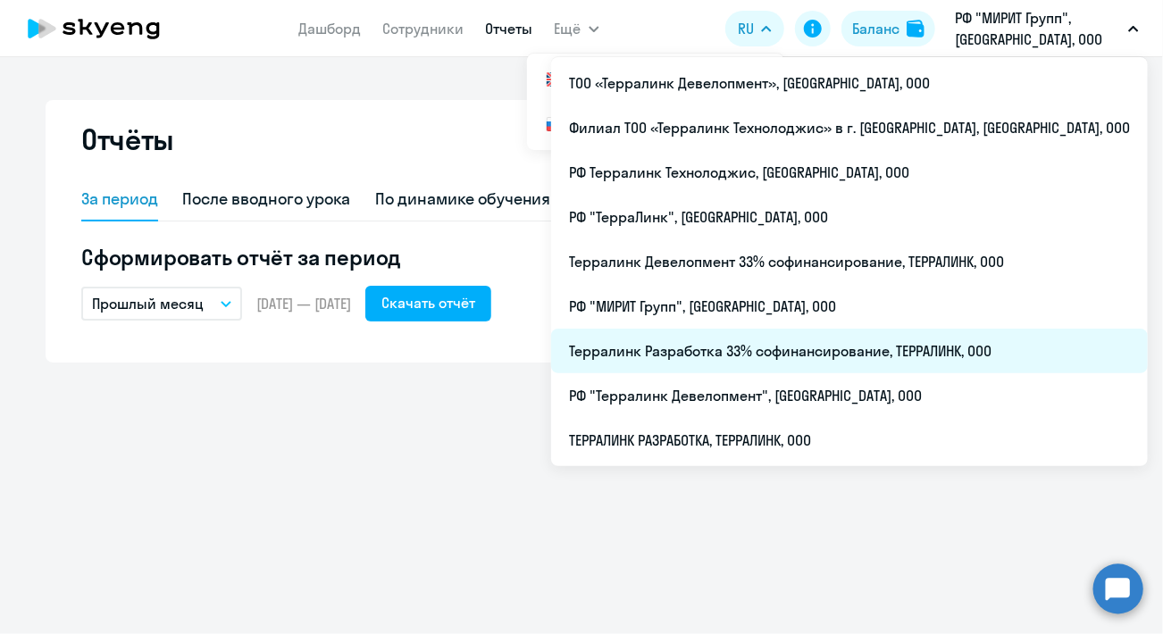
click at [784, 351] on li "Терралинк Разработка 33% софинансирование, ТЕРРАЛИНК, ООО" at bounding box center [849, 351] width 597 height 45
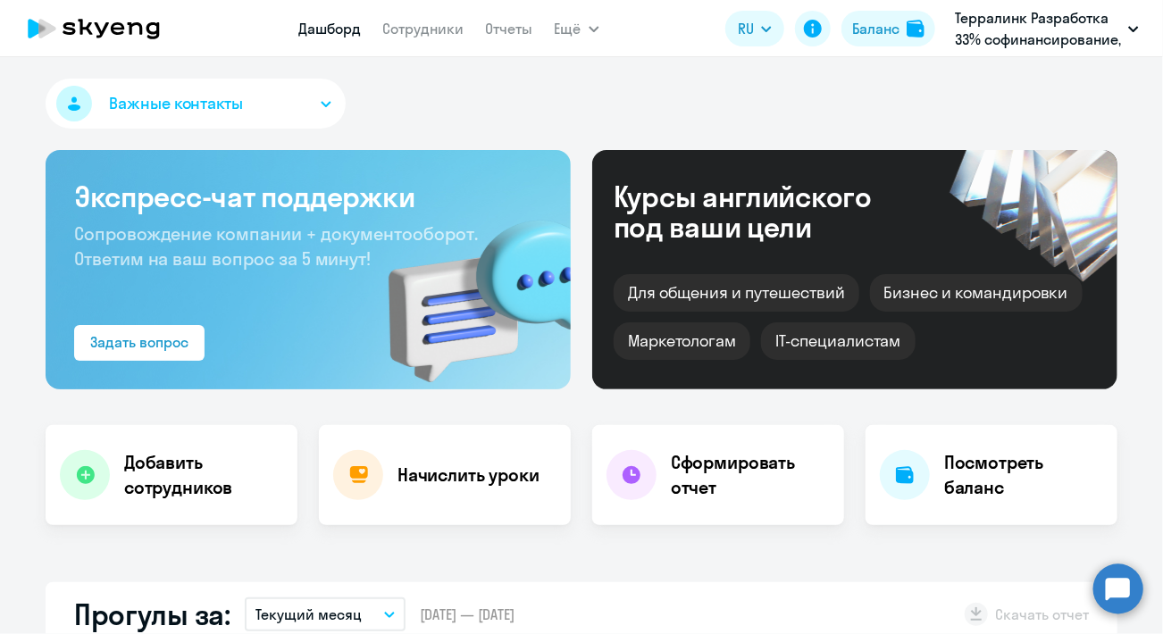
select select "30"
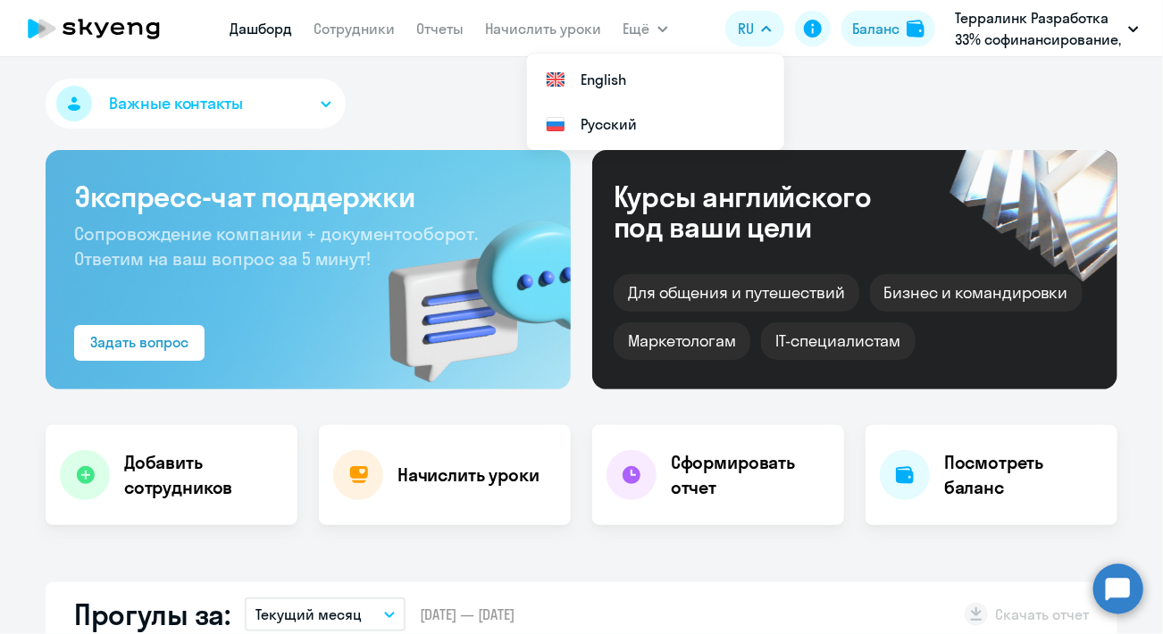
select select "30"
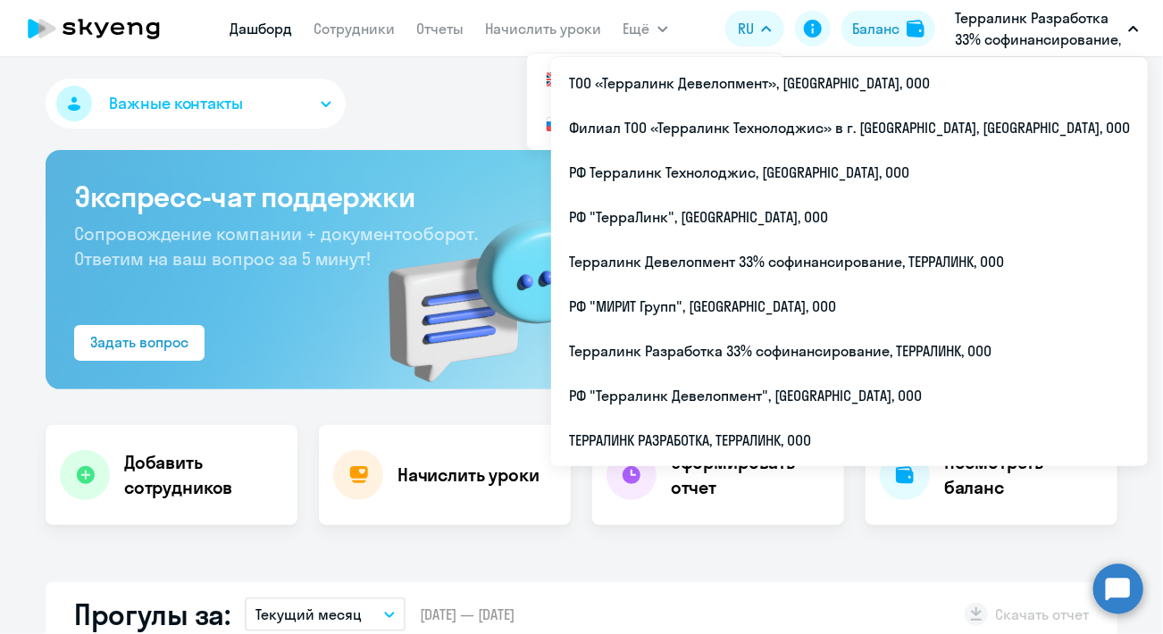
click at [1027, 19] on p "Терралинк Разработка 33% софинансирование, ТЕРРАЛИНК, ООО" at bounding box center [1038, 28] width 166 height 43
click at [1008, 27] on p "Терралинк Разработка 33% софинансирование, ТЕРРАЛИНК, ООО" at bounding box center [1038, 28] width 166 height 43
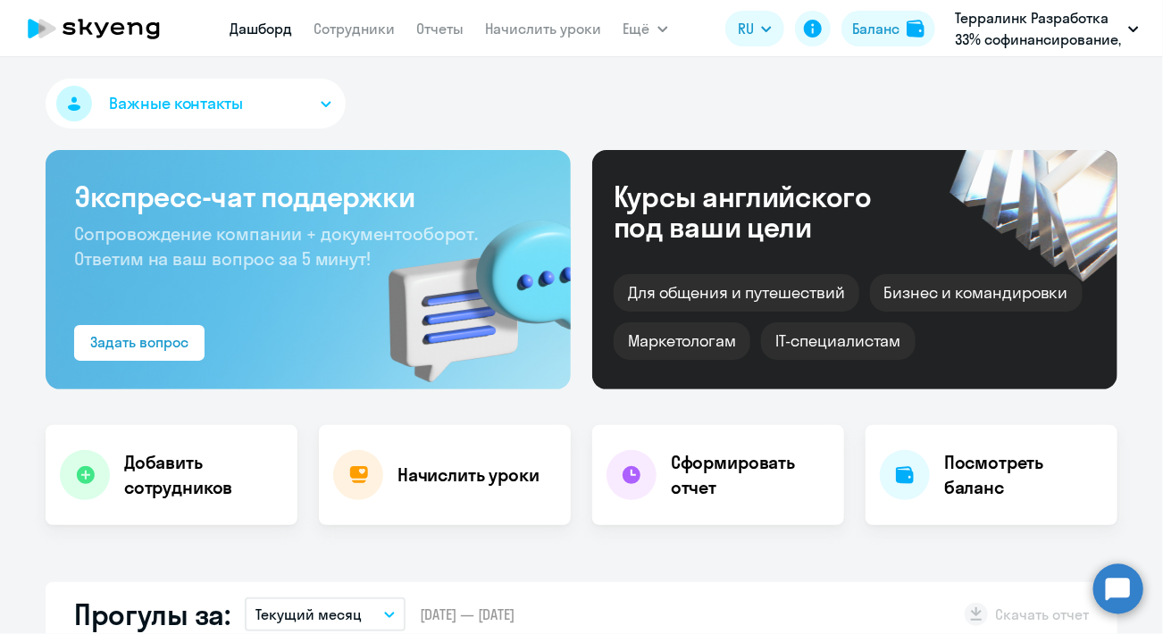
click at [1002, 28] on p "Терралинк Разработка 33% софинансирование, ТЕРРАЛИНК, ООО" at bounding box center [1038, 28] width 166 height 43
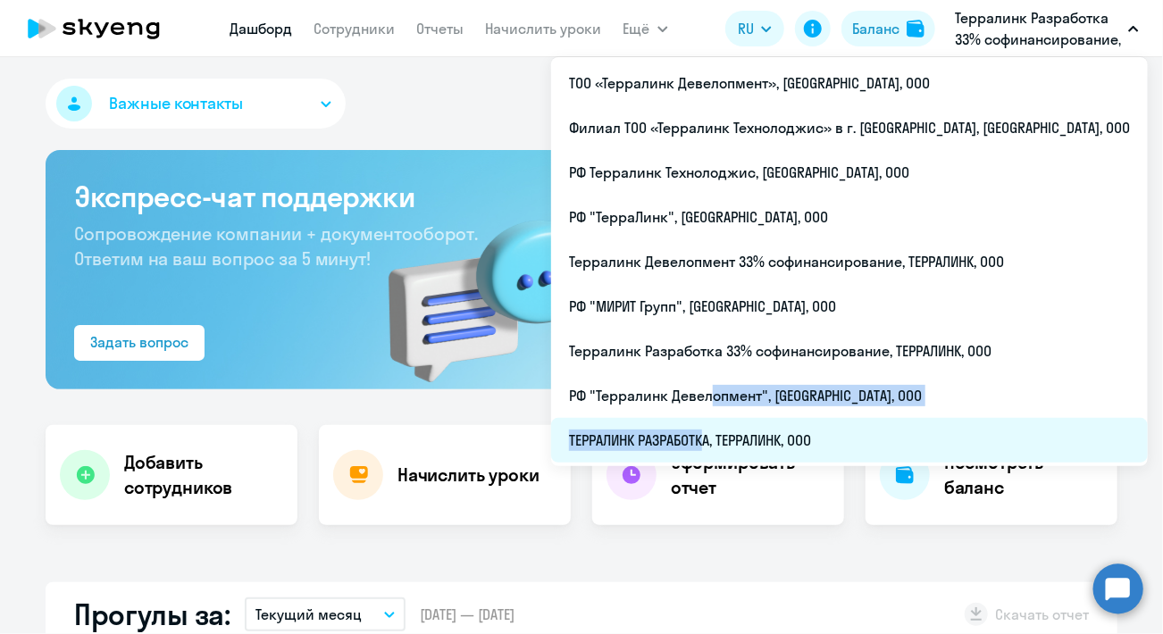
click at [820, 423] on ul "ТОО «Терралинк Девелопмент», ТЕРРАЛИНК, ООО Филиал ТОО «Терралинк Технолоджис» …" at bounding box center [849, 261] width 597 height 409
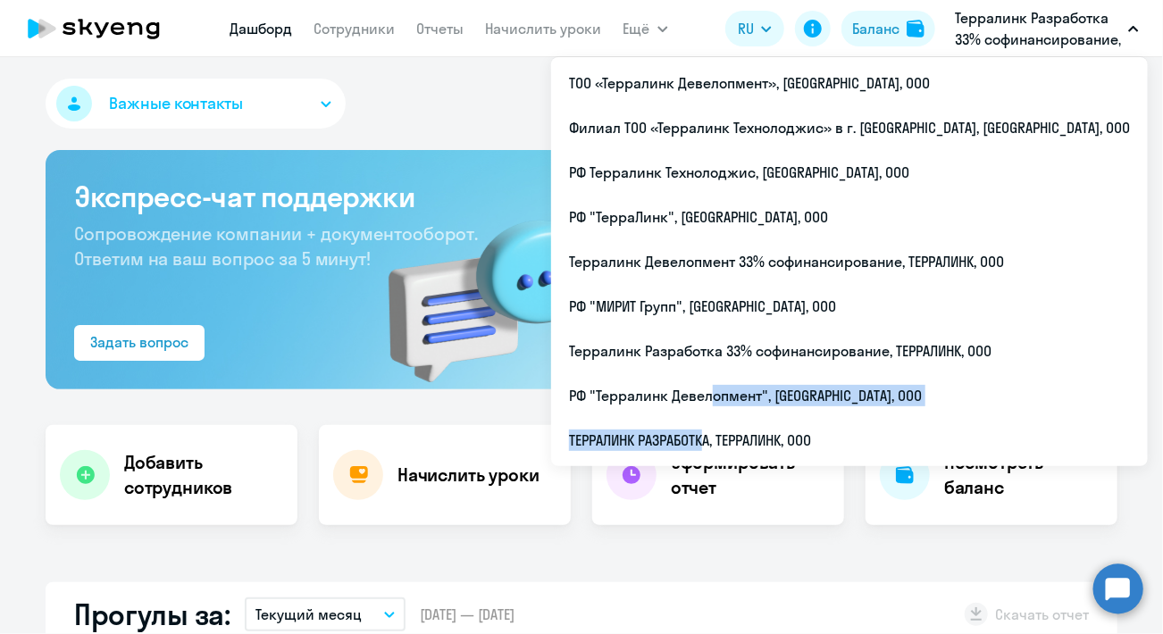
click at [986, 44] on p "Терралинк Разработка 33% софинансирование, ТЕРРАЛИНК, ООО" at bounding box center [1038, 28] width 166 height 43
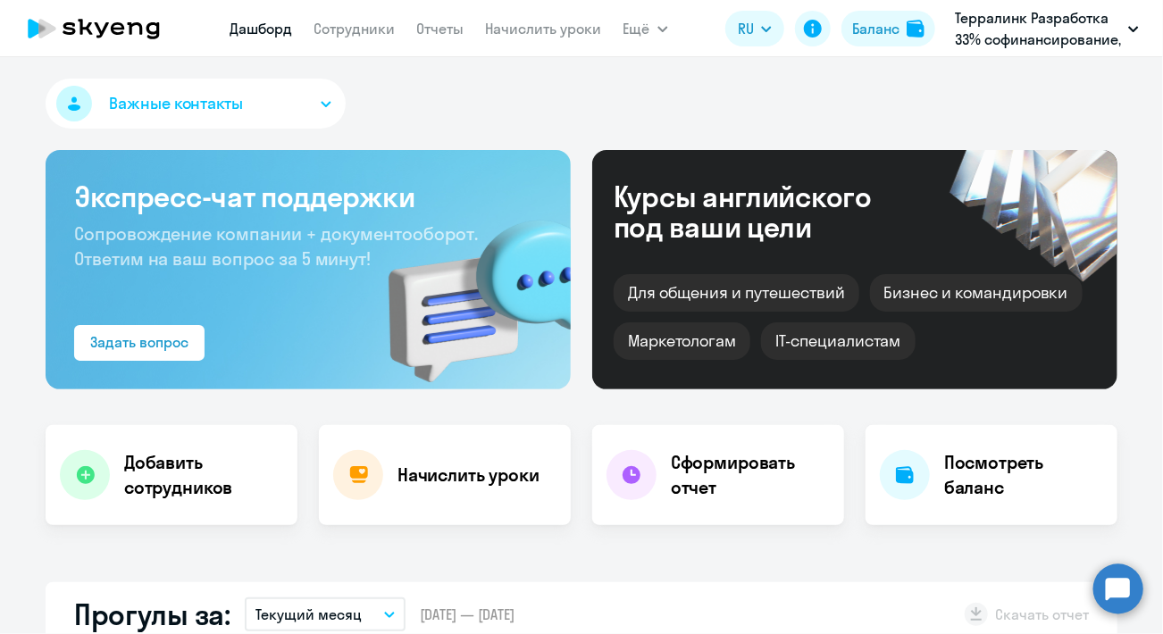
click at [966, 37] on p "Терралинк Разработка 33% софинансирование, ТЕРРАЛИНК, ООО" at bounding box center [1038, 28] width 166 height 43
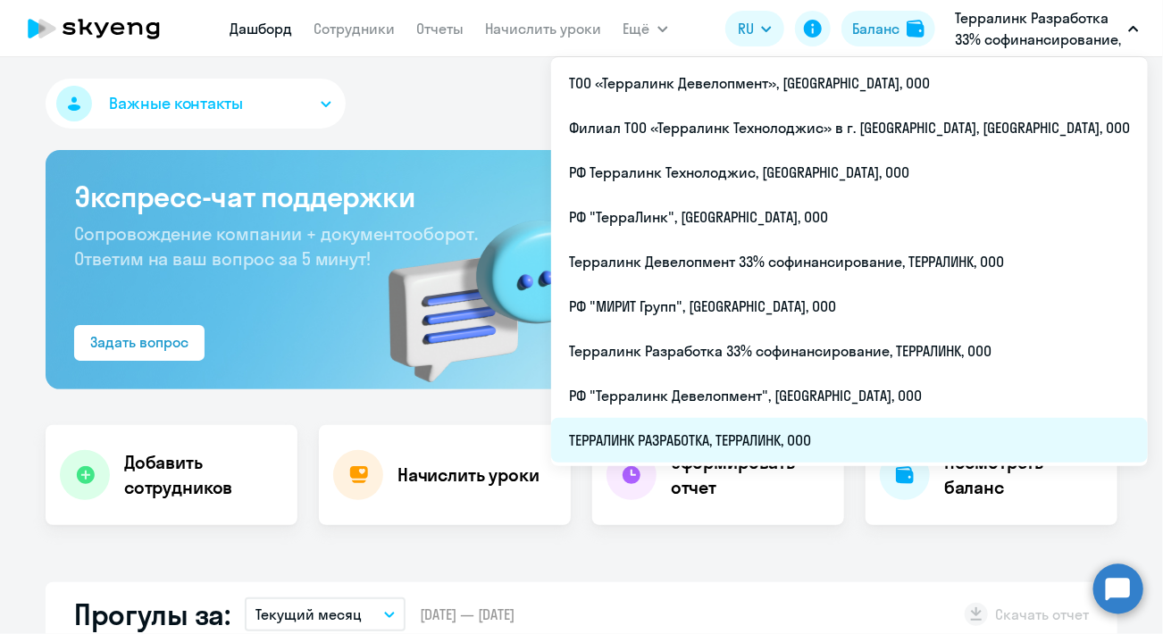
click at [833, 432] on li "ТЕРРАЛИНК РАЗРАБОТКА, ТЕРРАЛИНК, ООО" at bounding box center [849, 440] width 597 height 45
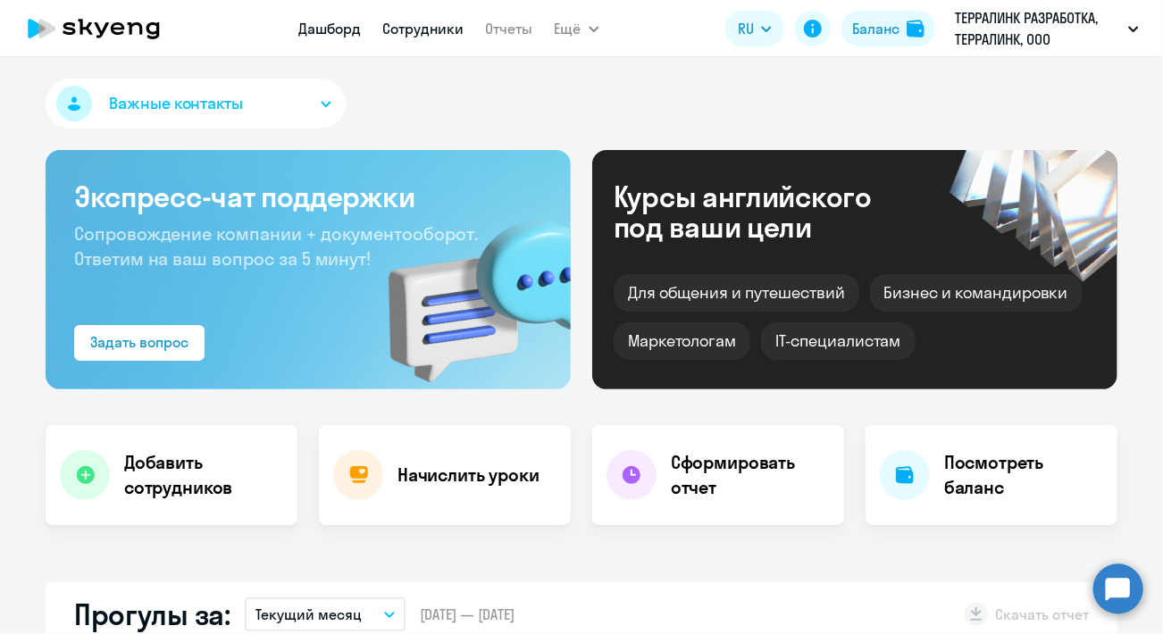
select select "30"
click at [447, 21] on link "Сотрудники" at bounding box center [423, 29] width 81 height 18
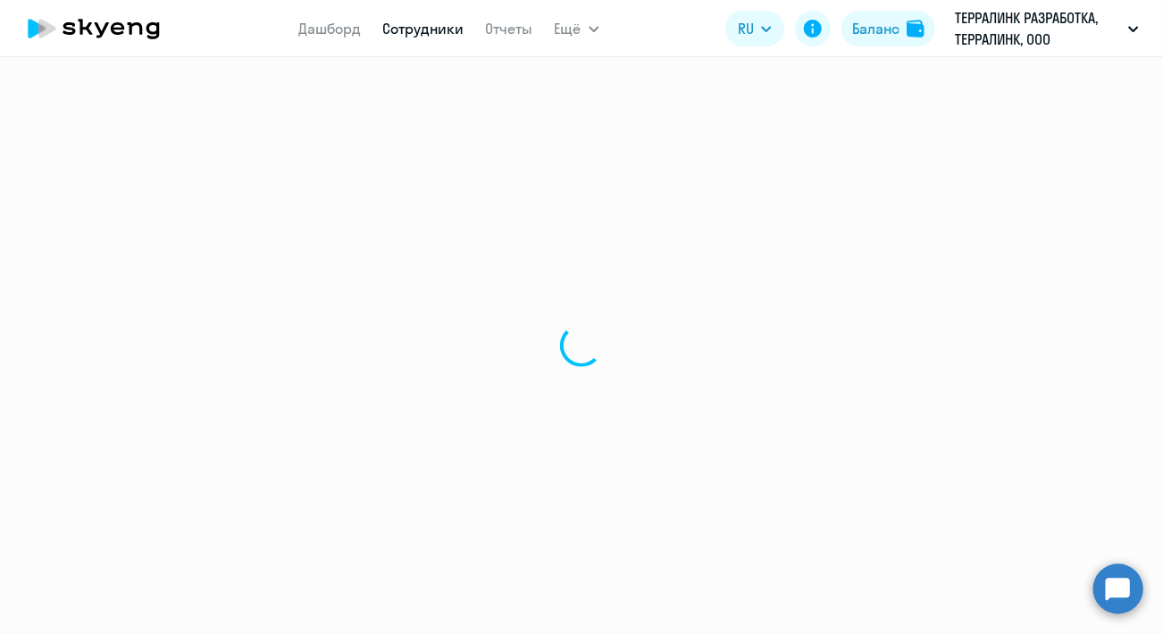
select select "30"
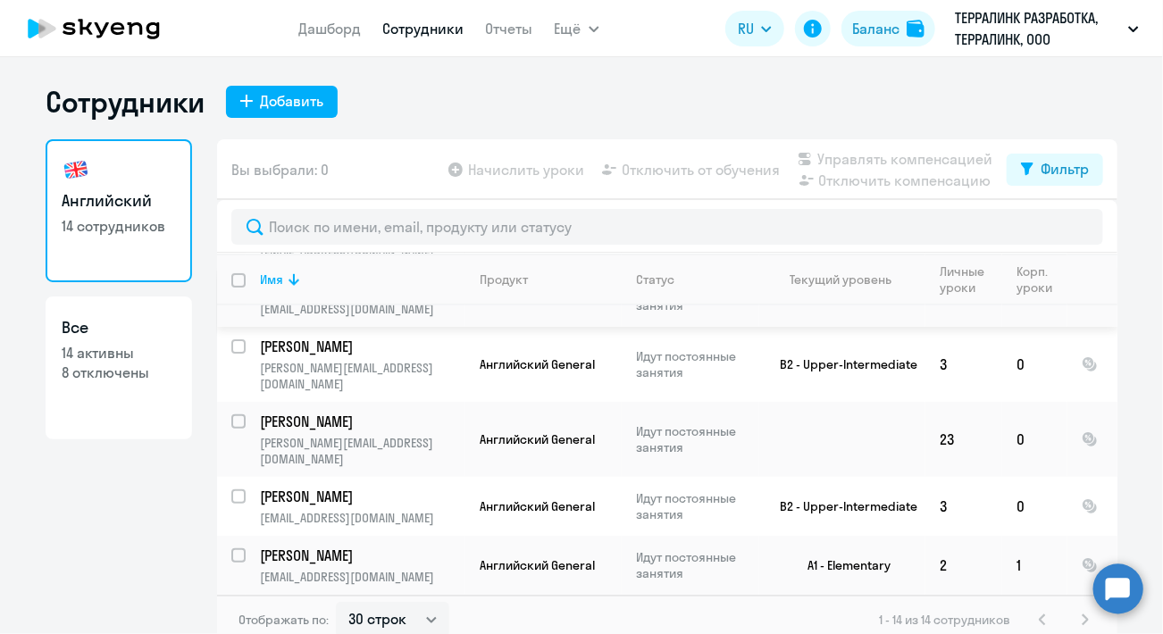
scroll to position [541, 0]
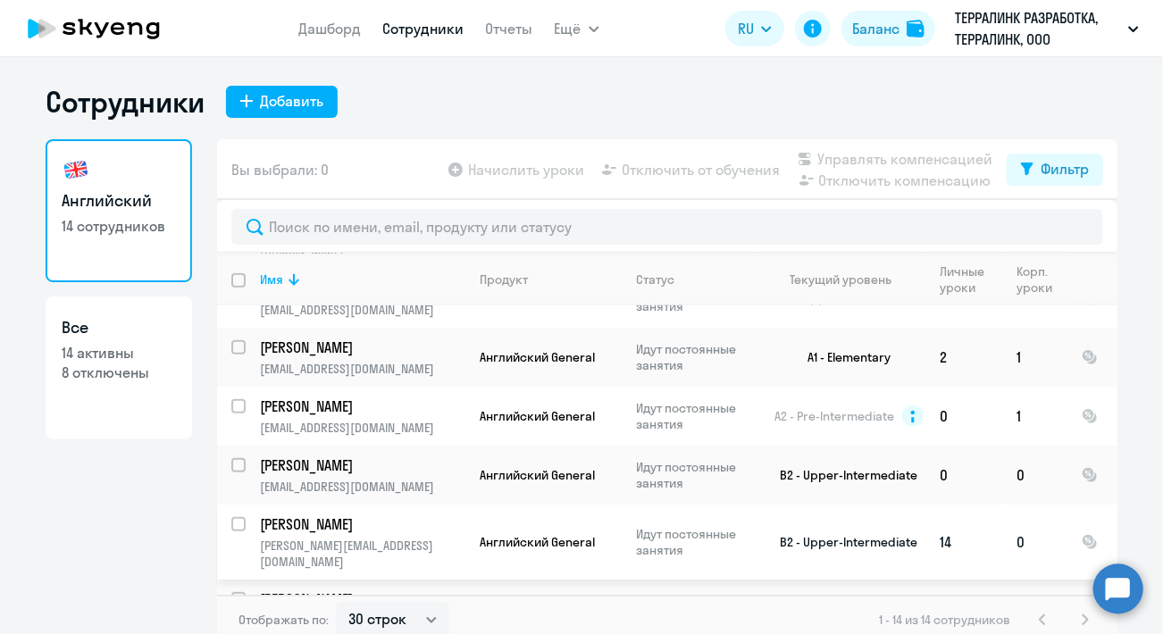
click at [625, 505] on td "Идут постоянные занятия" at bounding box center [691, 542] width 138 height 75
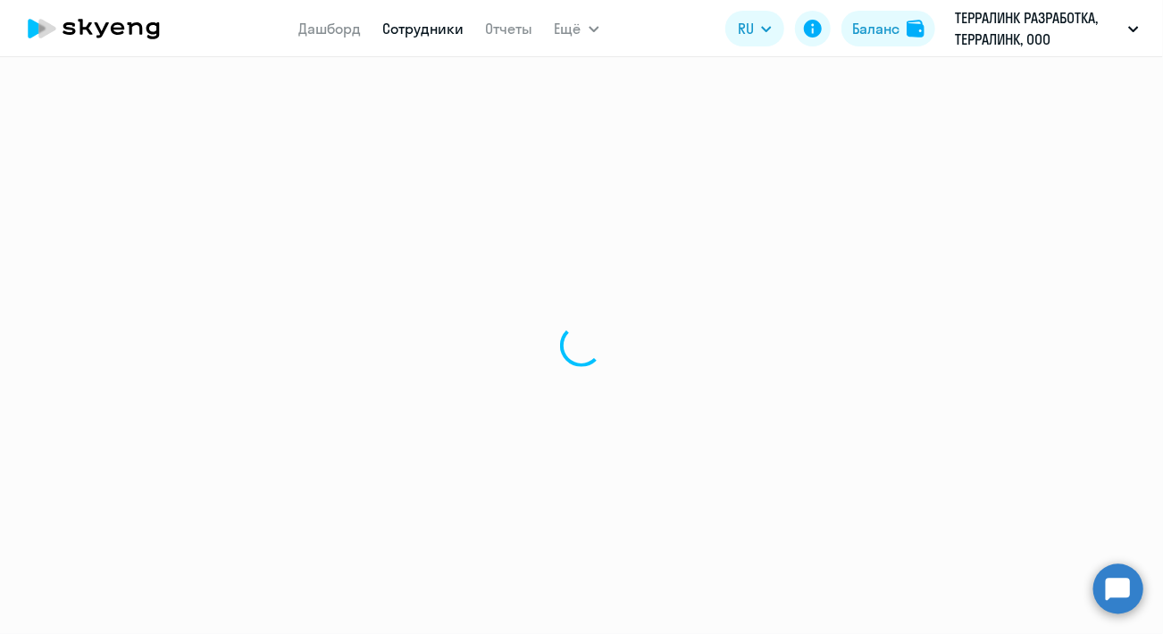
select select "english"
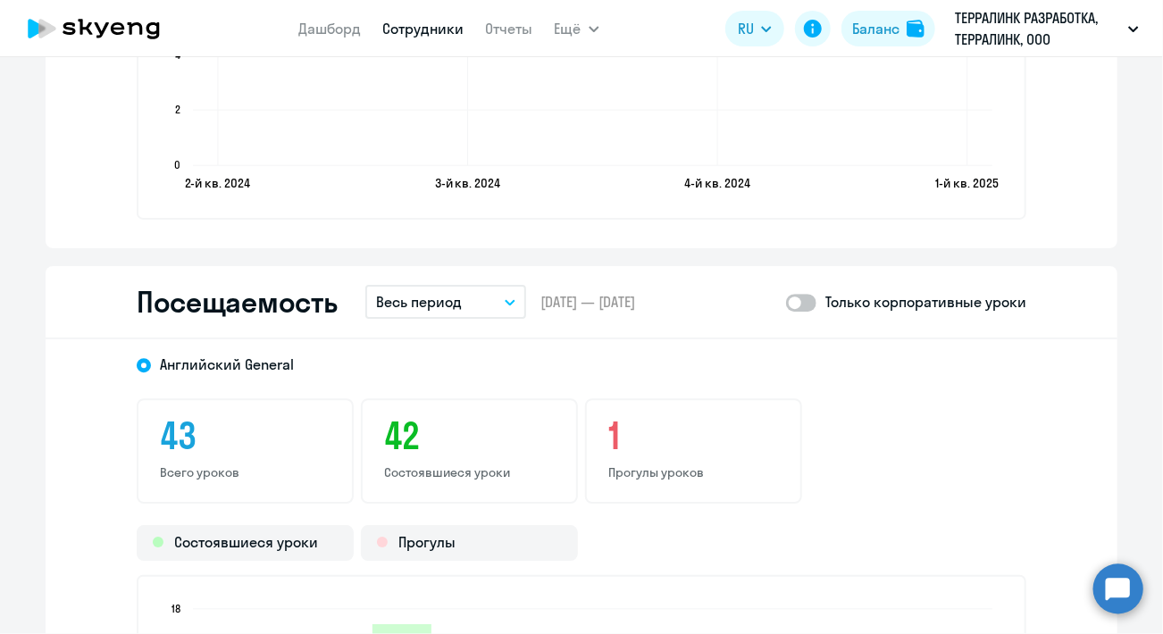
scroll to position [2234, 0]
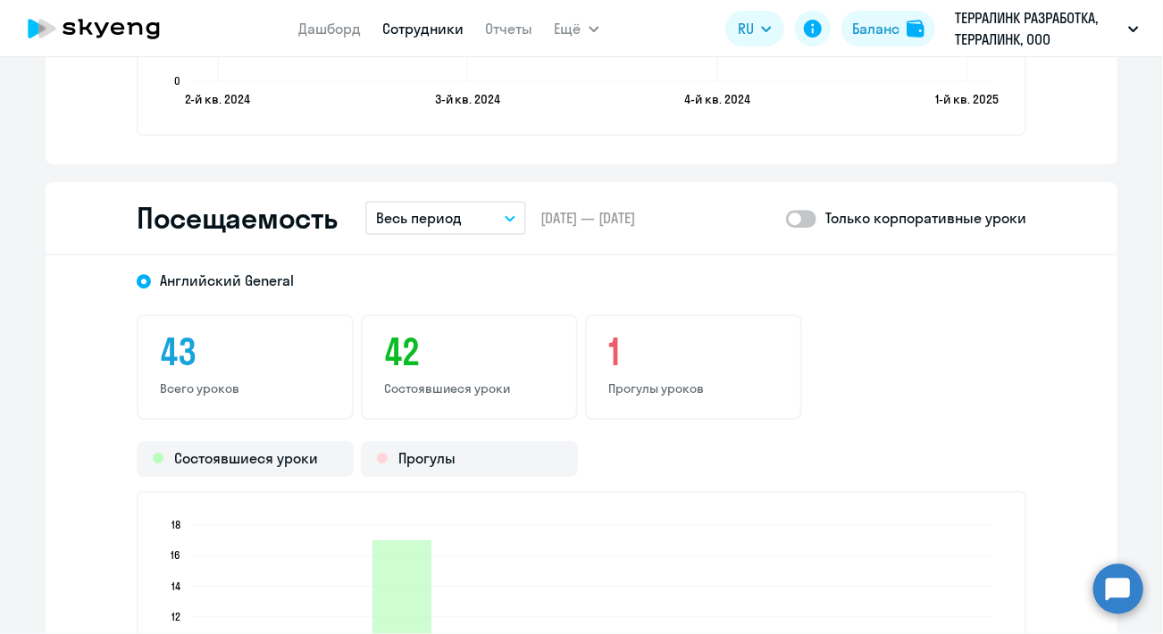
click at [411, 227] on button "Весь период" at bounding box center [445, 218] width 161 height 34
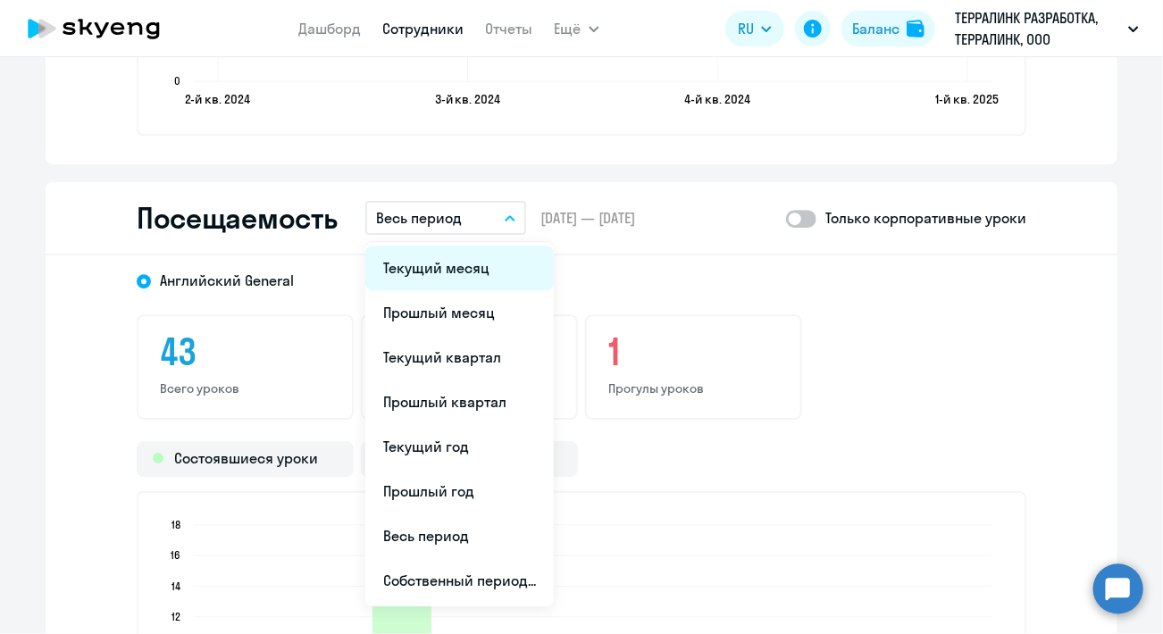
click at [418, 268] on li "Текущий месяц" at bounding box center [459, 268] width 189 height 45
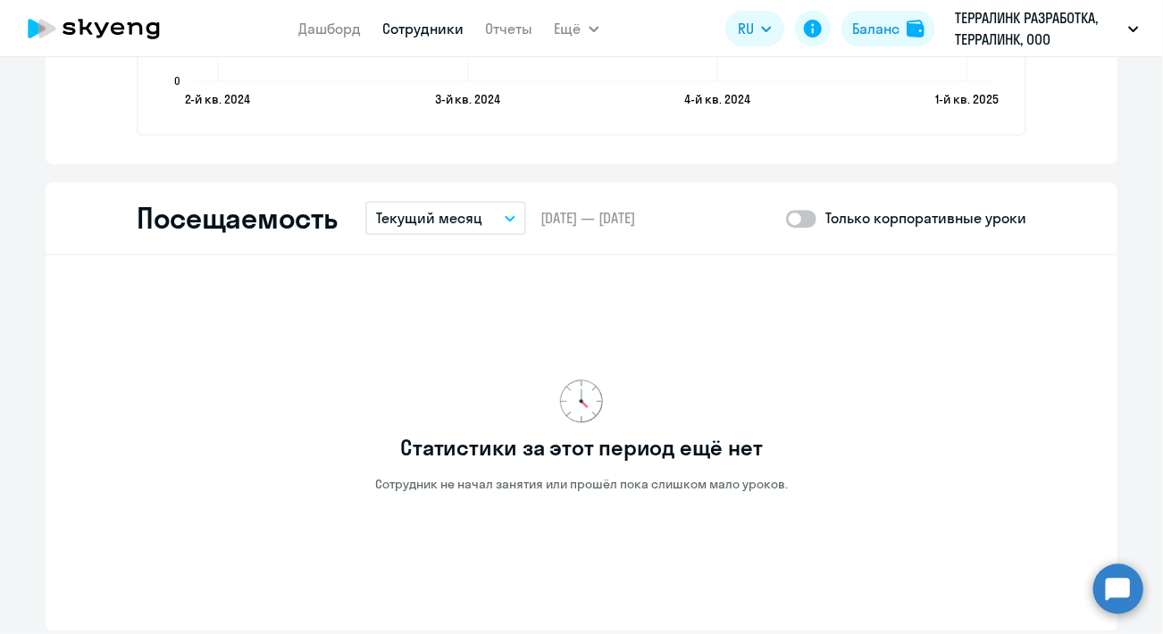
drag, startPoint x: 408, startPoint y: 216, endPoint x: 412, endPoint y: 276, distance: 60.0
click at [408, 219] on p "Текущий месяц" at bounding box center [429, 217] width 106 height 21
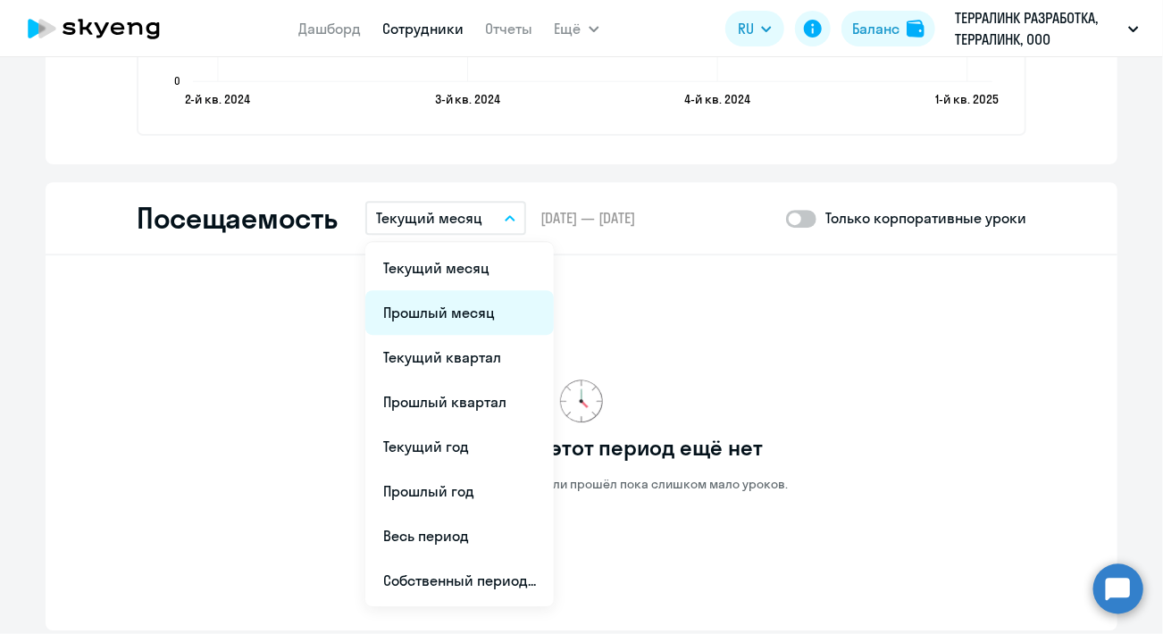
click at [412, 302] on li "Прошлый месяц" at bounding box center [459, 312] width 189 height 45
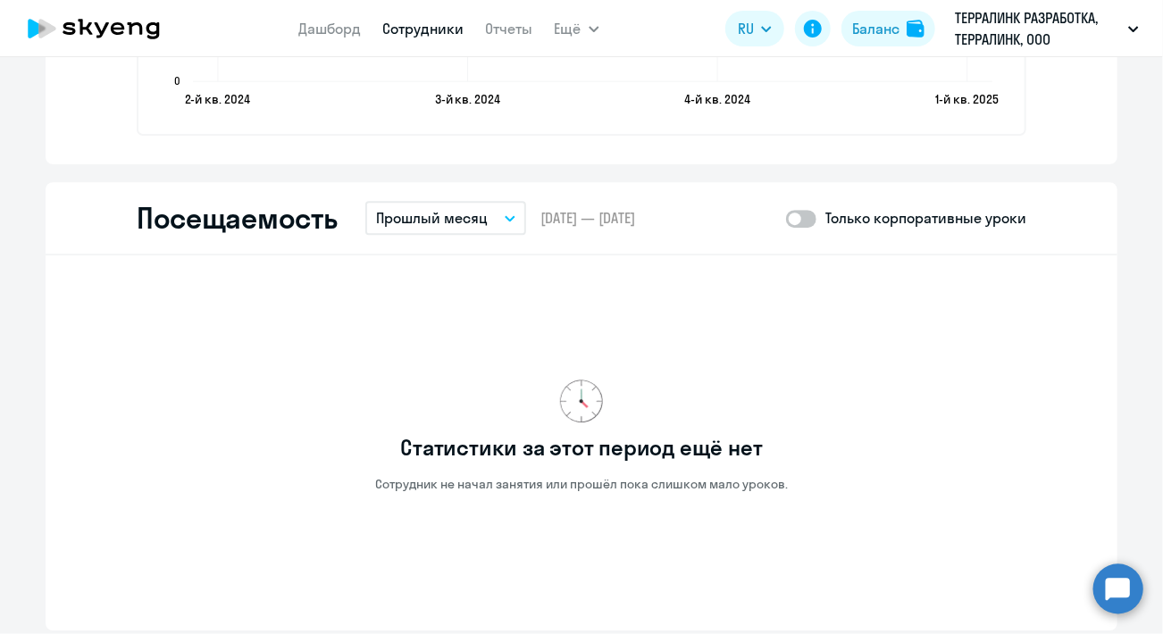
select select "30"
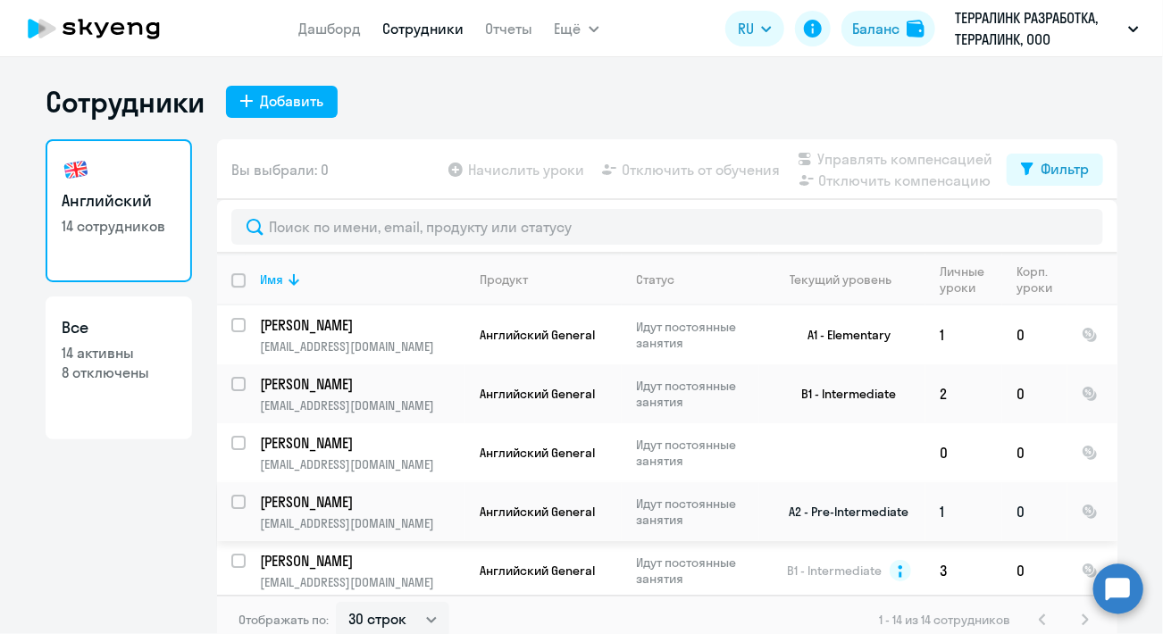
click at [594, 492] on td "Английский General" at bounding box center [544, 511] width 156 height 59
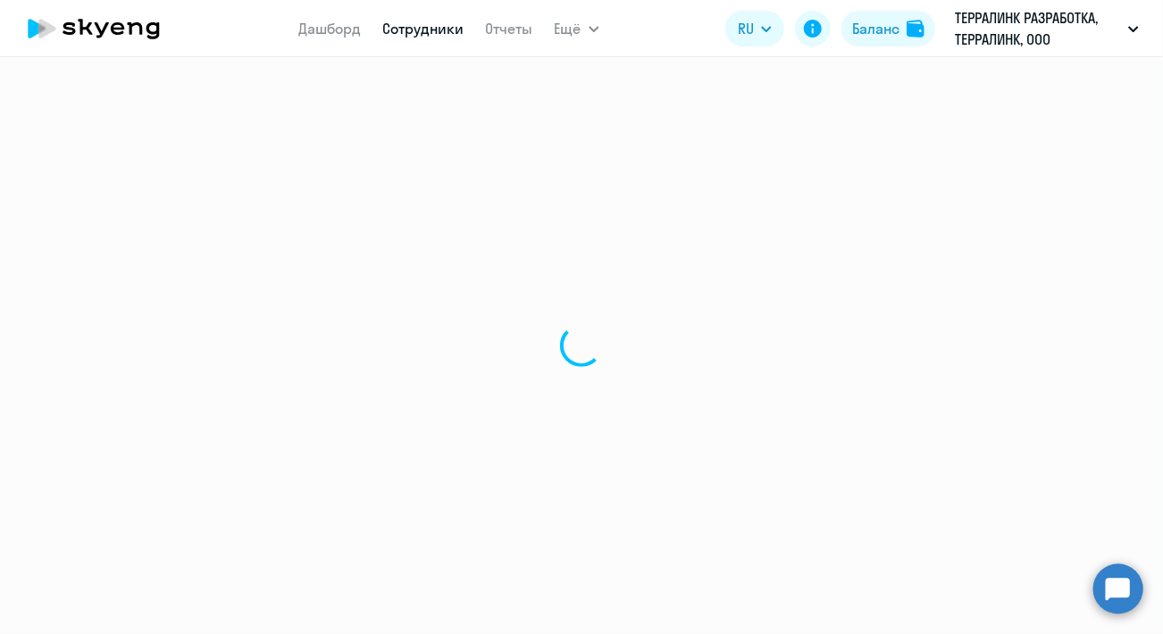
select select "english"
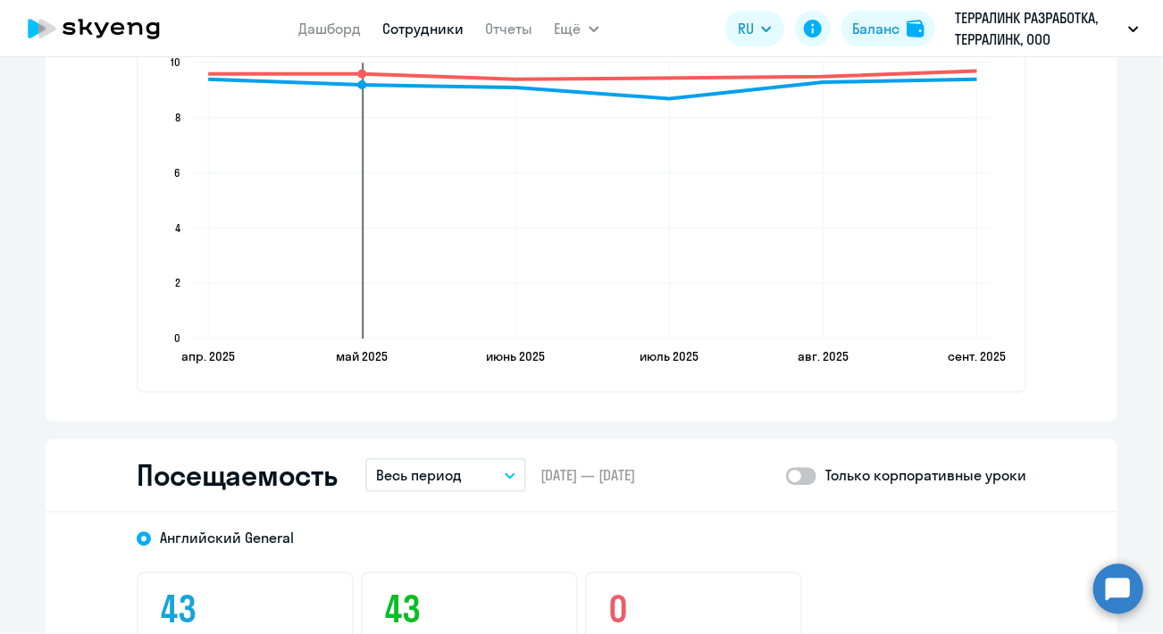
scroll to position [2144, 0]
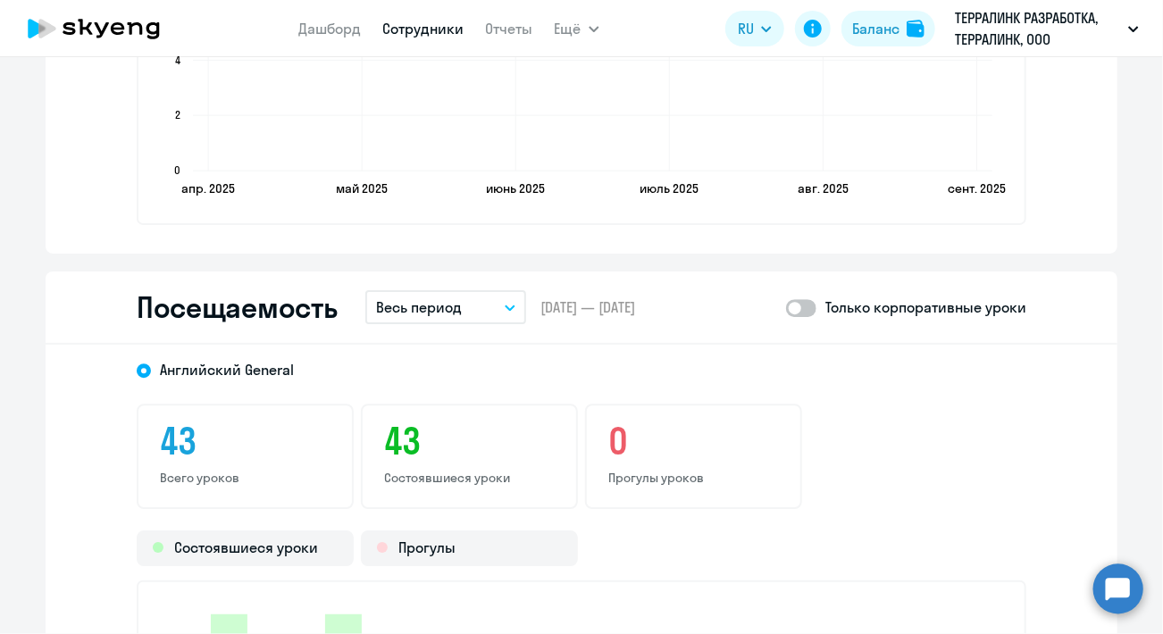
click at [442, 308] on p "Весь период" at bounding box center [419, 307] width 86 height 21
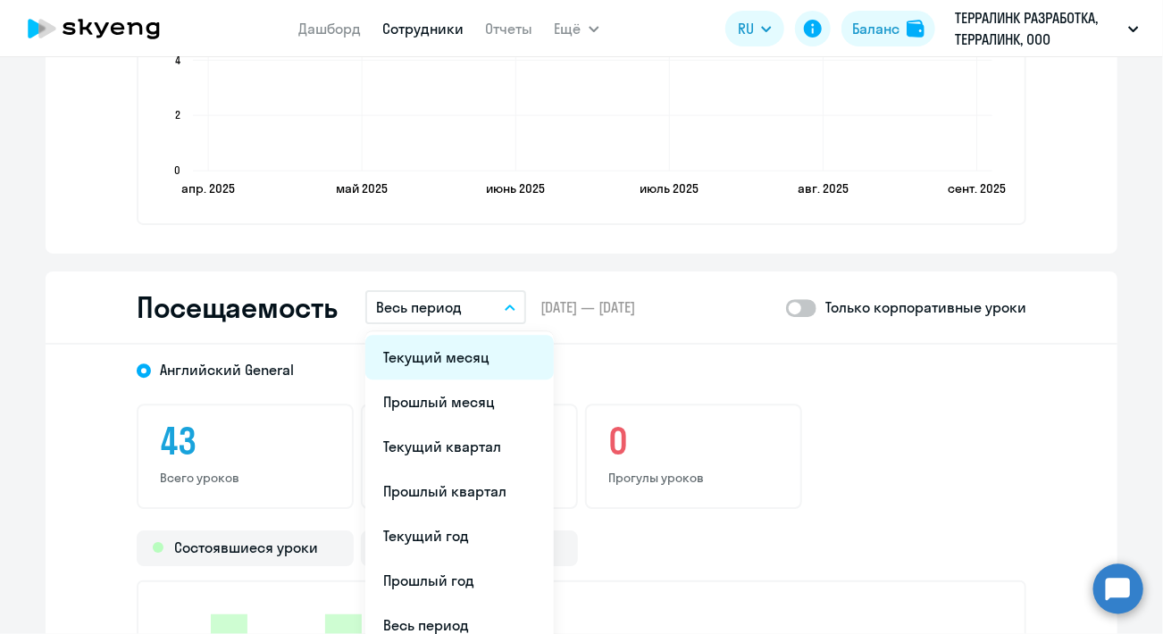
click at [449, 364] on li "Текущий месяц" at bounding box center [459, 357] width 189 height 45
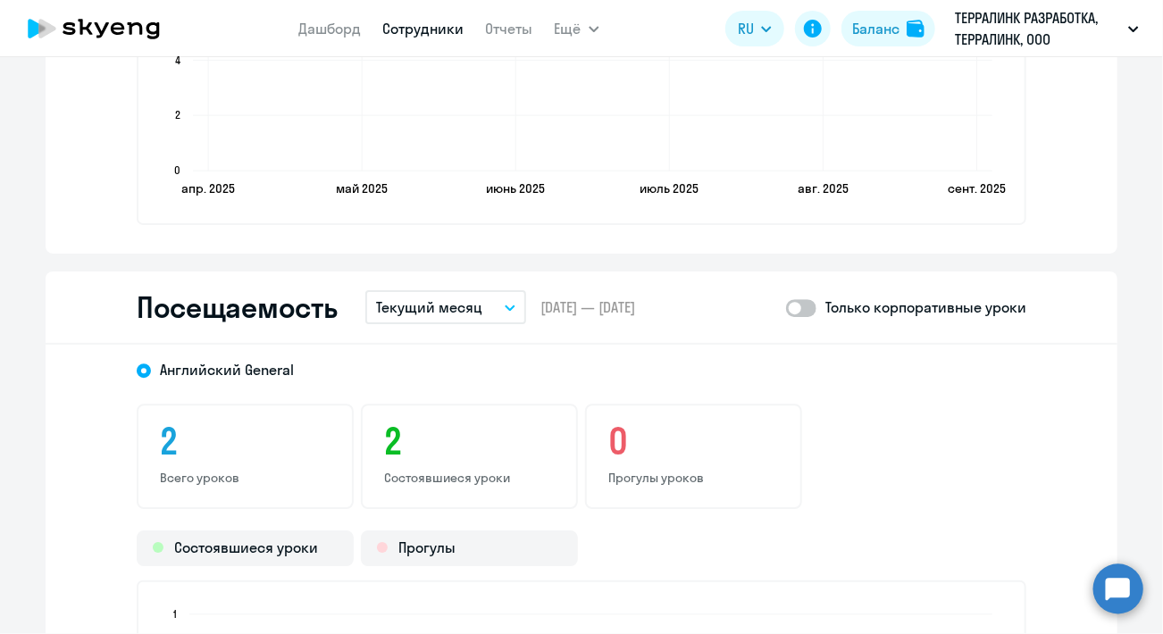
click at [453, 315] on button "Текущий месяц" at bounding box center [445, 307] width 161 height 34
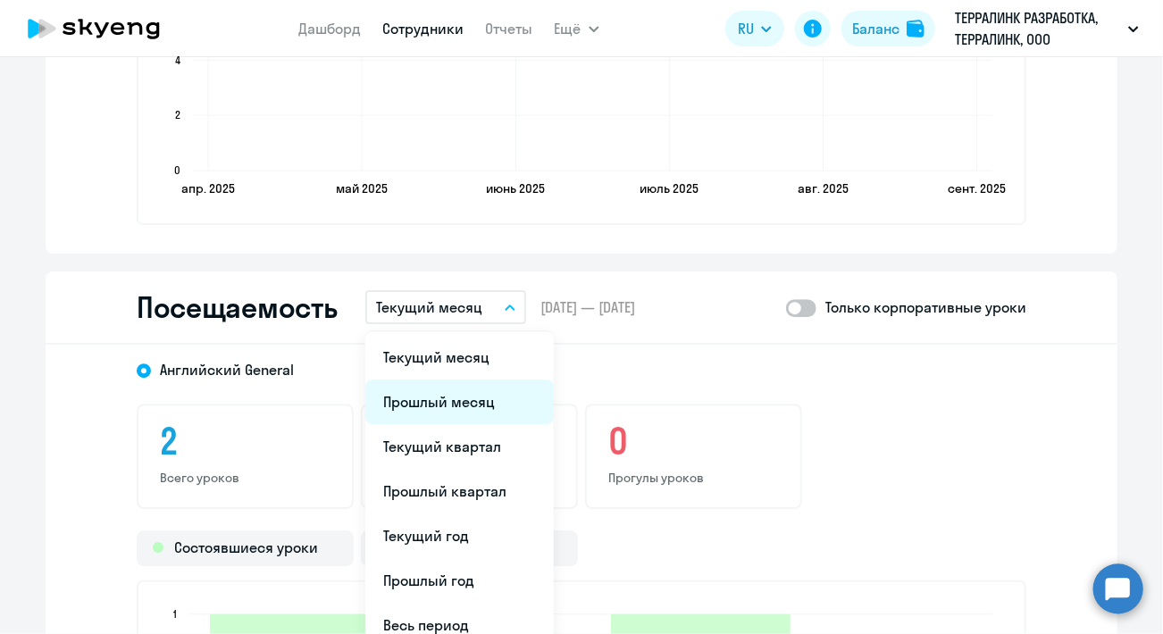
click at [452, 404] on li "Прошлый месяц" at bounding box center [459, 402] width 189 height 45
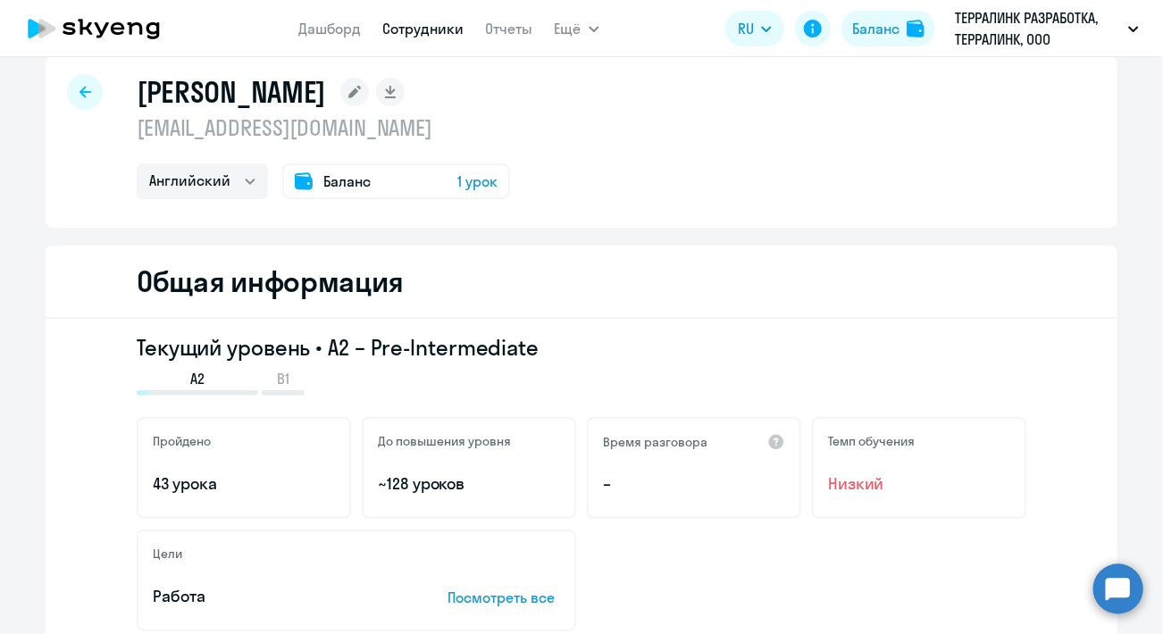
scroll to position [0, 0]
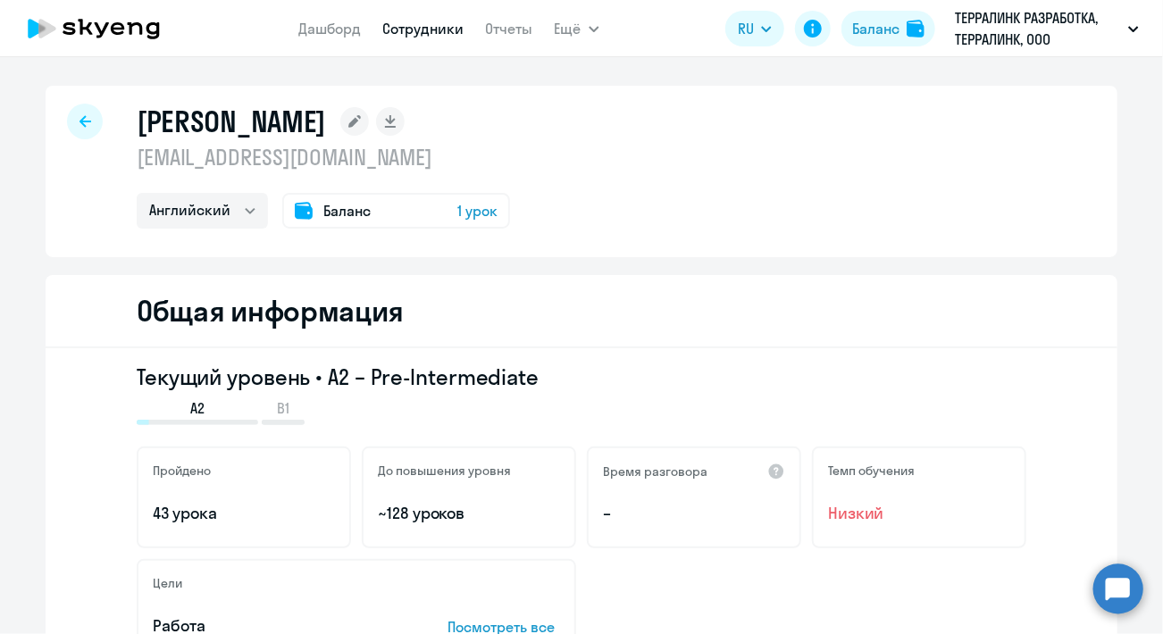
click at [85, 130] on div at bounding box center [85, 122] width 36 height 36
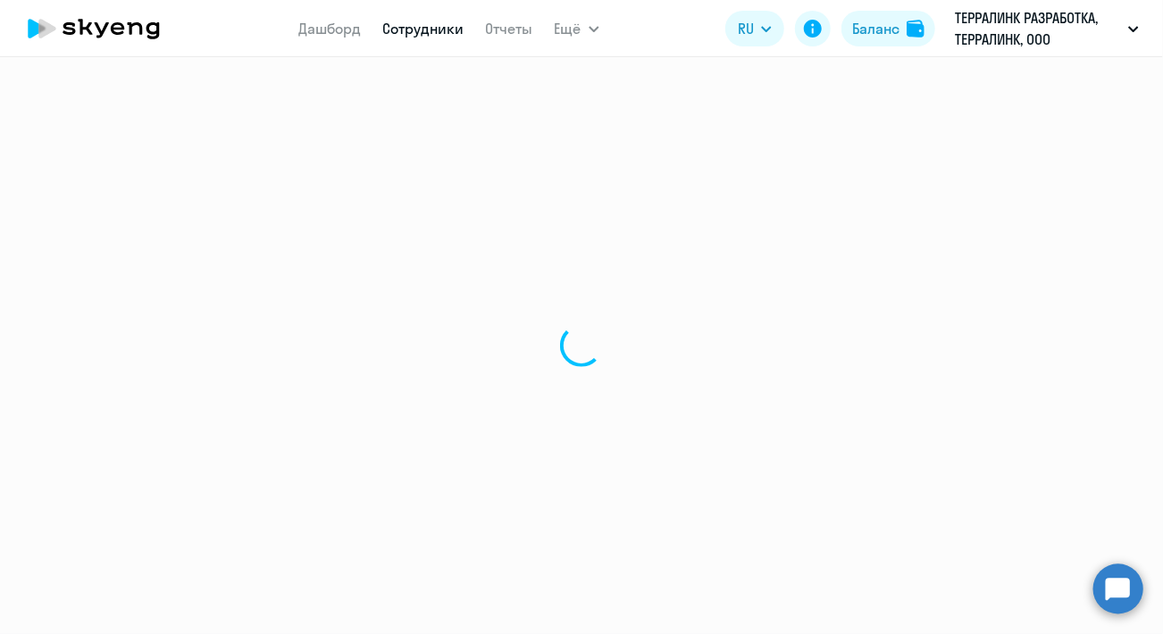
select select "30"
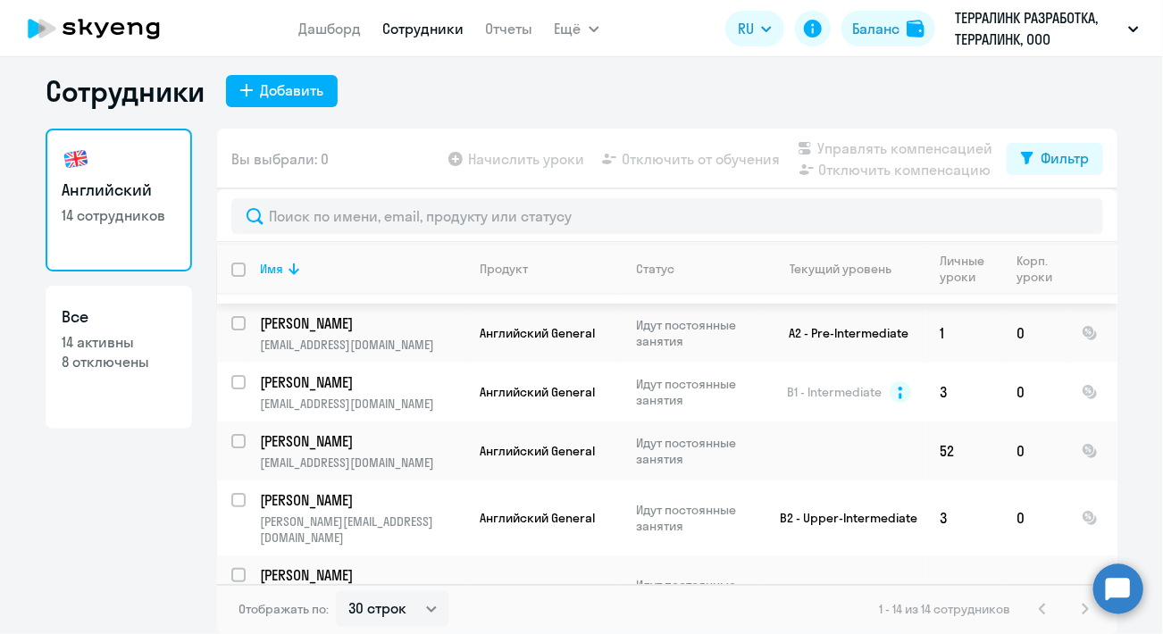
scroll to position [179, 0]
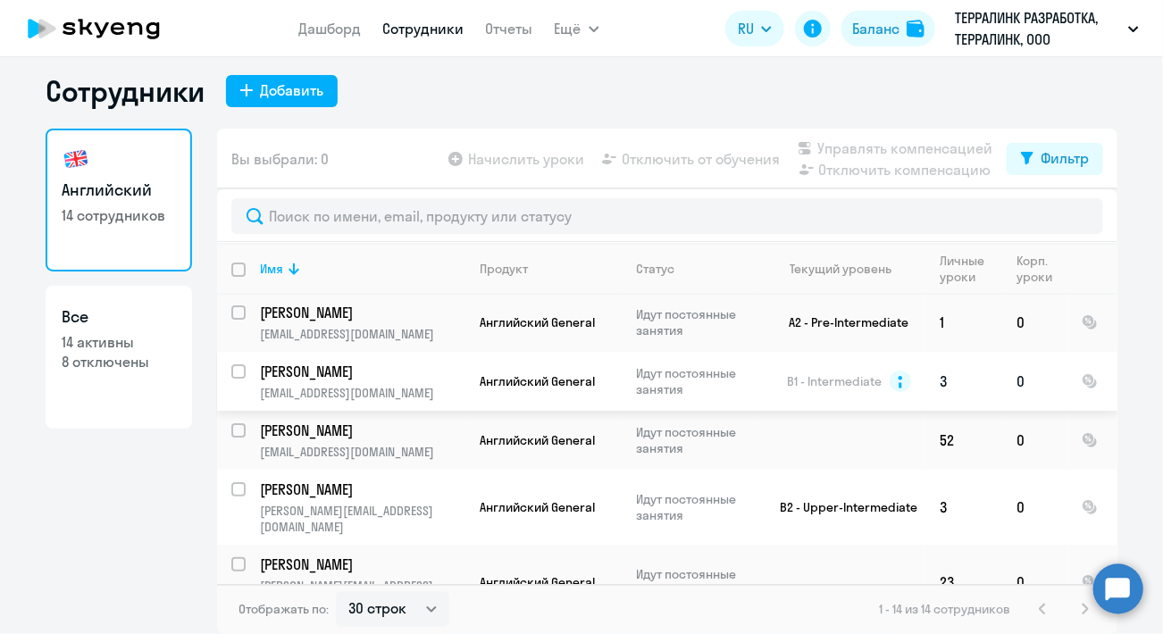
click at [772, 394] on td "B1 - Intermediate" at bounding box center [842, 381] width 166 height 59
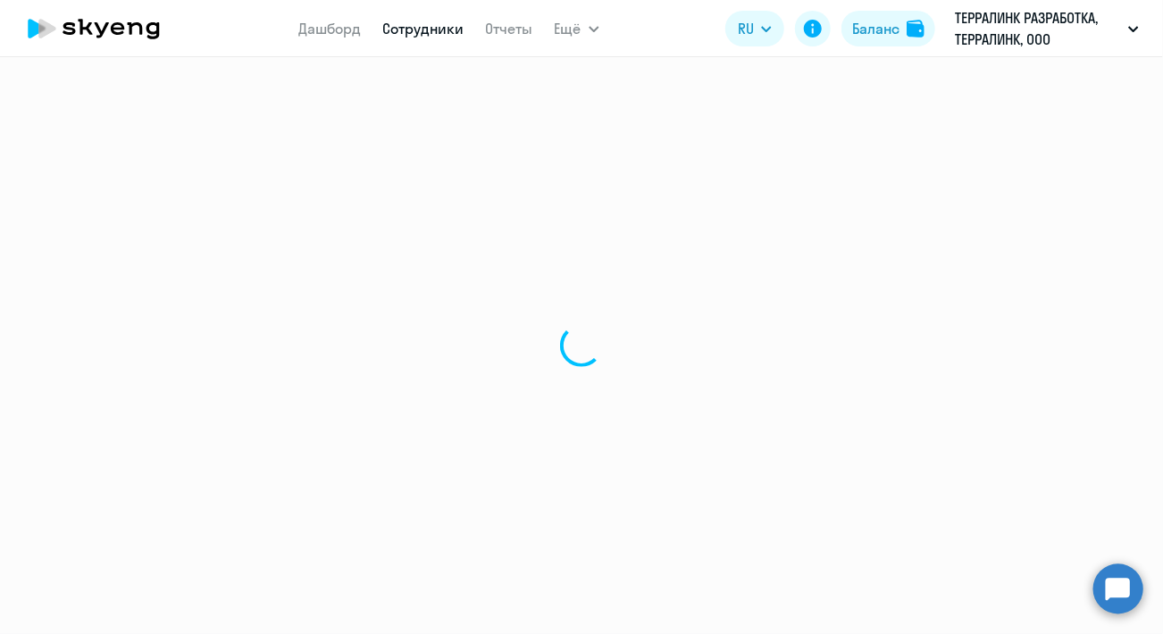
select select "english"
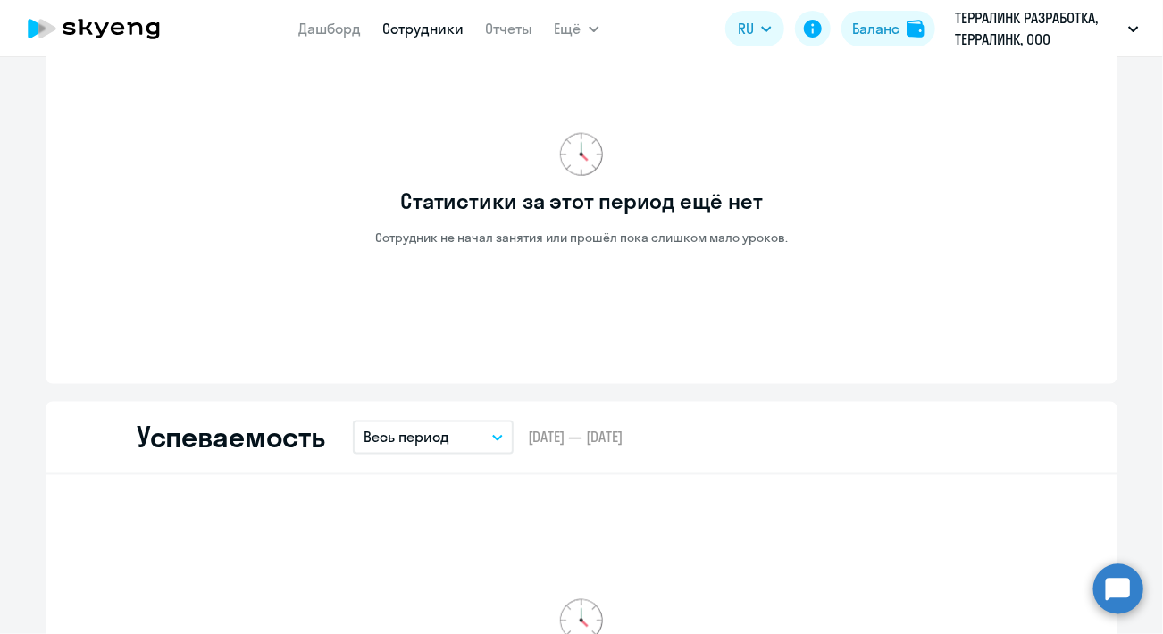
scroll to position [893, 0]
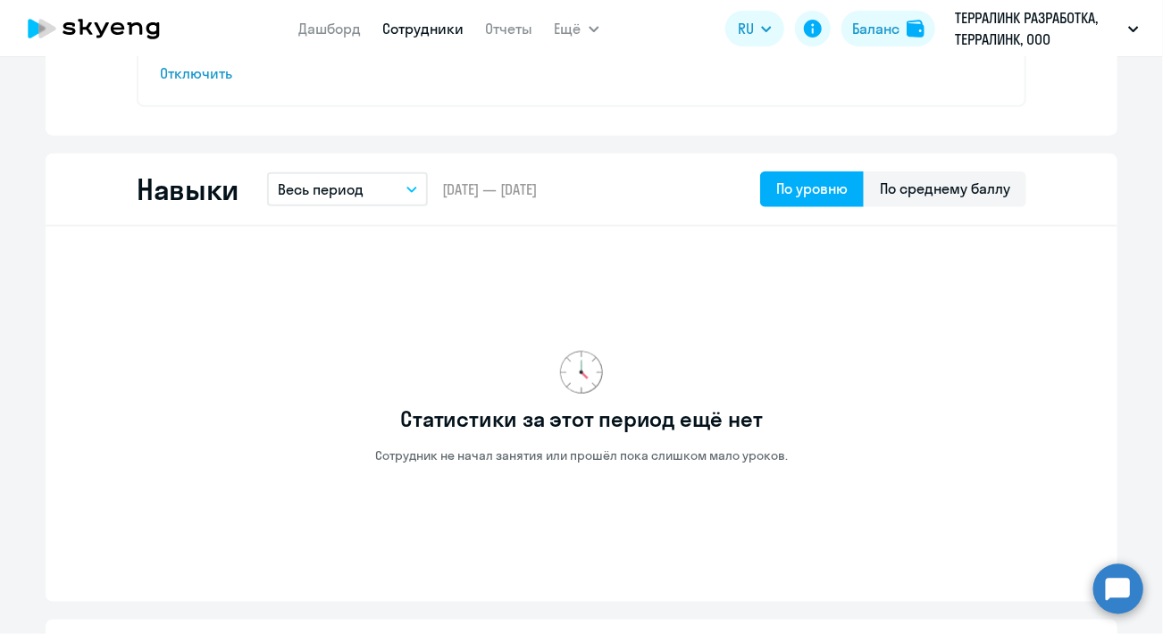
select select "30"
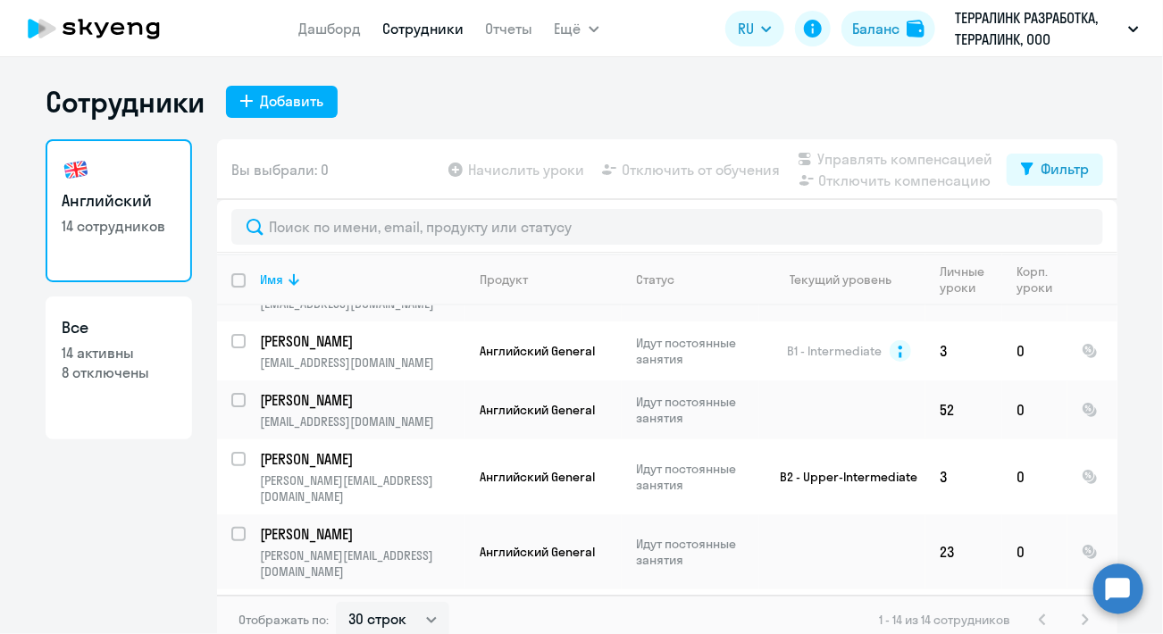
scroll to position [536, 0]
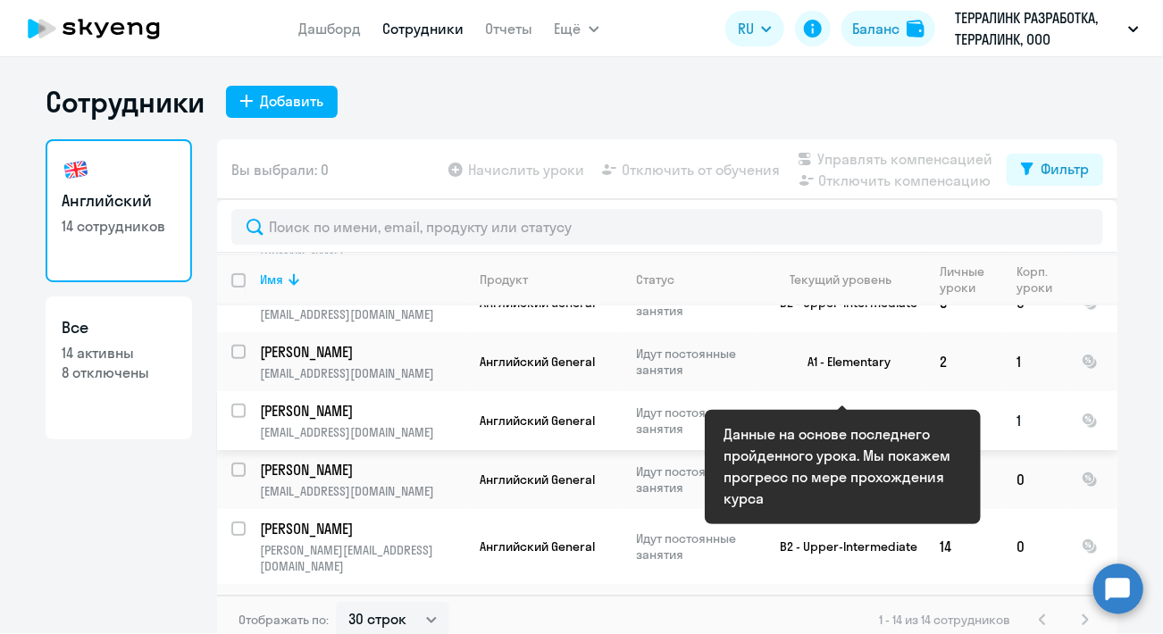
click at [713, 405] on p "Идут постоянные занятия" at bounding box center [697, 421] width 122 height 32
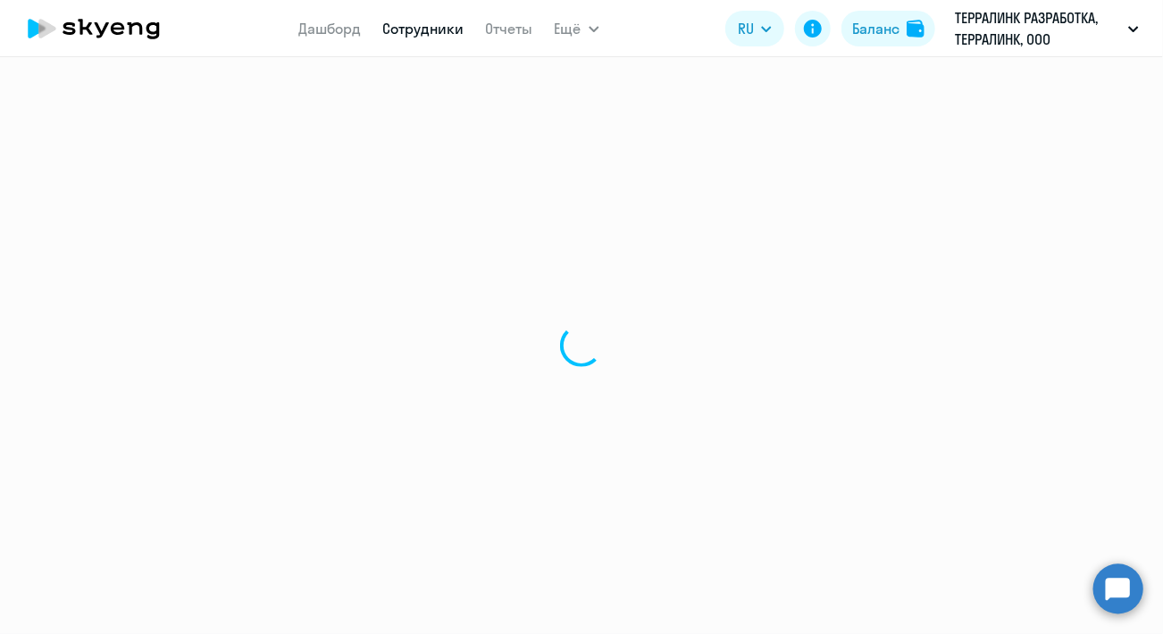
select select "english"
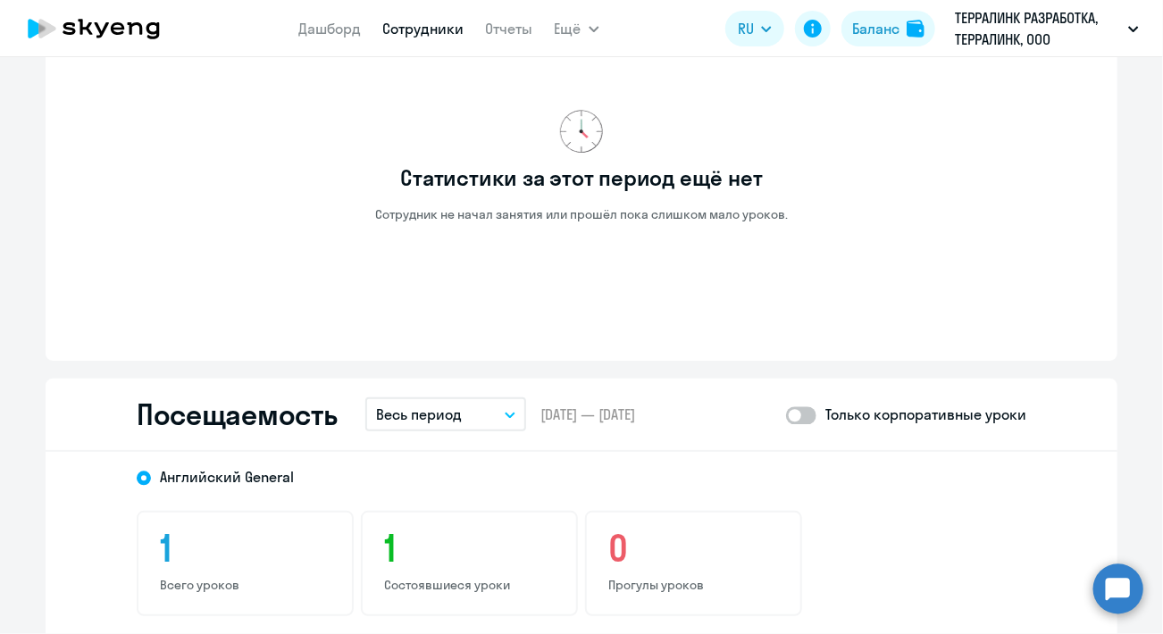
scroll to position [1698, 0]
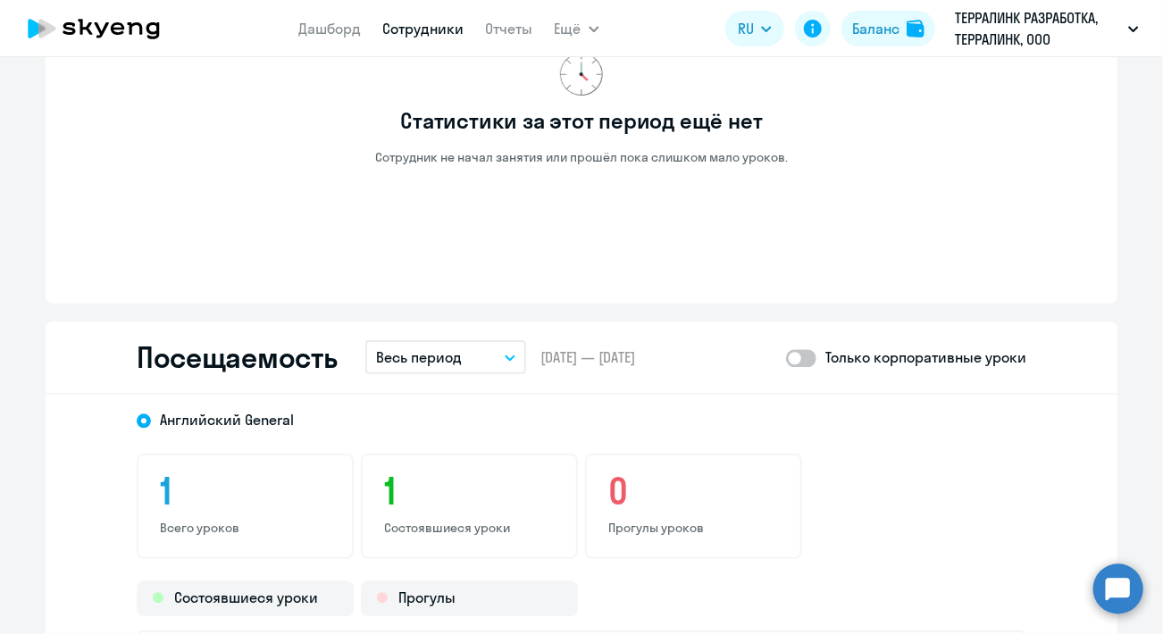
click at [447, 348] on p "Весь период" at bounding box center [419, 357] width 86 height 21
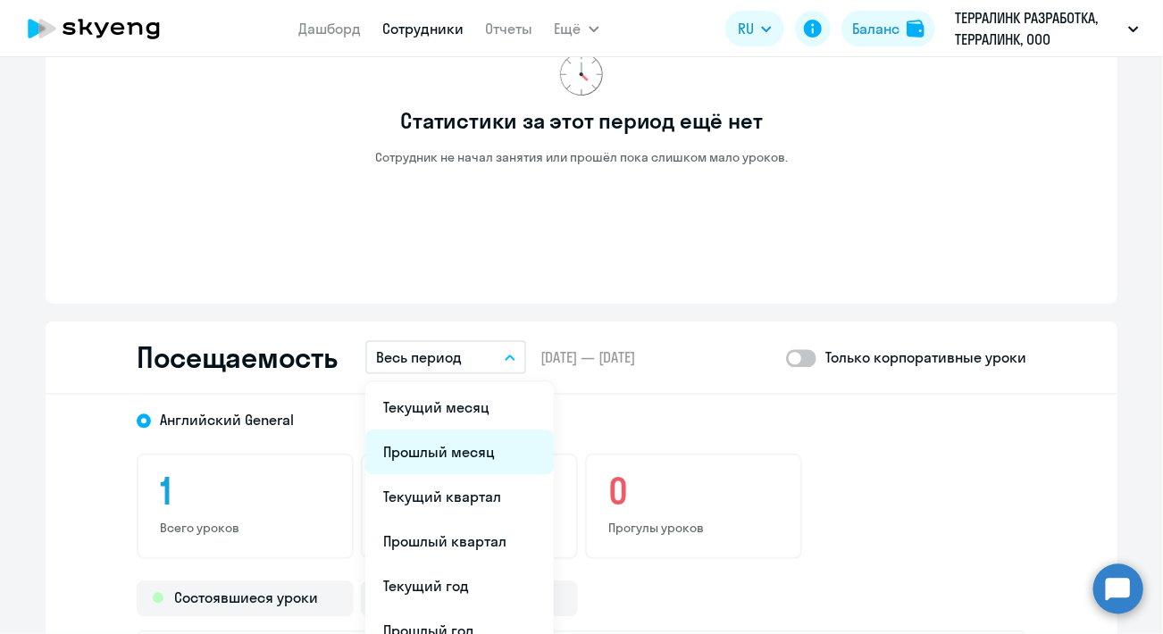
click at [454, 451] on li "Прошлый месяц" at bounding box center [459, 452] width 189 height 45
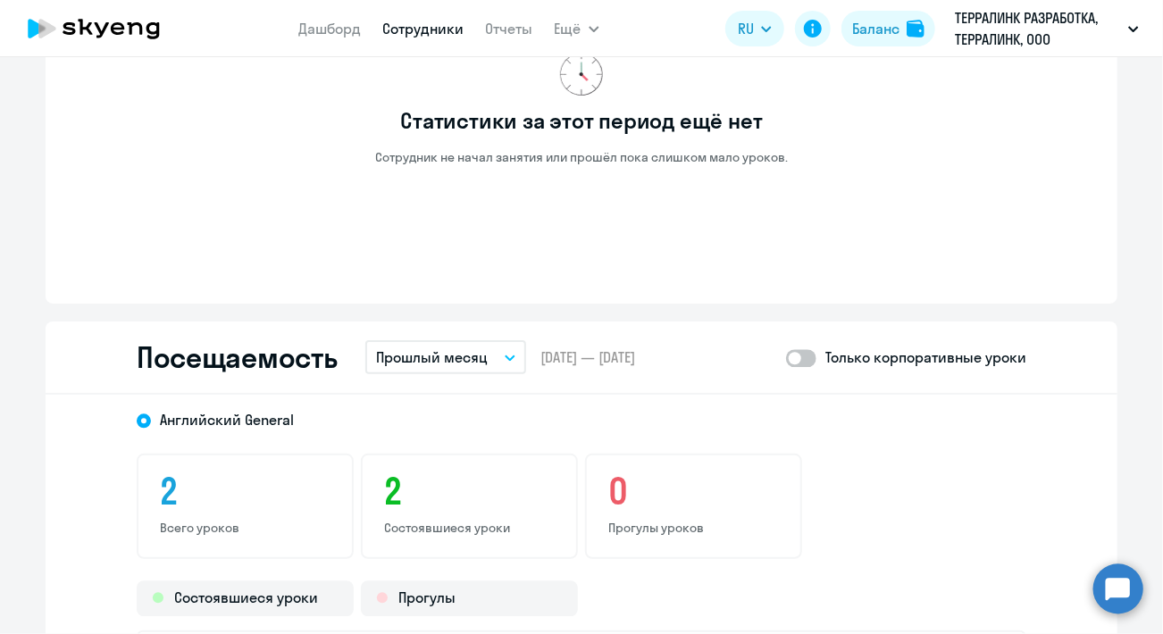
scroll to position [2055, 0]
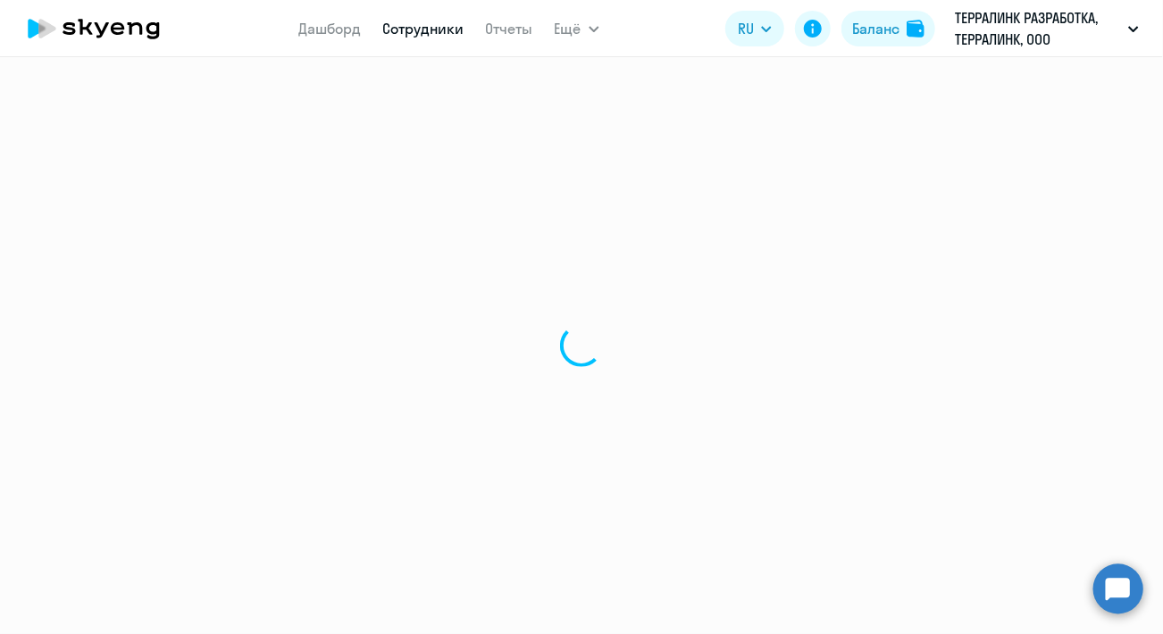
select select "30"
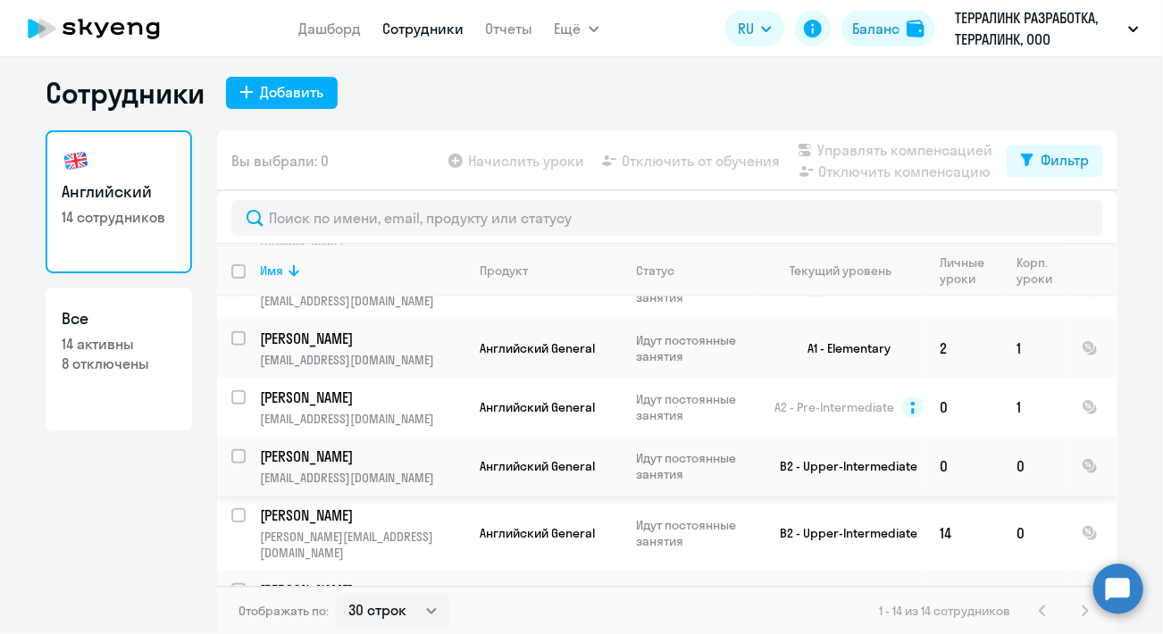
scroll to position [11, 0]
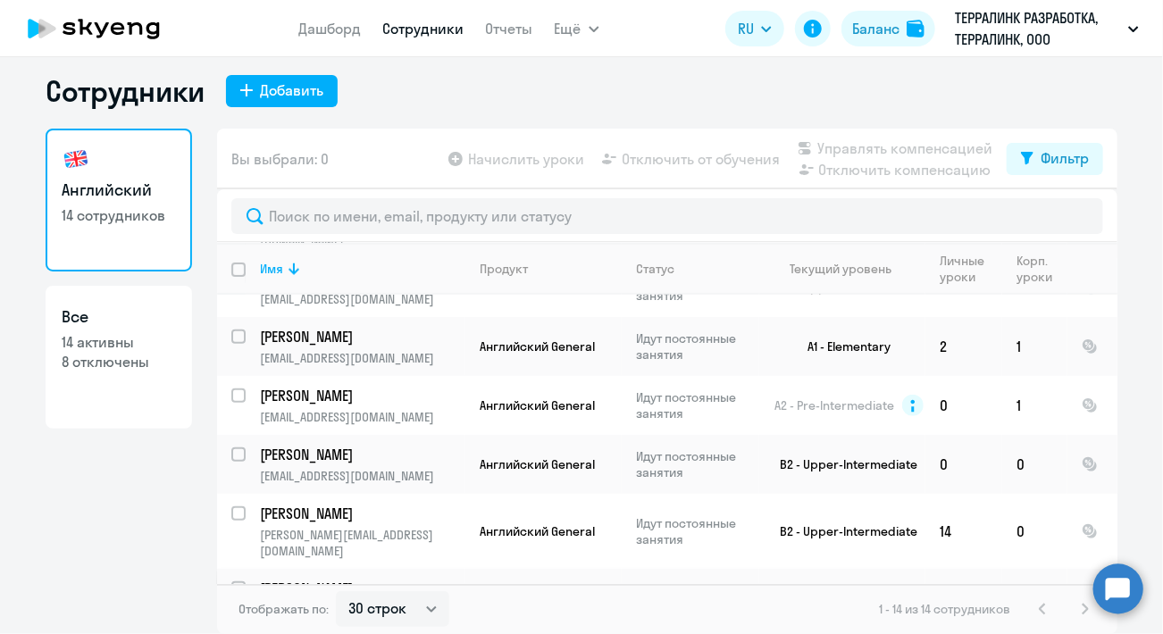
click at [699, 583] on p "Идут постоянные занятия" at bounding box center [697, 599] width 122 height 32
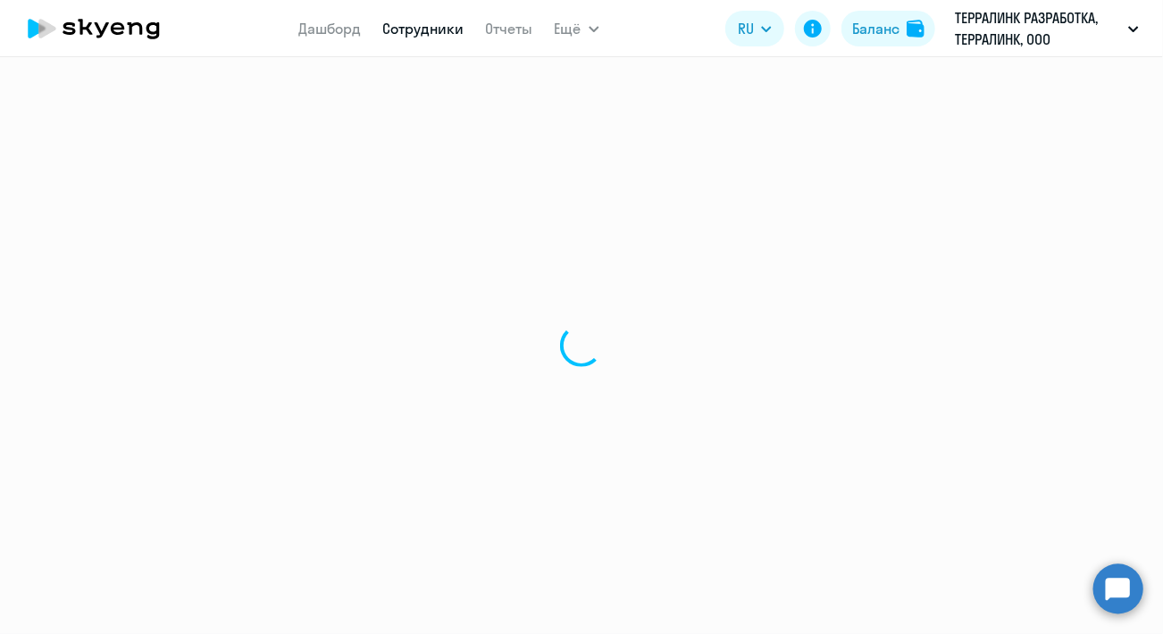
select select "english"
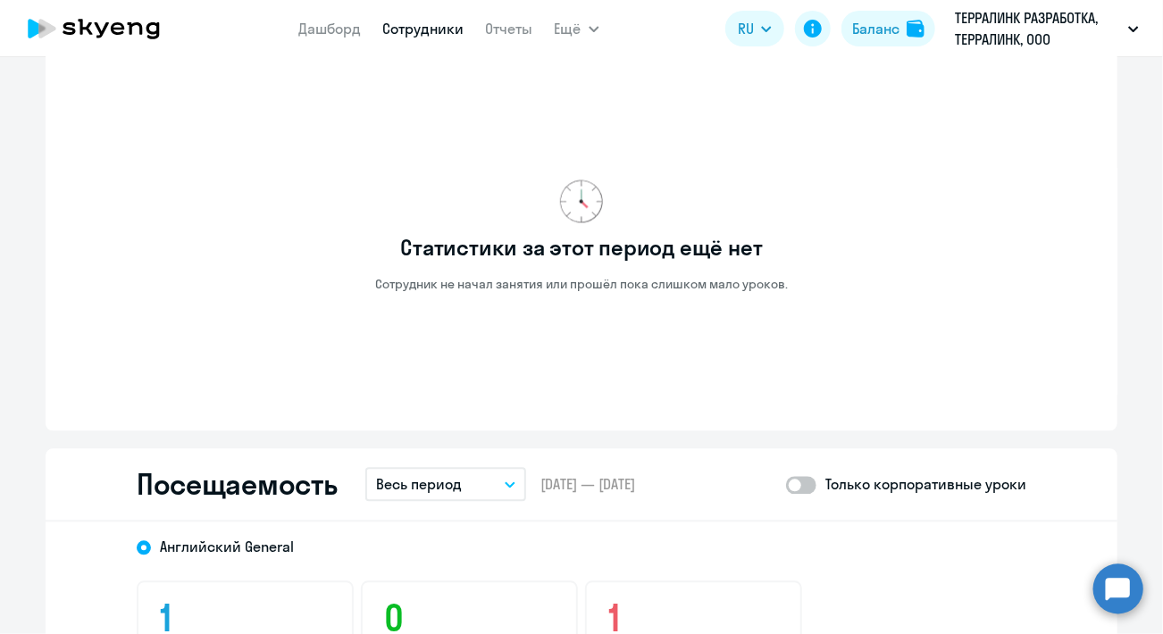
scroll to position [1698, 0]
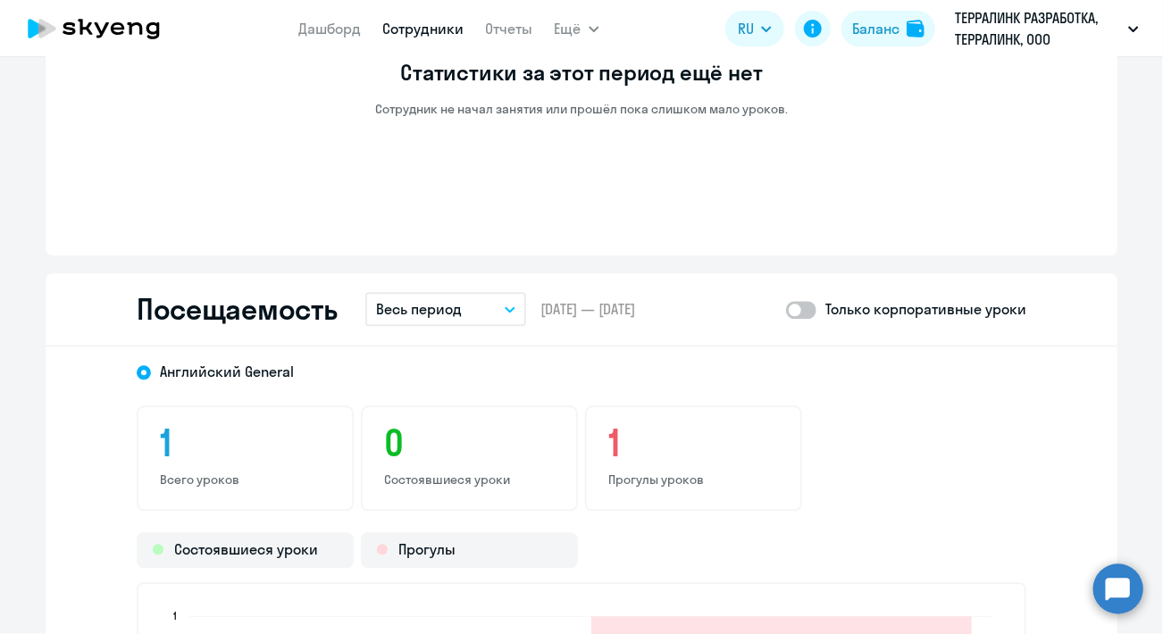
click at [470, 315] on button "Весь период" at bounding box center [445, 309] width 161 height 34
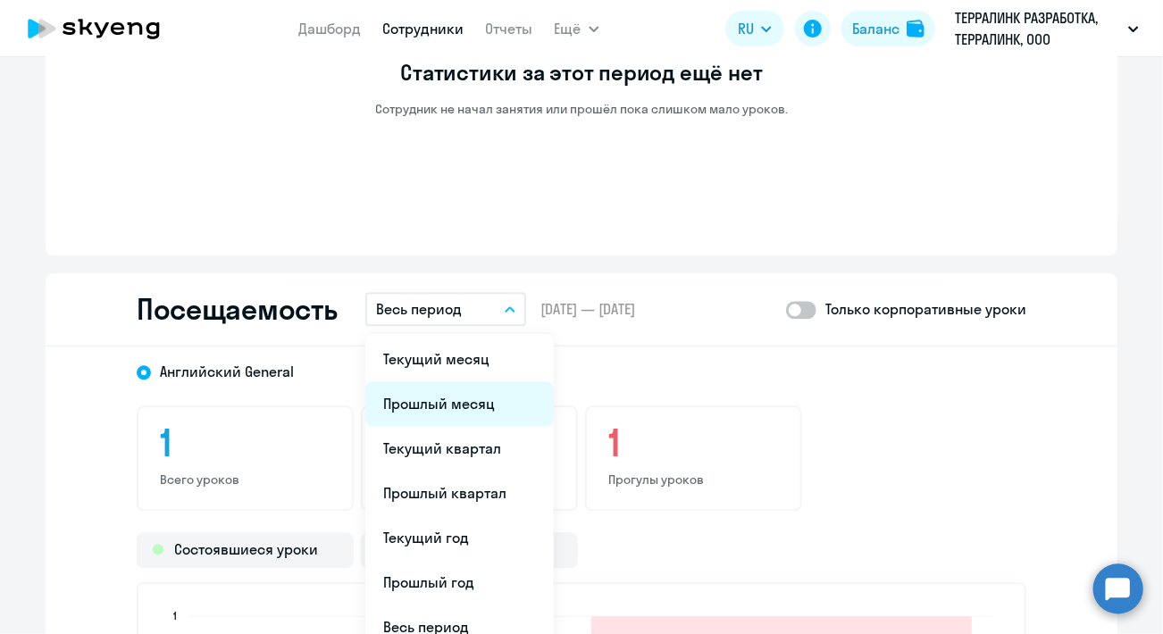
click at [460, 402] on li "Прошлый месяц" at bounding box center [459, 404] width 189 height 45
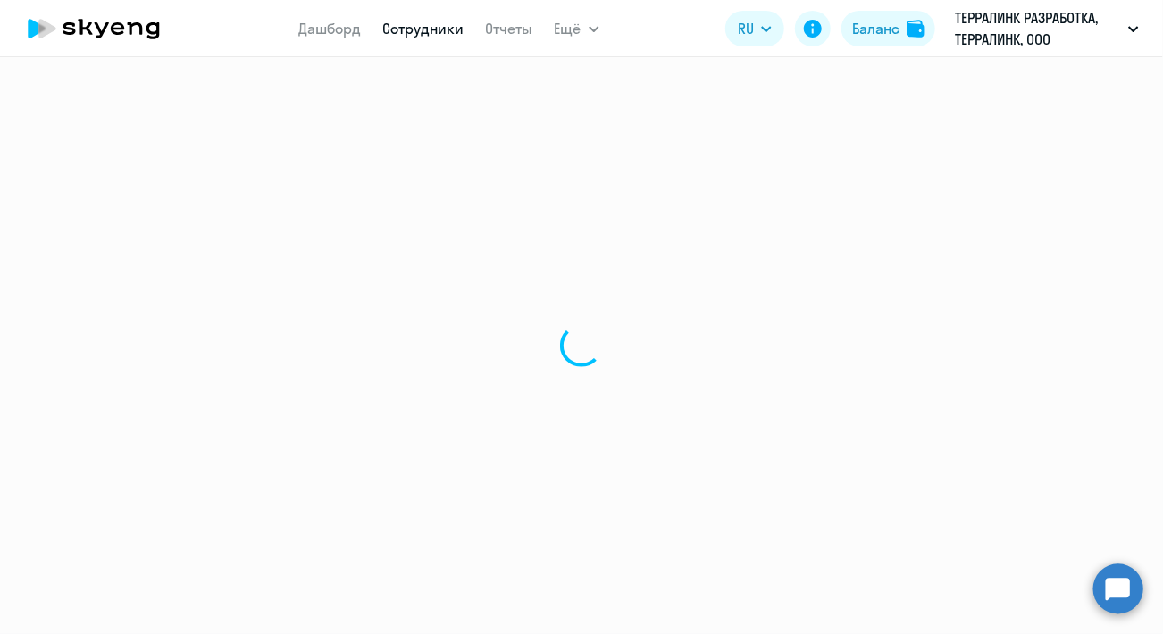
select select "30"
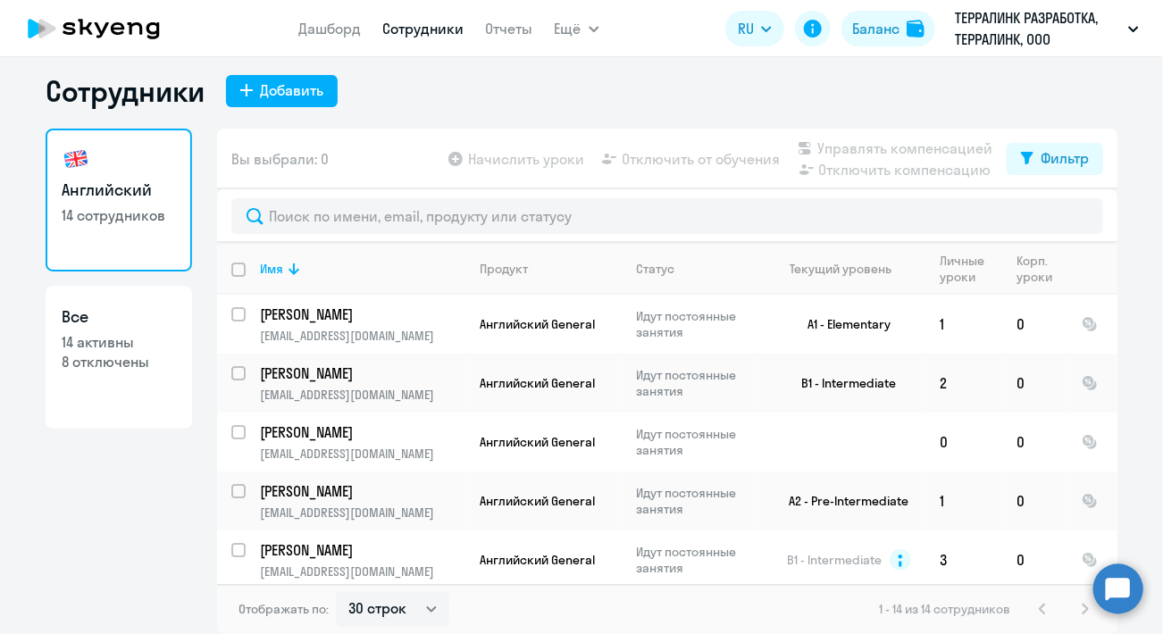
scroll to position [89, 0]
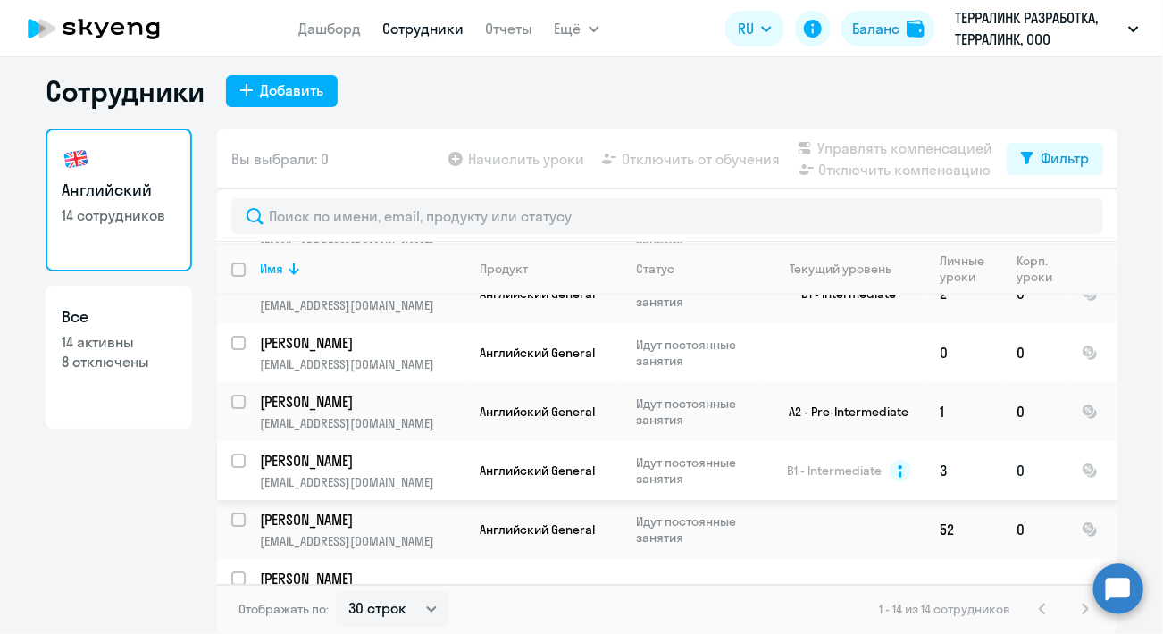
drag, startPoint x: 343, startPoint y: 466, endPoint x: 315, endPoint y: 466, distance: 27.7
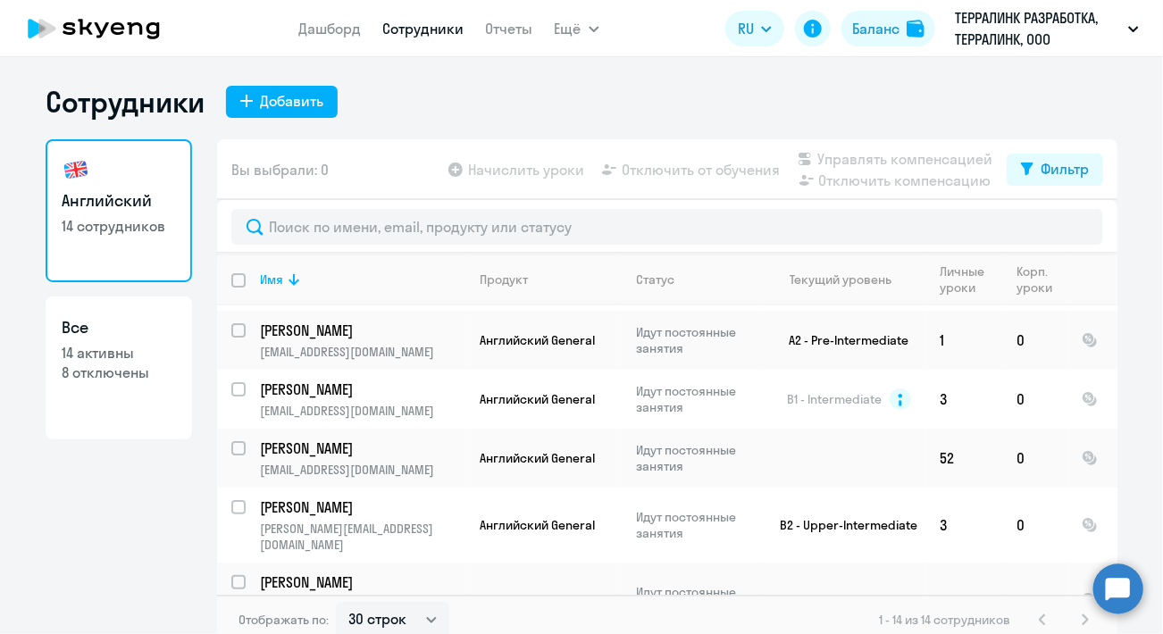
scroll to position [179, 0]
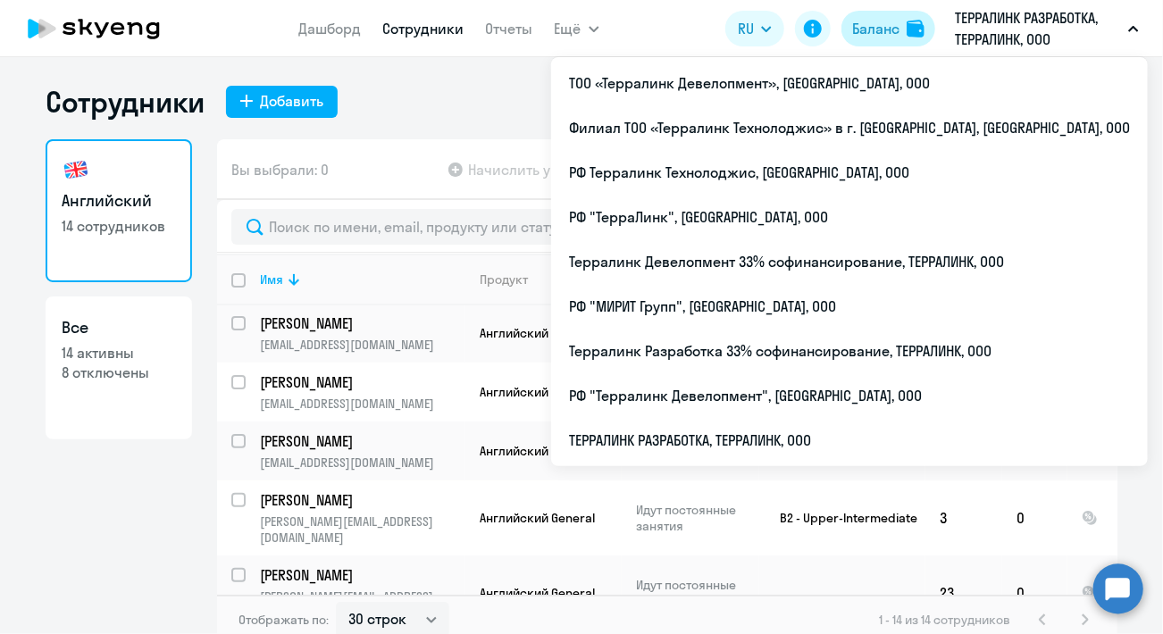
click at [902, 28] on button "Баланс" at bounding box center [889, 29] width 94 height 36
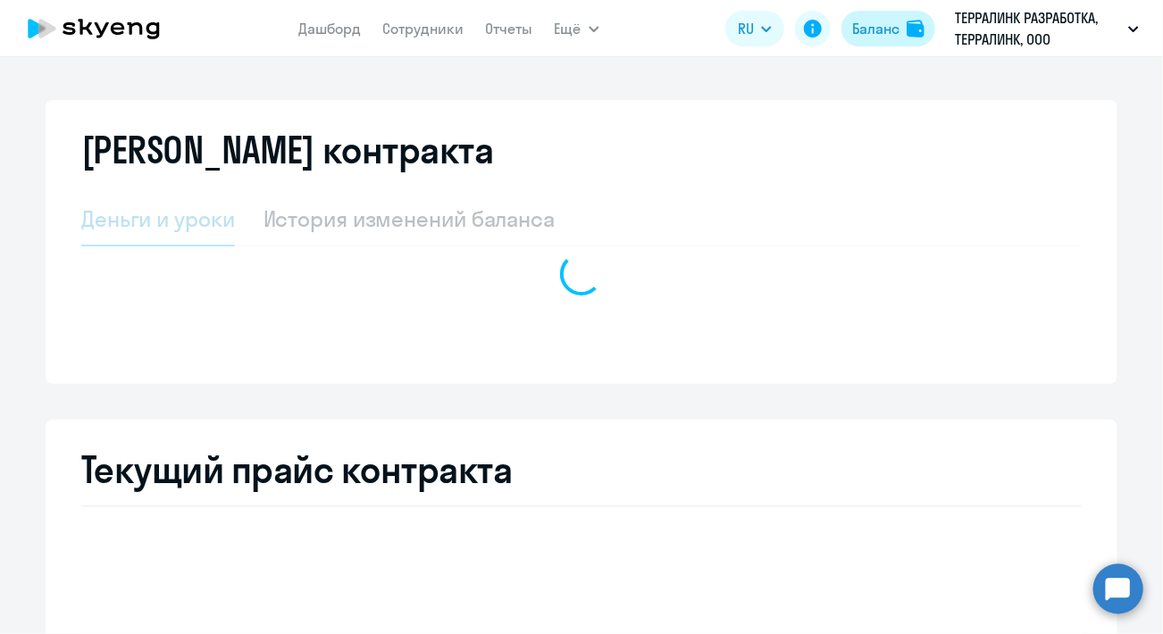
select select "english_adult_not_native_speaker"
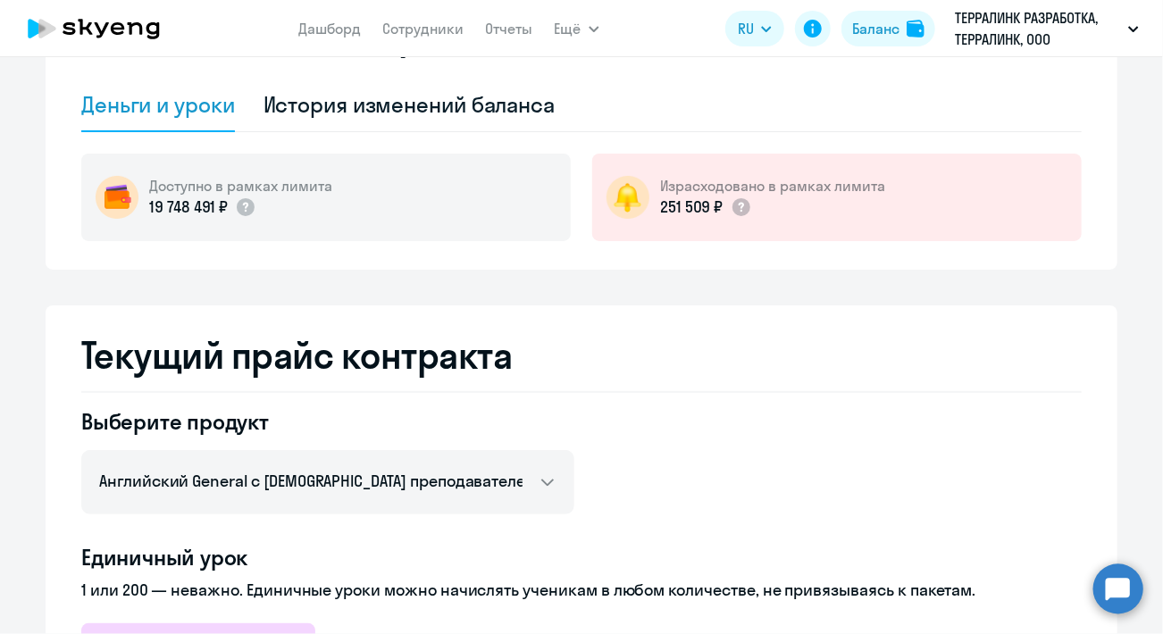
scroll to position [72, 0]
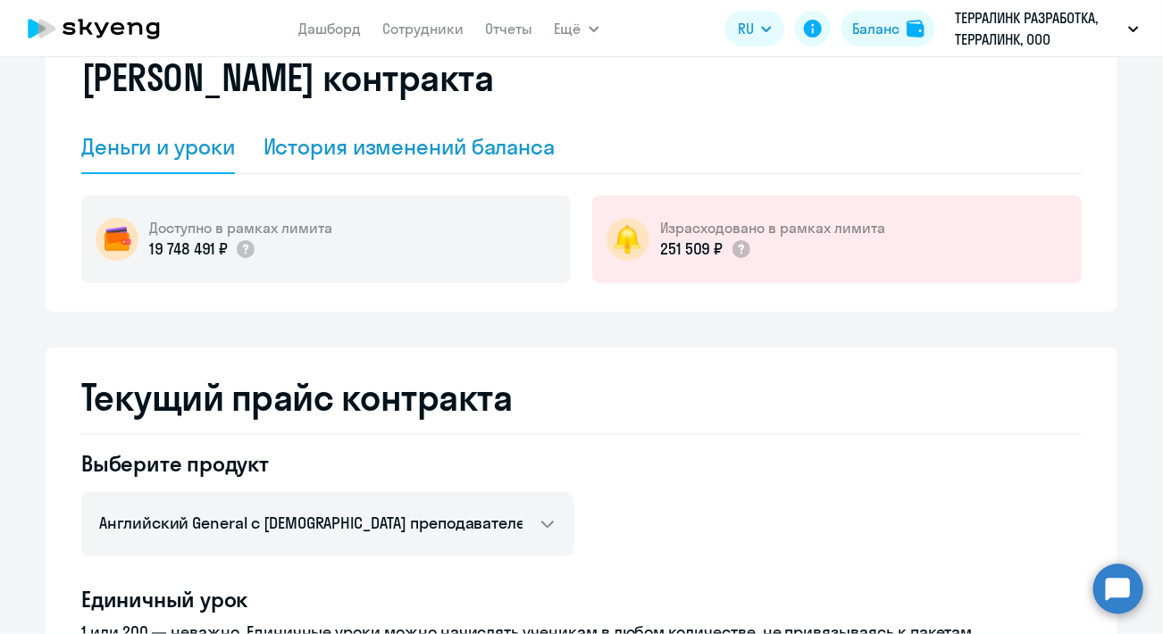
click at [378, 130] on div "История изменений баланса" at bounding box center [410, 148] width 292 height 54
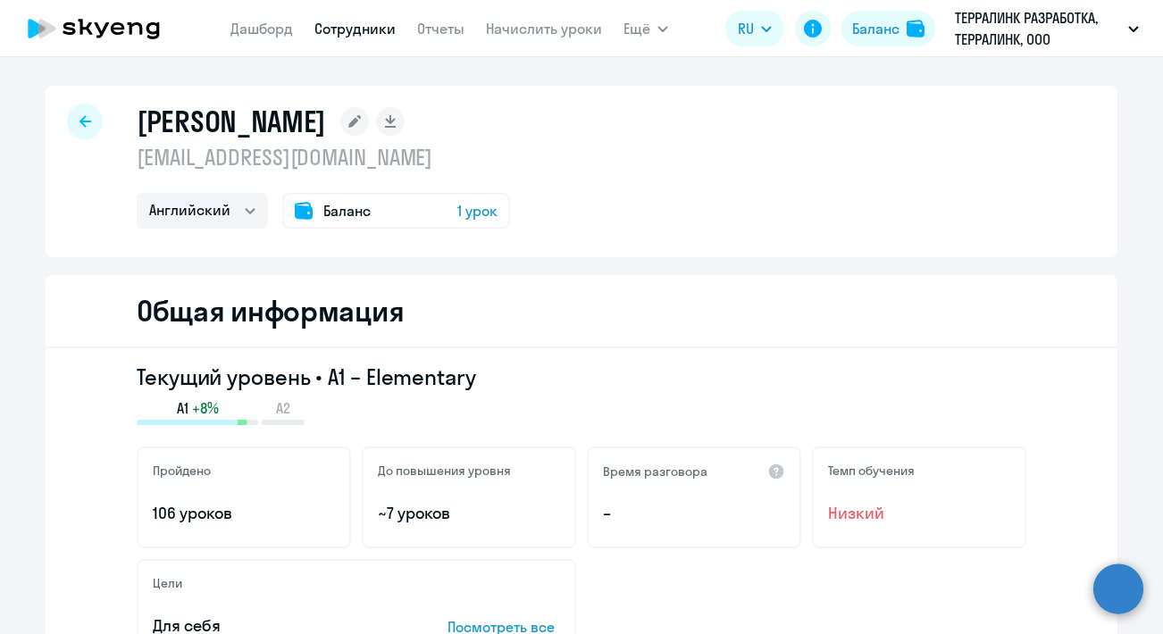
select select "english"
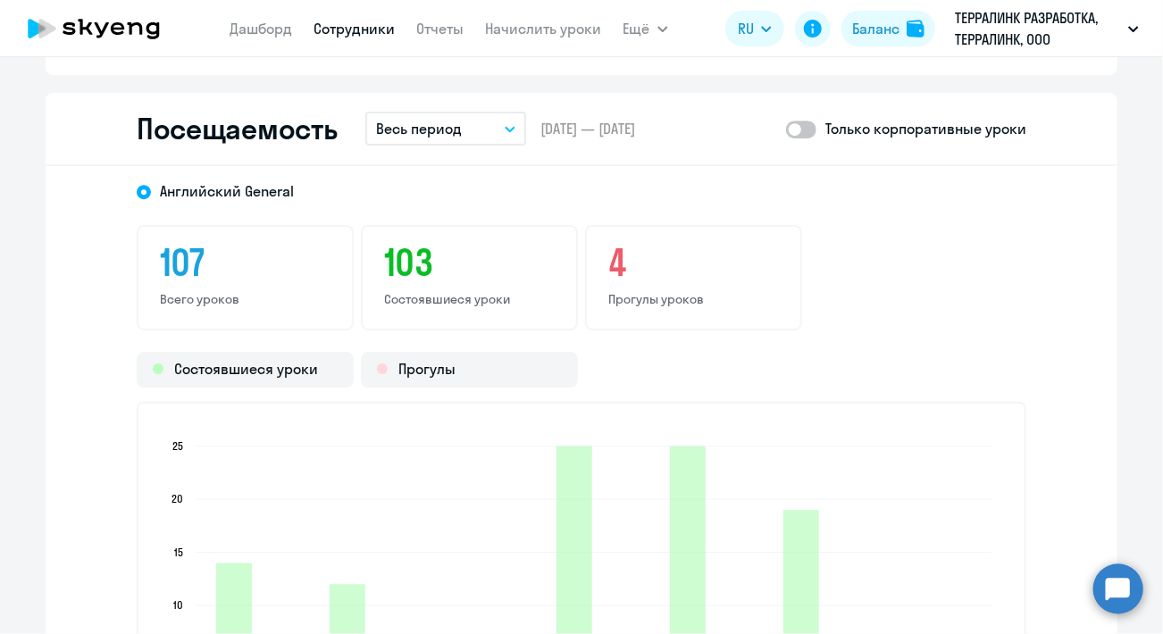
click at [482, 113] on button "Весь период" at bounding box center [445, 129] width 161 height 34
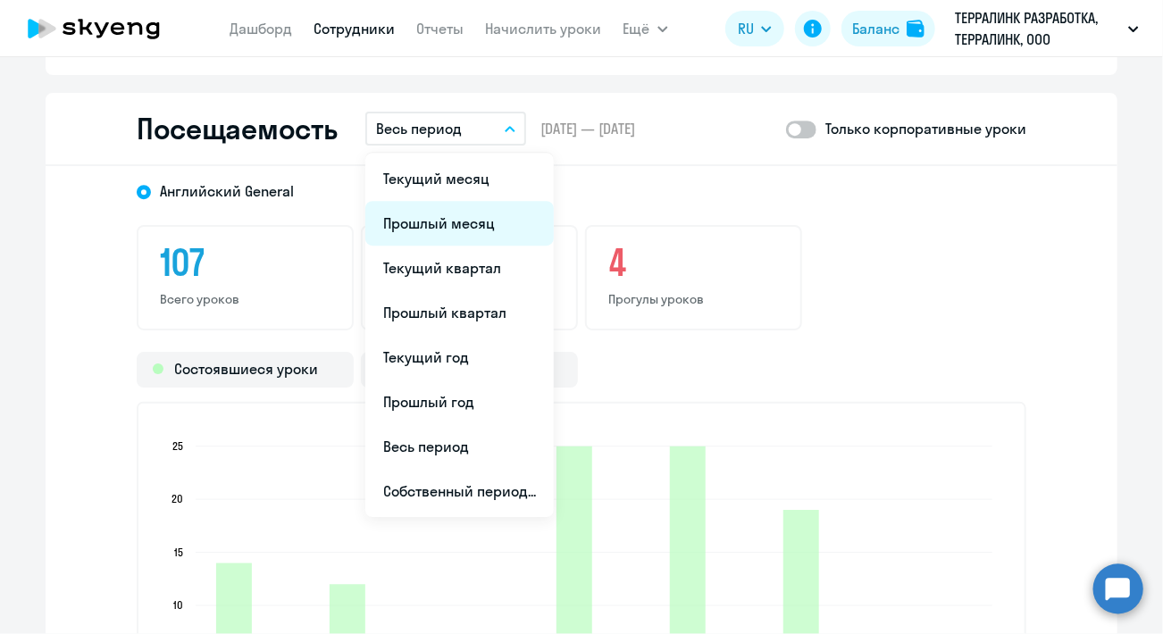
click at [471, 217] on li "Прошлый месяц" at bounding box center [459, 223] width 189 height 45
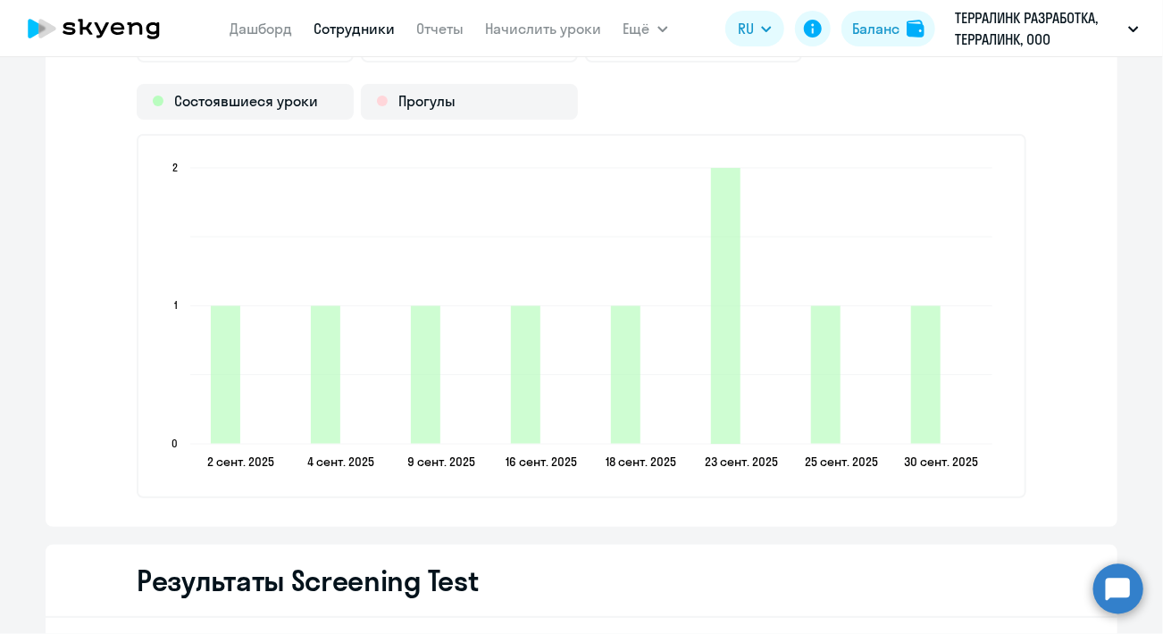
scroll to position [2502, 0]
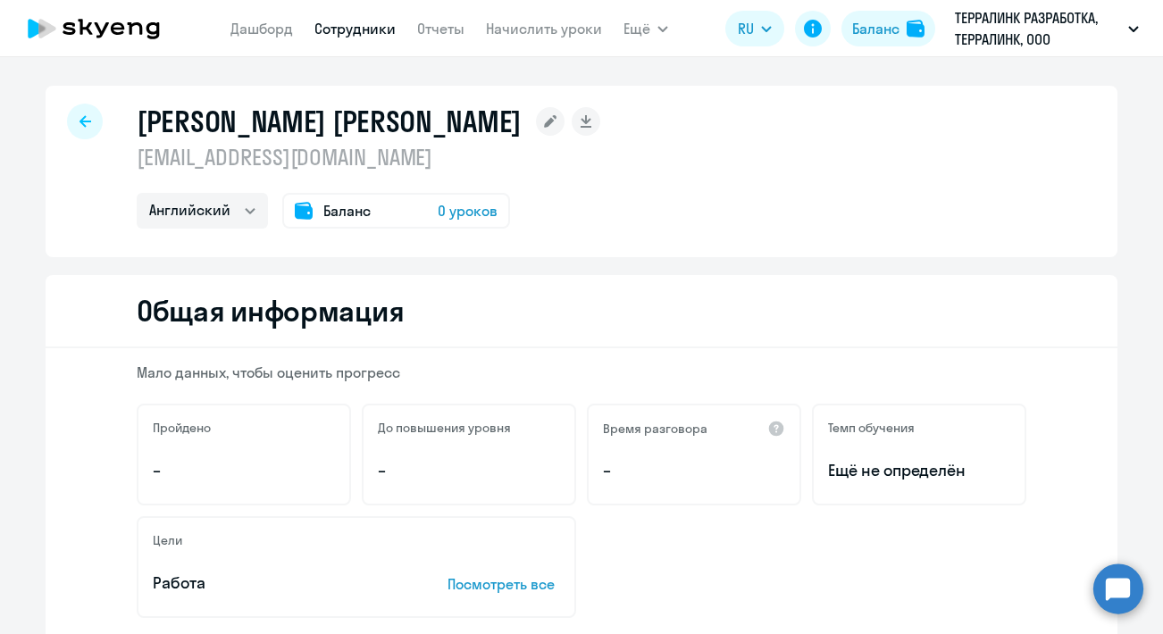
select select "english"
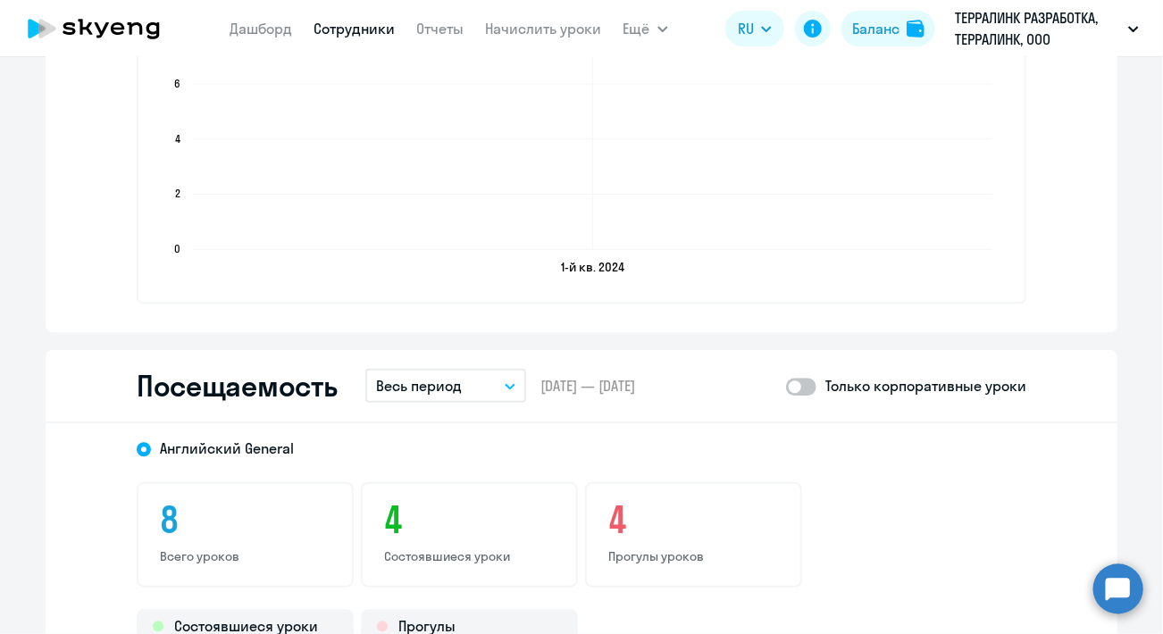
scroll to position [2055, 0]
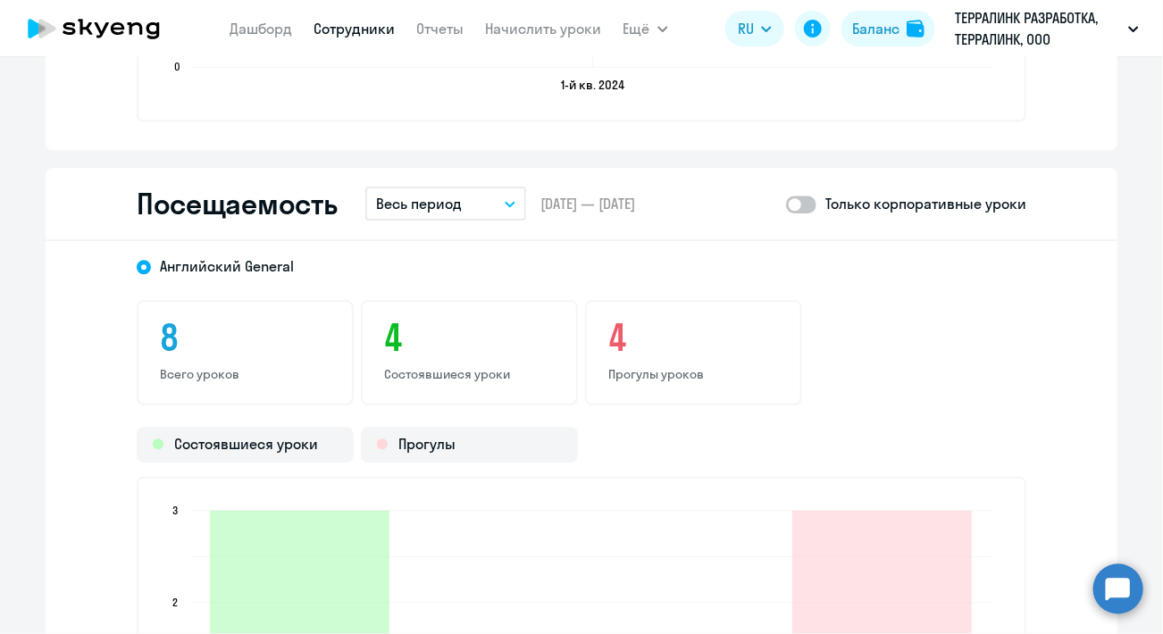
click at [408, 197] on p "Весь период" at bounding box center [419, 203] width 86 height 21
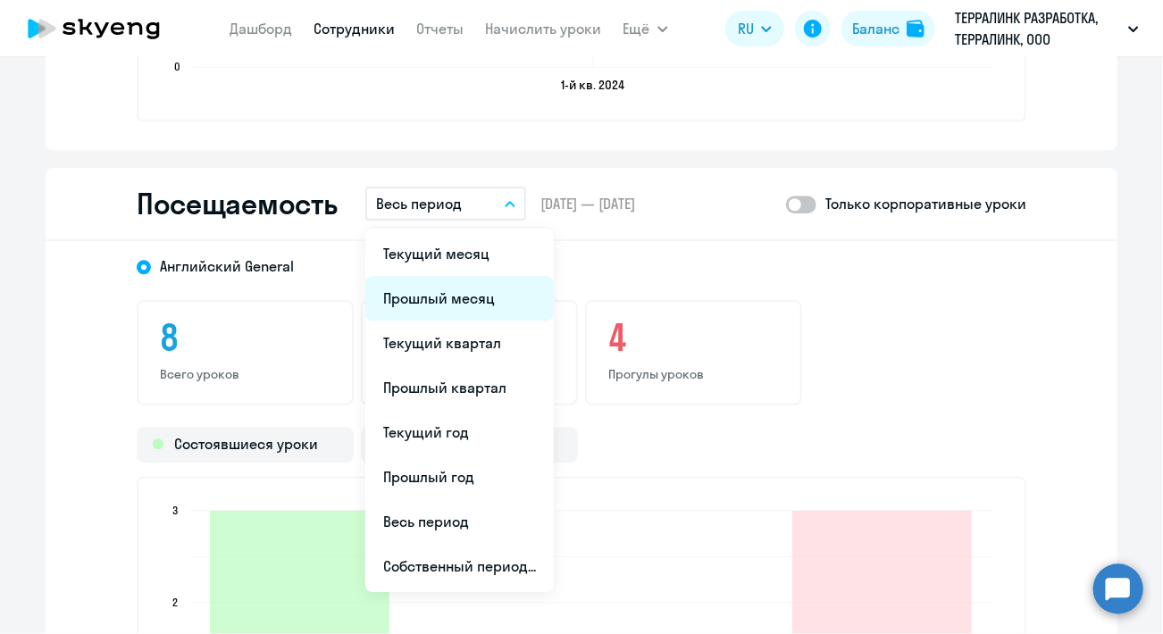
click at [436, 296] on li "Прошлый месяц" at bounding box center [459, 298] width 189 height 45
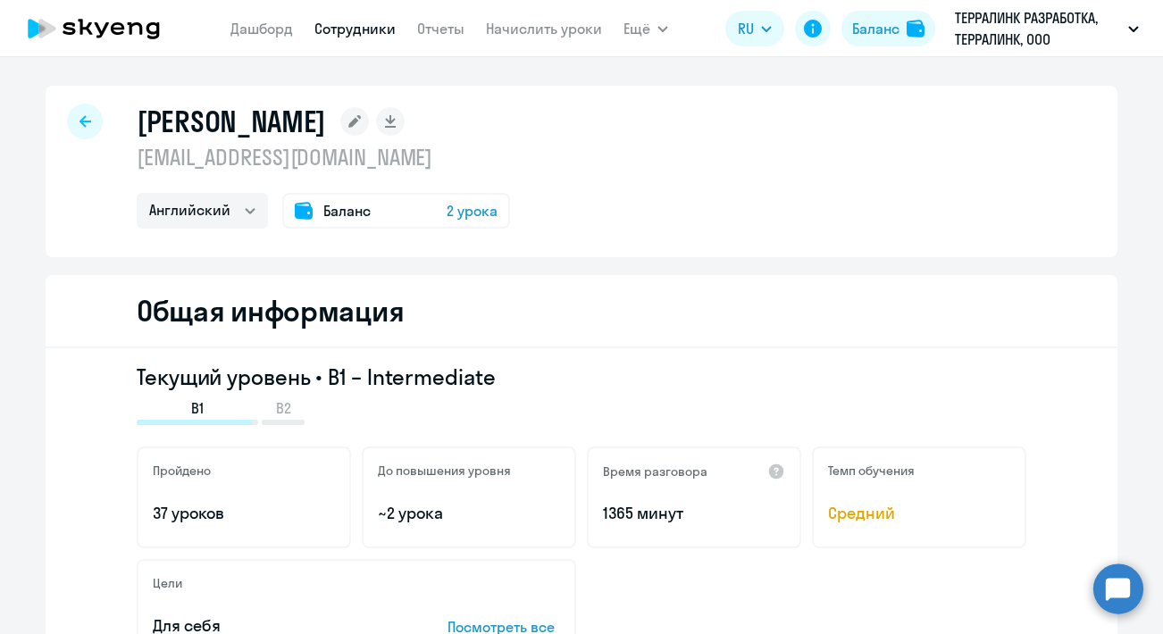
select select "english"
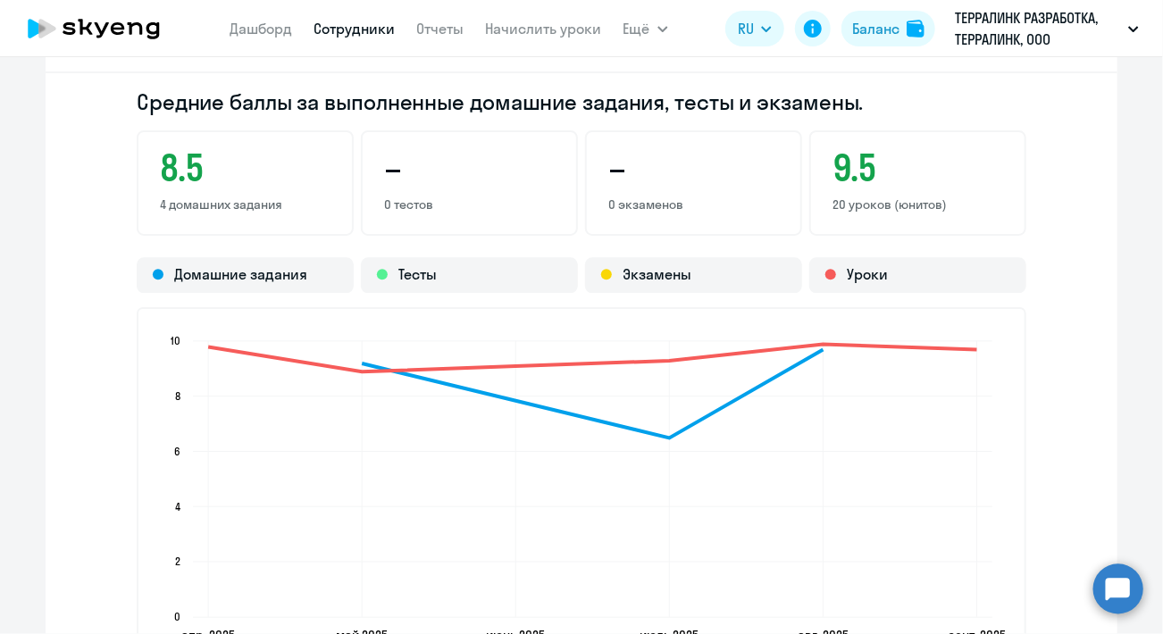
scroll to position [2144, 0]
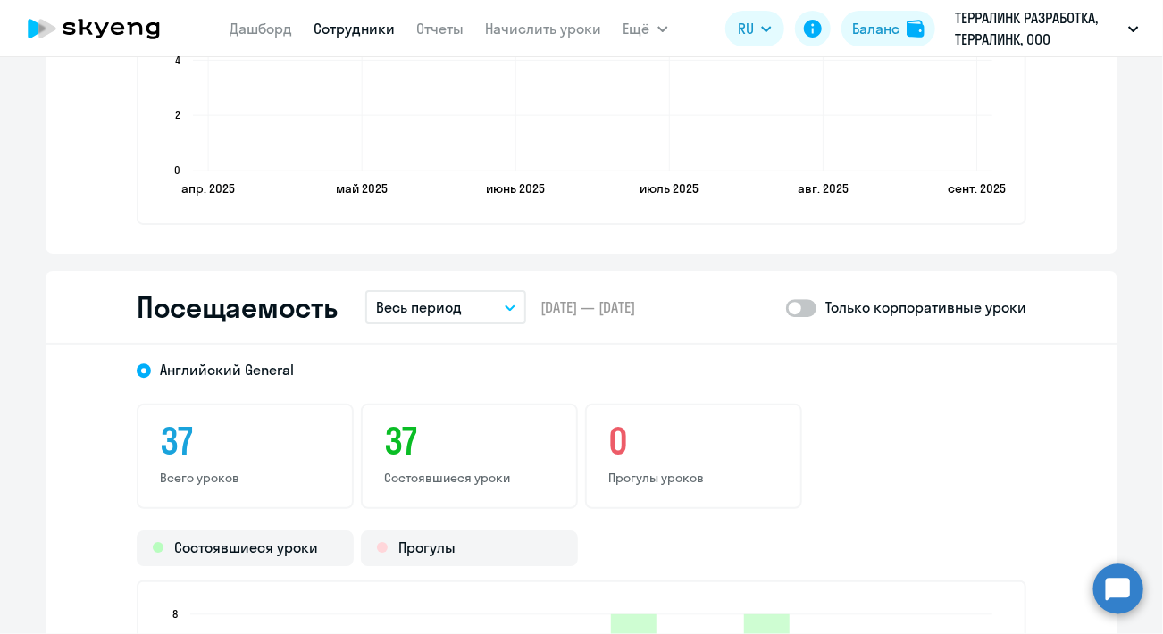
click at [461, 292] on button "Весь период" at bounding box center [445, 307] width 161 height 34
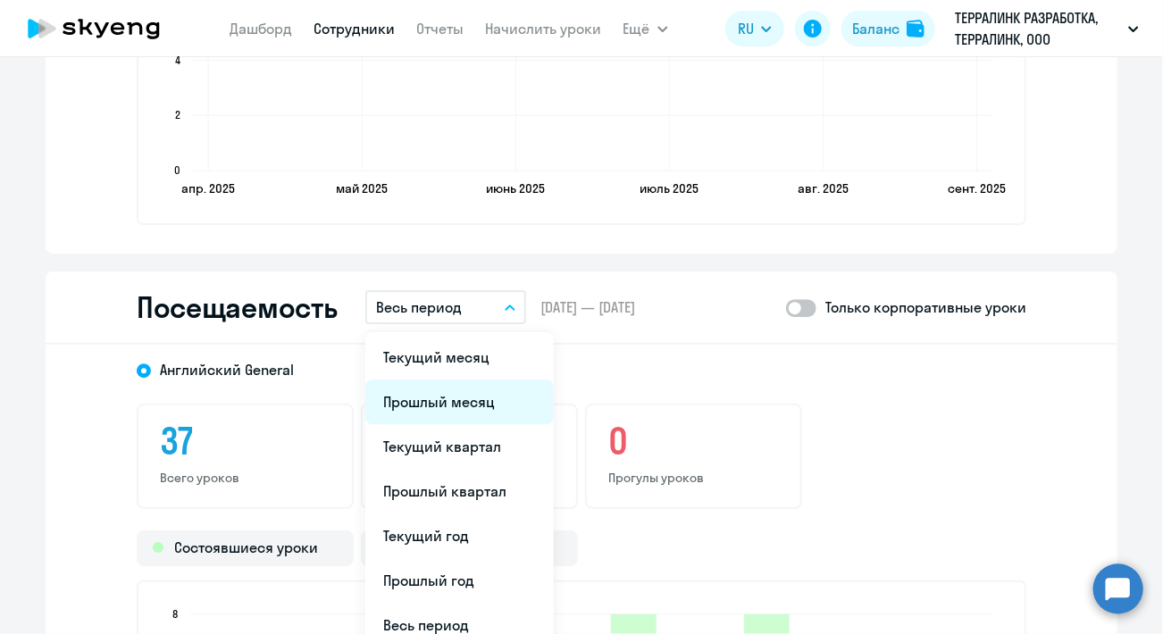
click at [454, 397] on li "Прошлый месяц" at bounding box center [459, 402] width 189 height 45
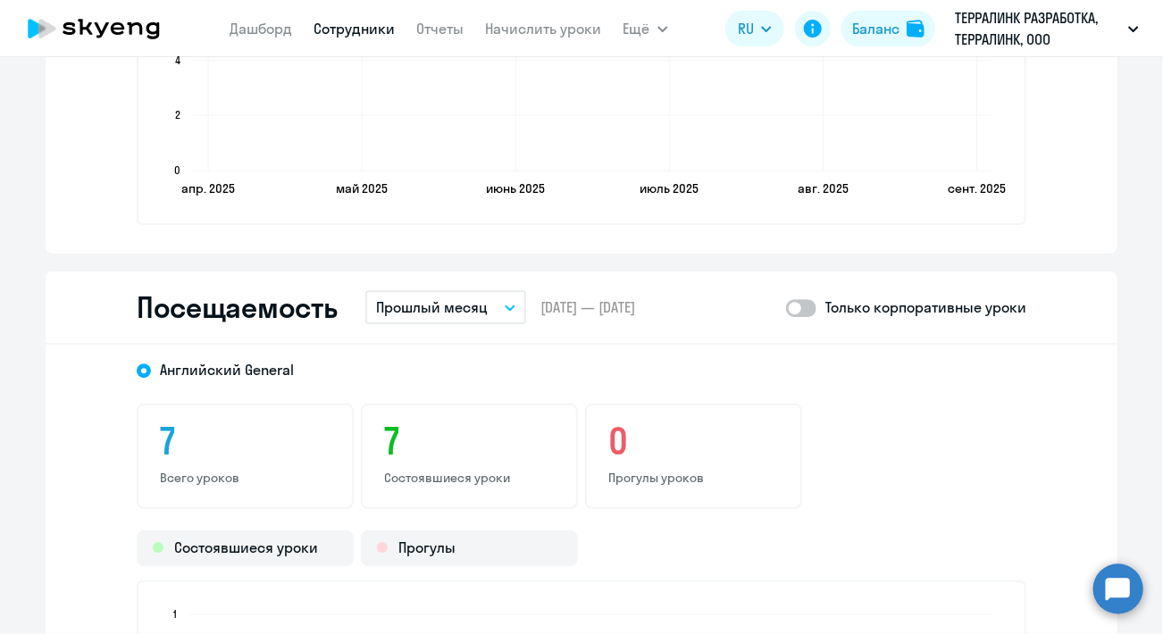
scroll to position [2412, 0]
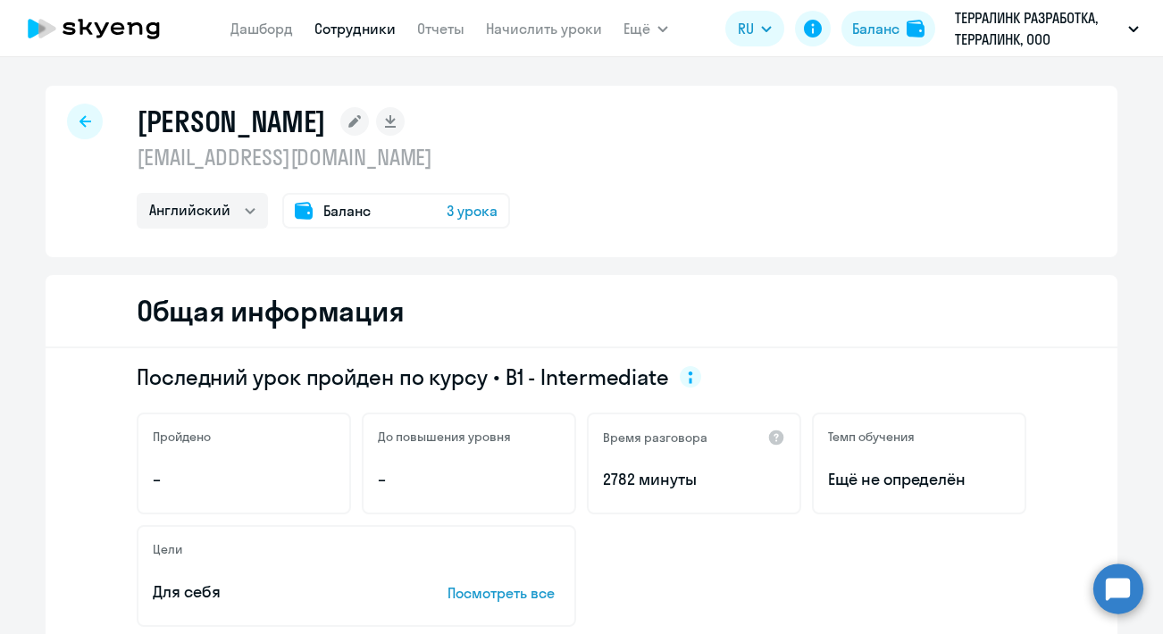
select select "english"
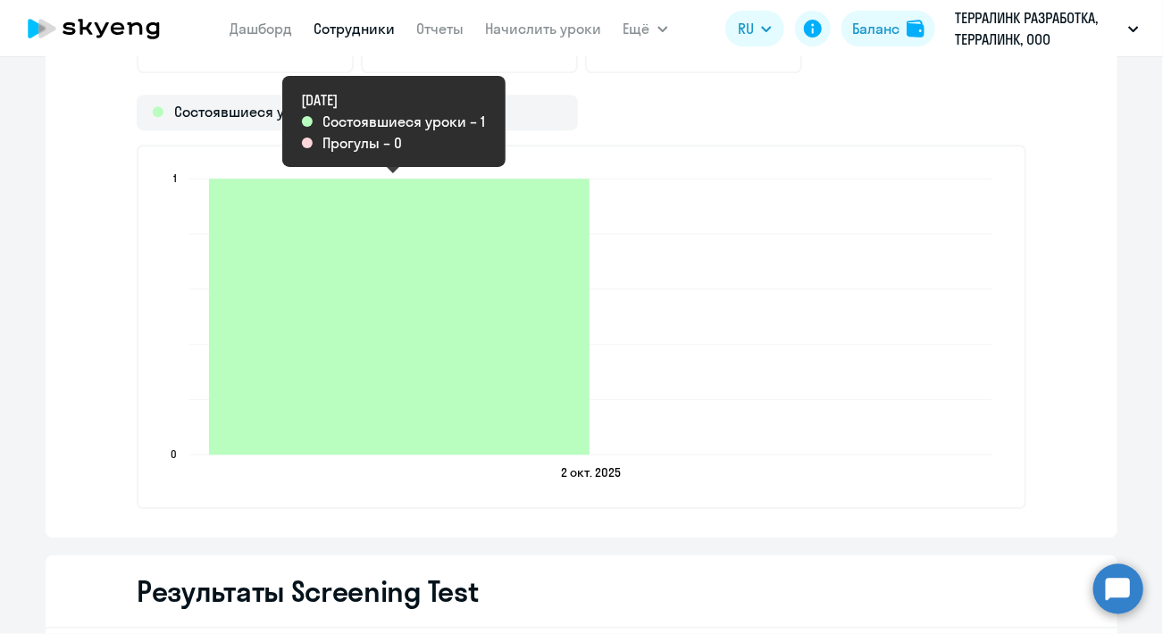
scroll to position [1876, 0]
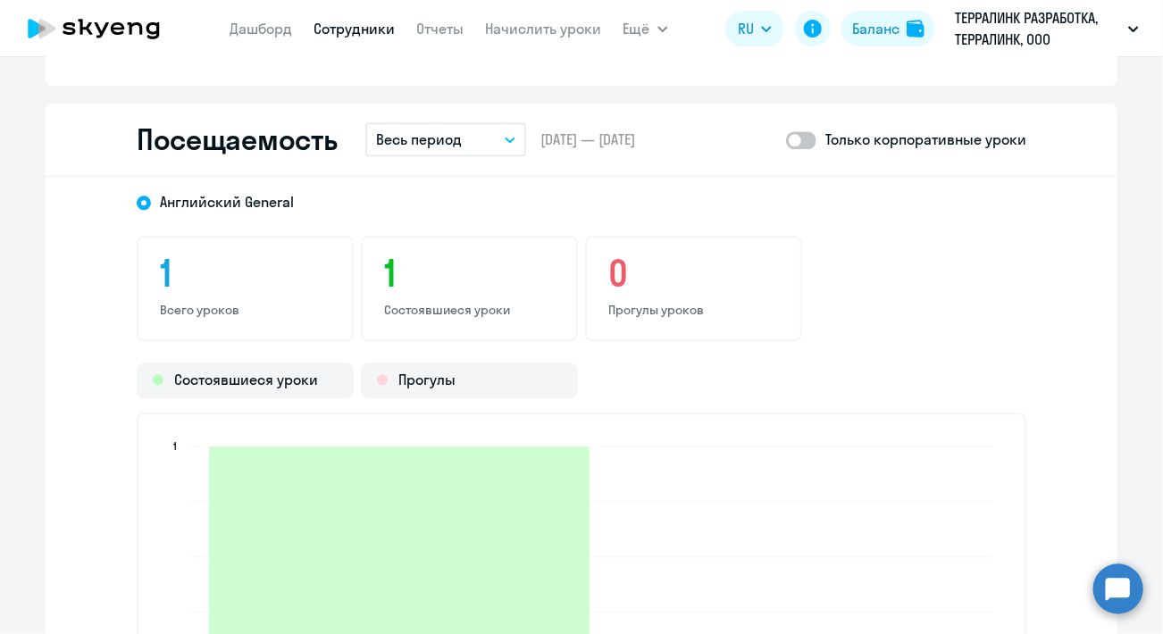
click at [480, 130] on button "Весь период" at bounding box center [445, 139] width 161 height 34
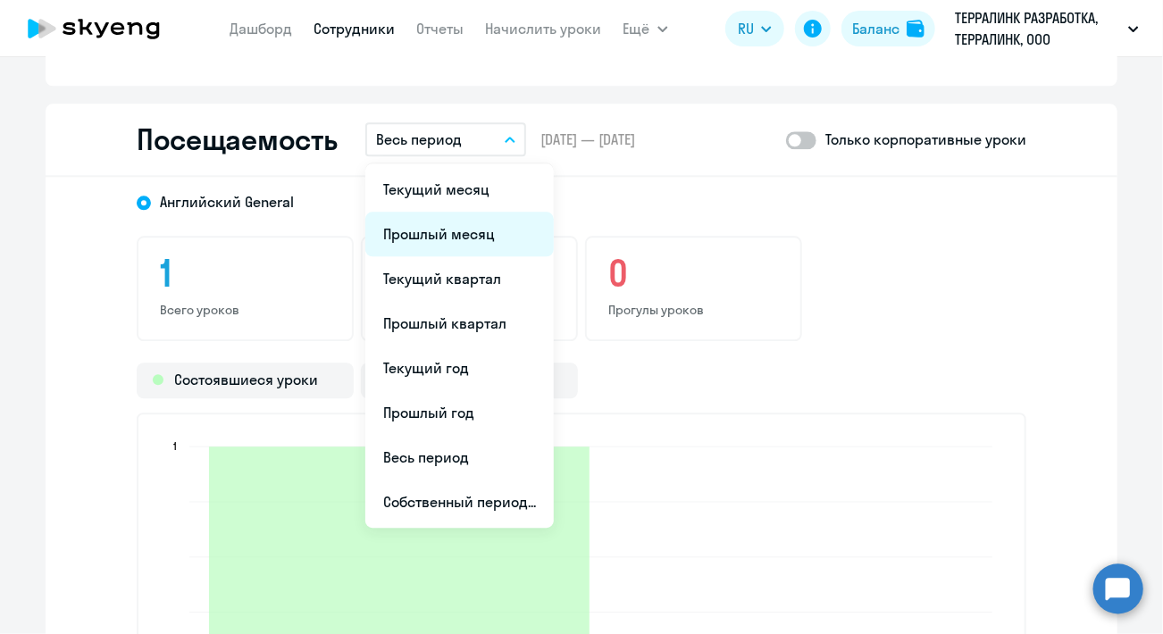
click at [462, 234] on li "Прошлый месяц" at bounding box center [459, 234] width 189 height 45
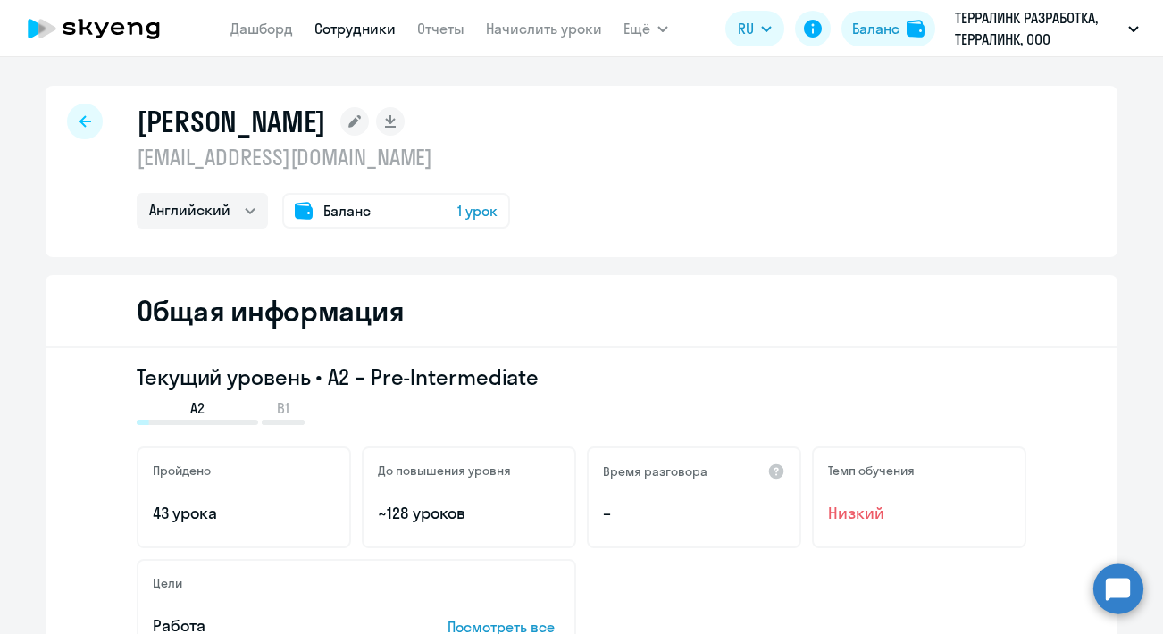
select select "english"
